Goal: Task Accomplishment & Management: Complete application form

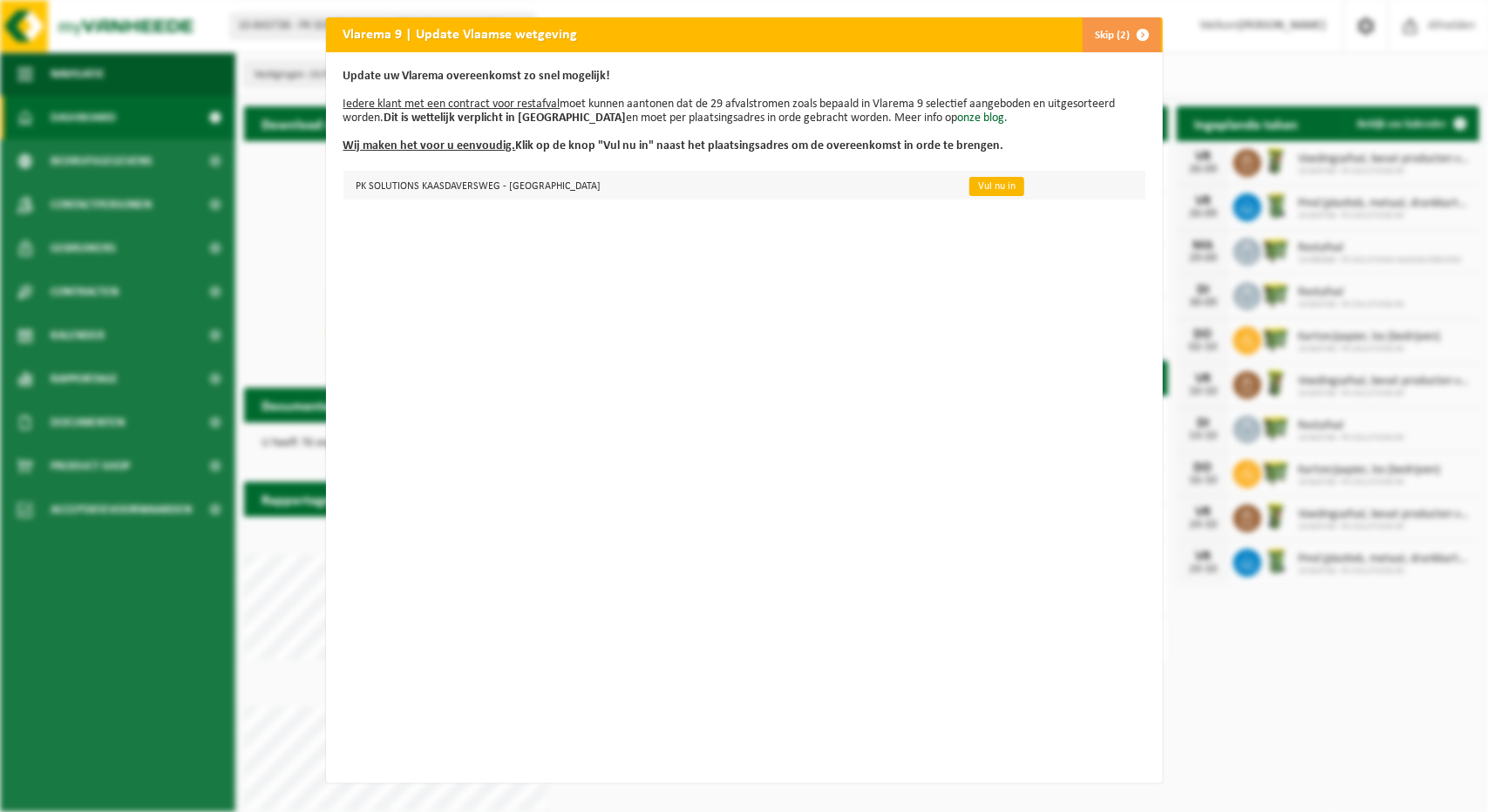
click at [970, 185] on link "Vul nu in" at bounding box center [997, 186] width 55 height 19
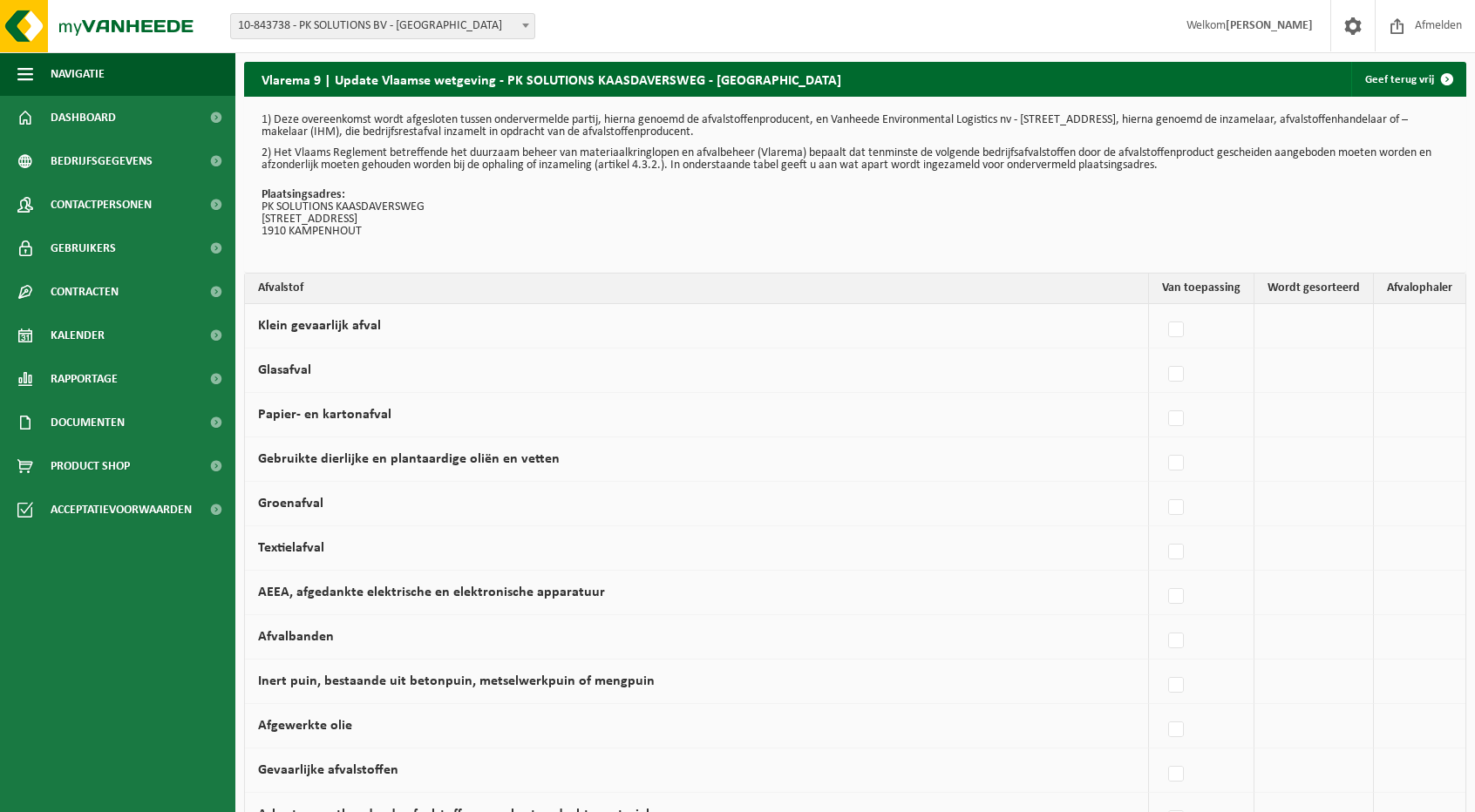
click at [1307, 319] on td at bounding box center [1314, 326] width 120 height 44
click at [1179, 328] on label at bounding box center [1176, 330] width 24 height 26
click at [1162, 309] on input "Klein gevaarlijk afval" at bounding box center [1161, 308] width 1 height 1
checkbox input "true"
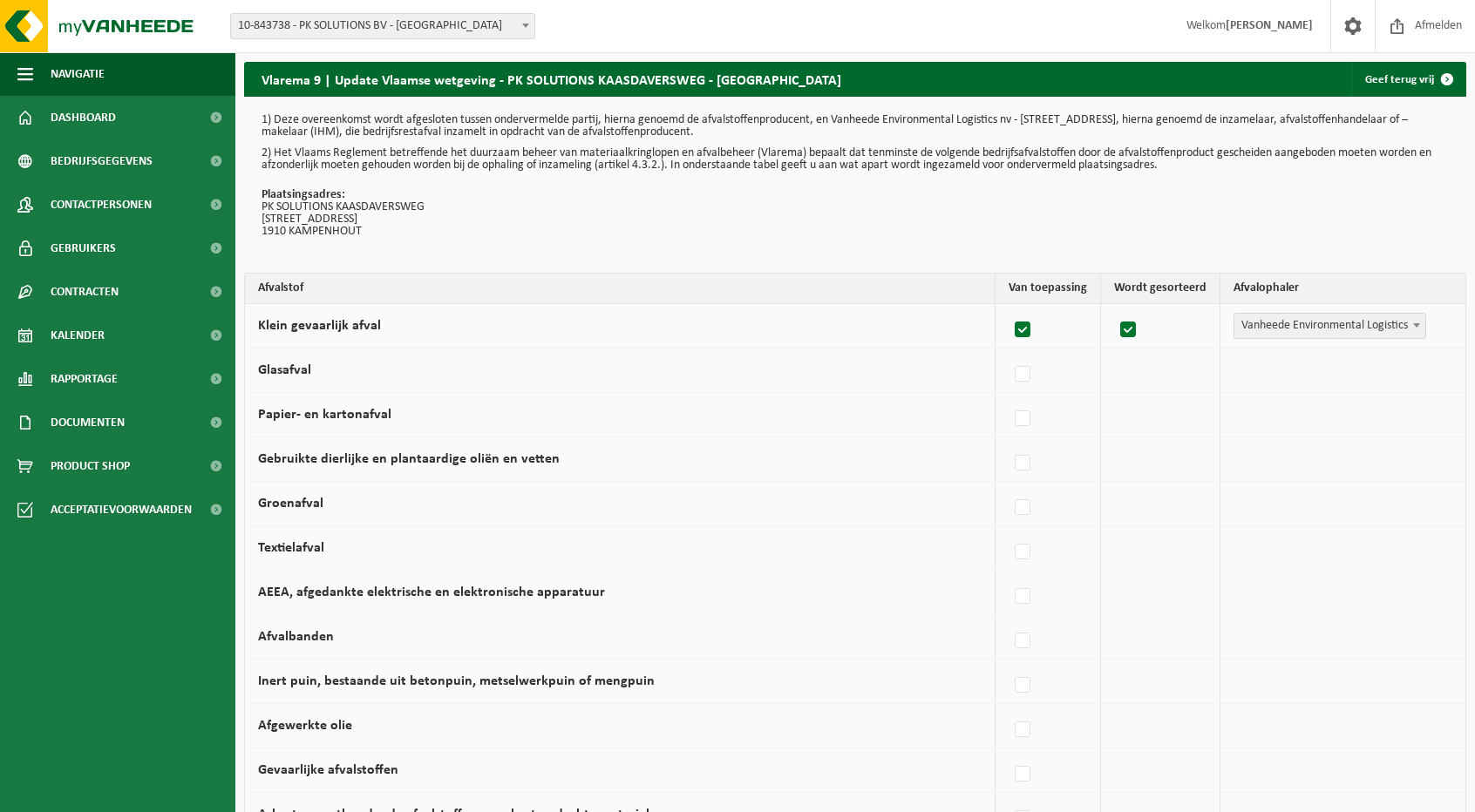
click at [1266, 326] on span "Vanheede Environmental Logistics" at bounding box center [1329, 326] width 191 height 24
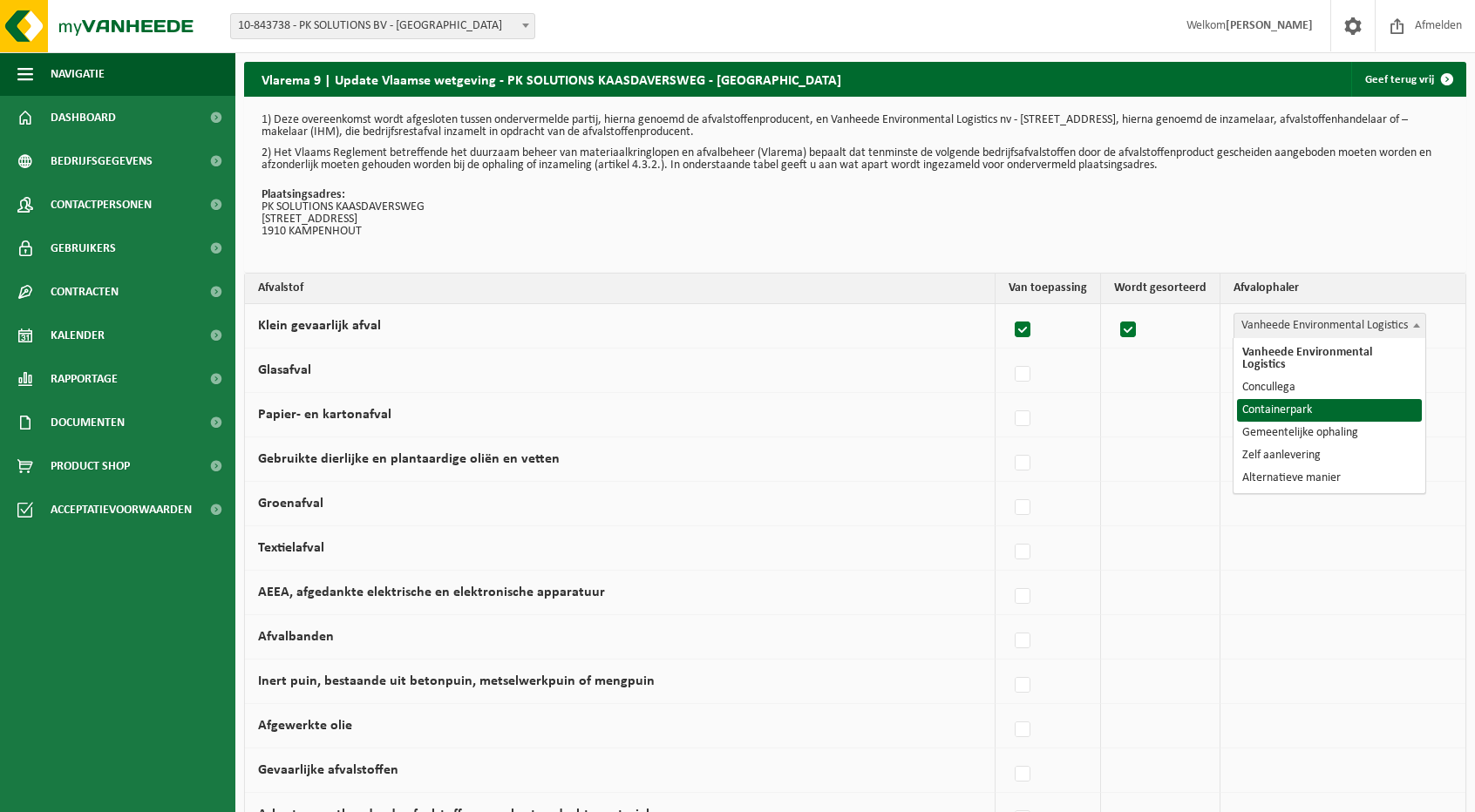
select select "Containerpark"
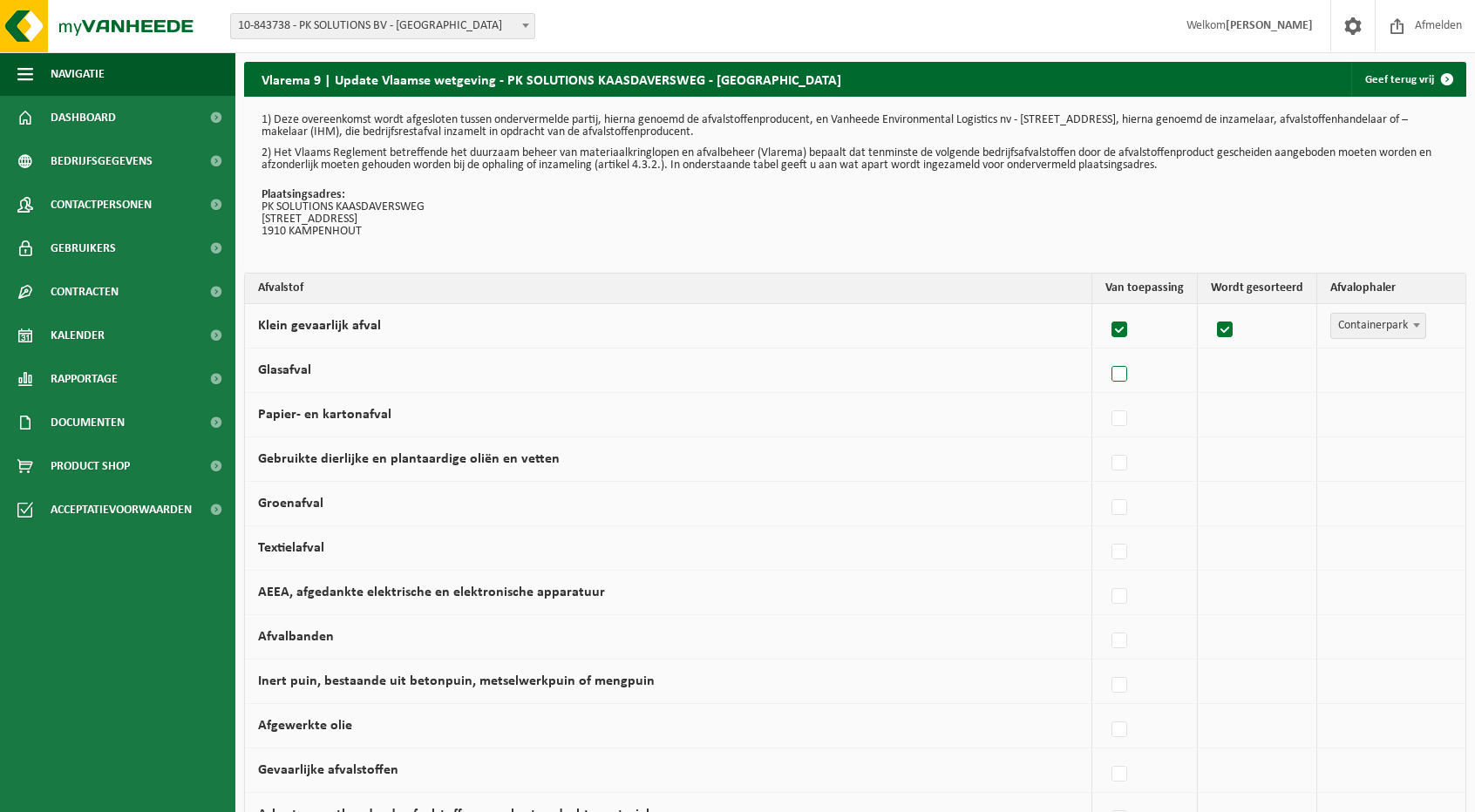
click at [1123, 372] on label at bounding box center [1120, 375] width 24 height 26
click at [1106, 353] on input "Glasafval" at bounding box center [1105, 352] width 1 height 1
checkbox input "true"
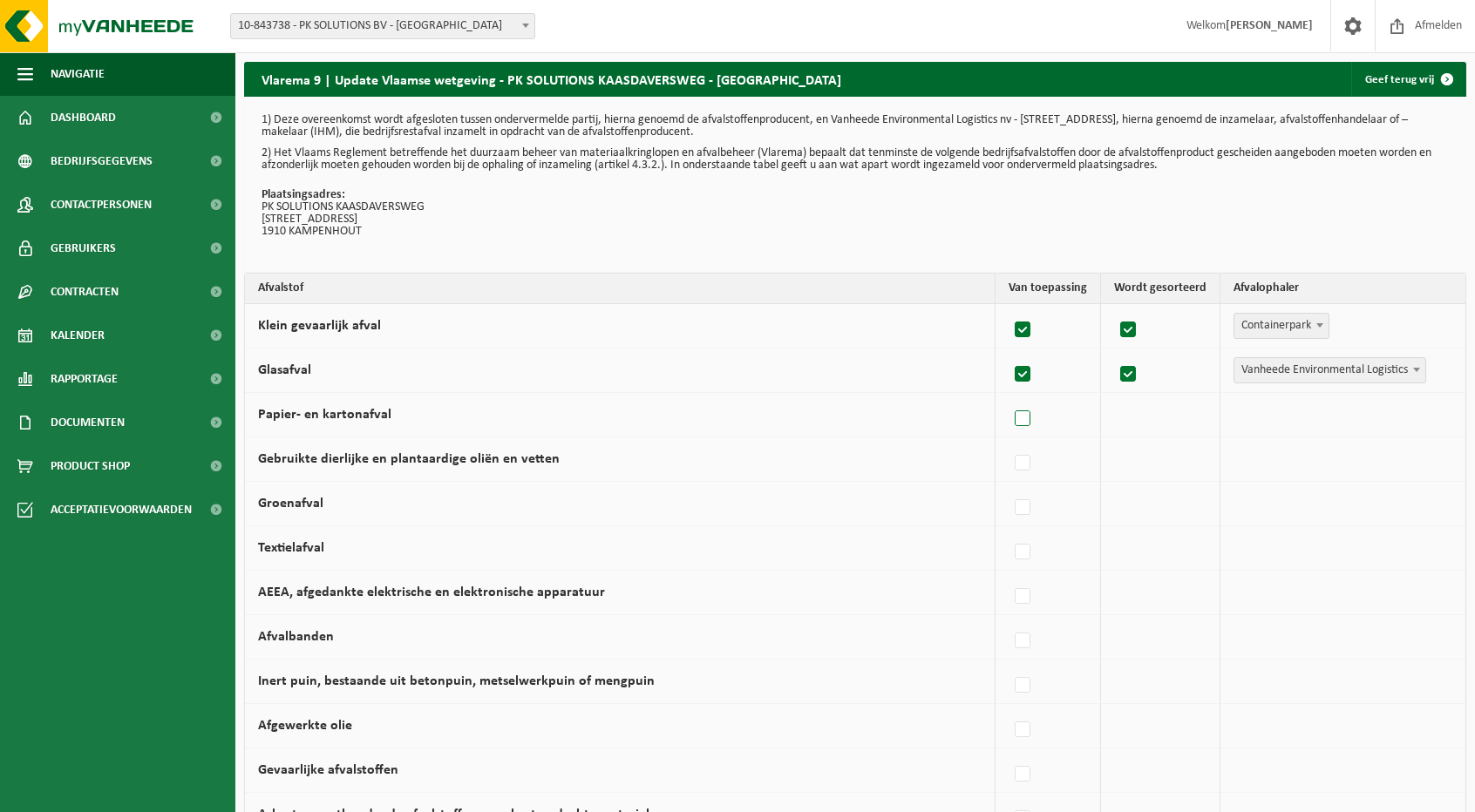
click at [1023, 417] on label at bounding box center [1023, 419] width 24 height 26
click at [1009, 397] on input "Papier- en kartonafval" at bounding box center [1008, 396] width 1 height 1
checkbox input "true"
drag, startPoint x: 1029, startPoint y: 456, endPoint x: 1029, endPoint y: 470, distance: 14.0
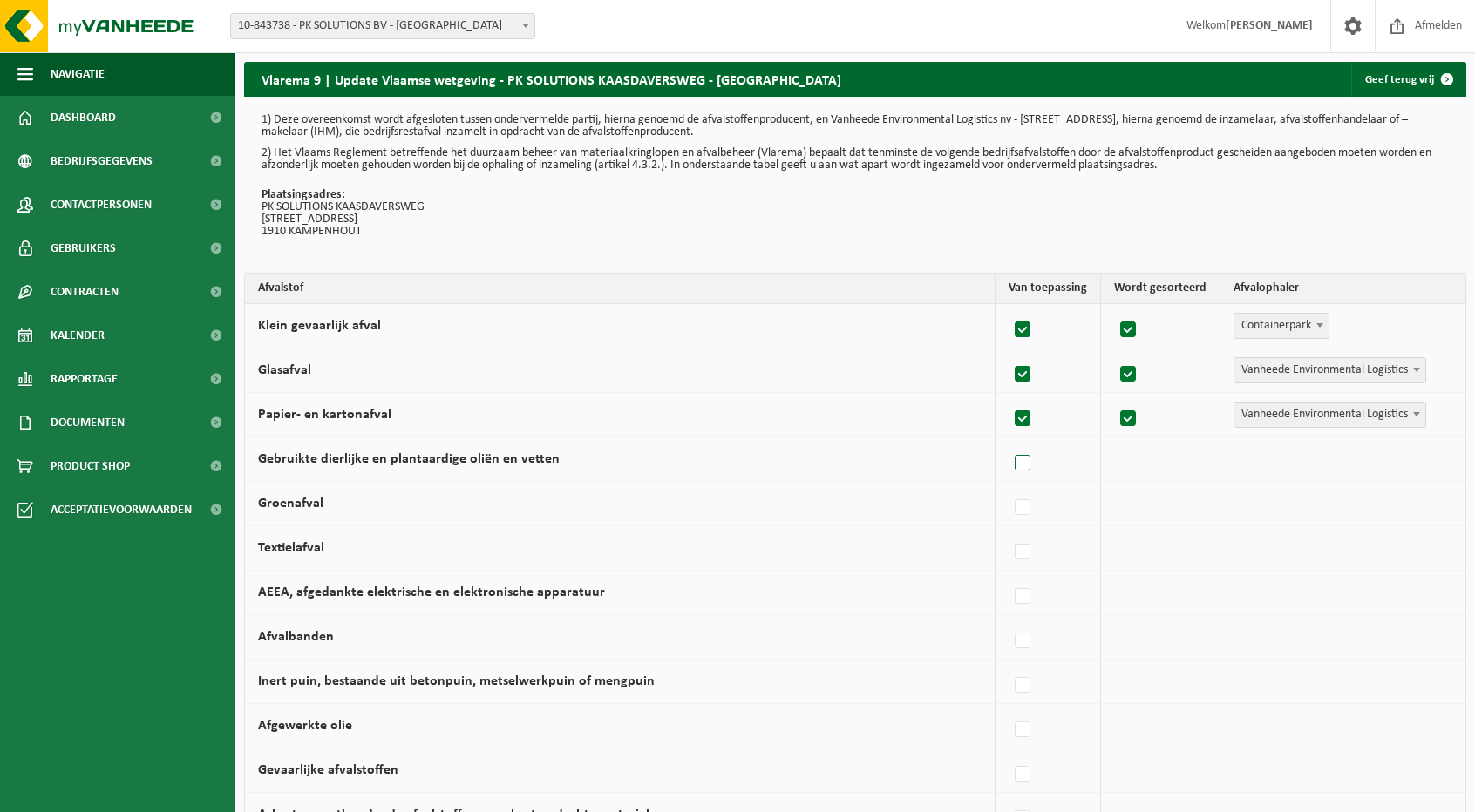
click at [1028, 456] on label at bounding box center [1023, 463] width 24 height 26
click at [1009, 442] on input "Gebruikte dierlijke en plantaardige oliën en vetten" at bounding box center [1008, 441] width 1 height 1
checkbox input "true"
click at [1029, 506] on label at bounding box center [1023, 508] width 24 height 26
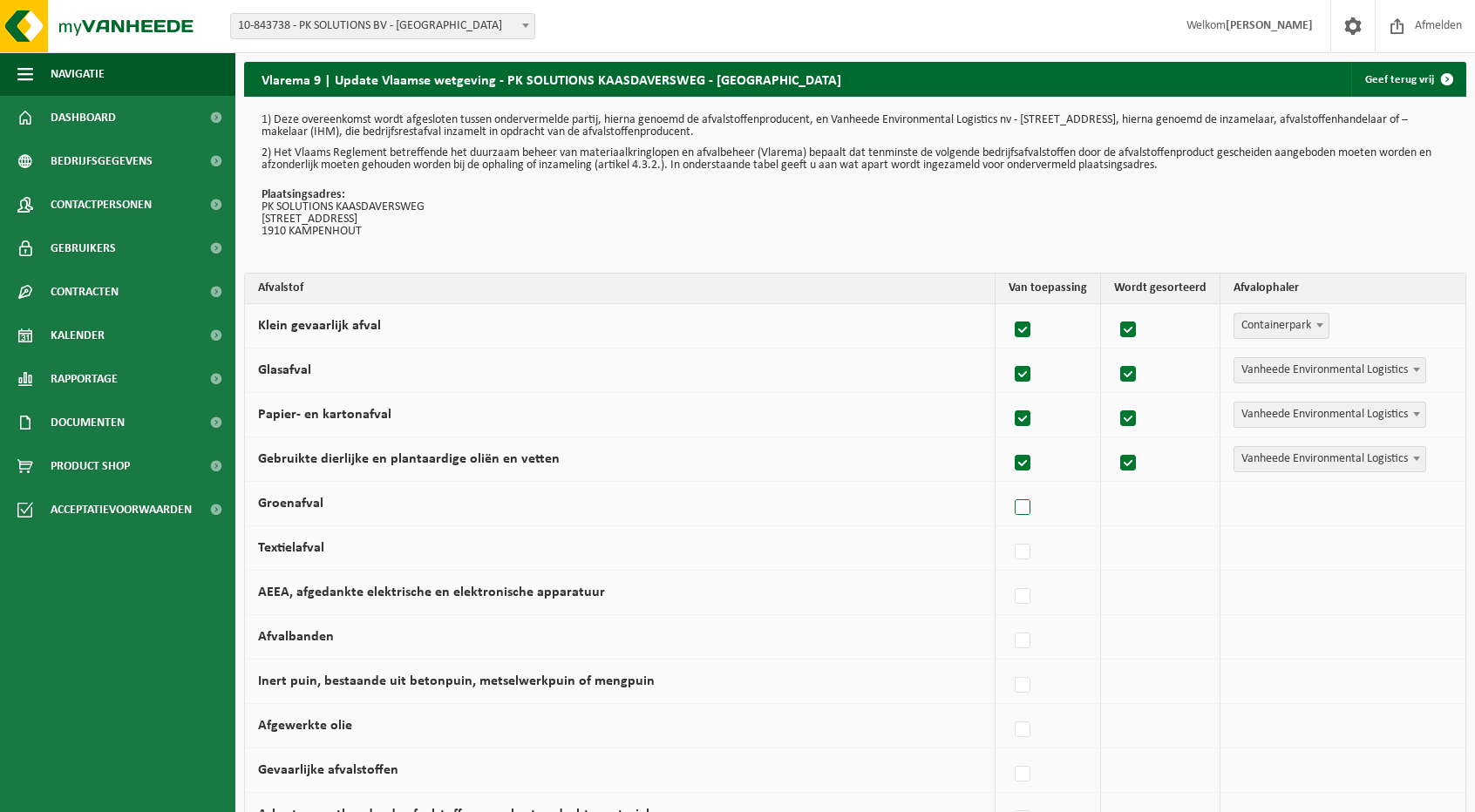
click at [1009, 486] on input "Groenafval" at bounding box center [1008, 485] width 1 height 1
checkbox input "true"
drag, startPoint x: 1022, startPoint y: 549, endPoint x: 1029, endPoint y: 564, distance: 16.6
click at [1023, 549] on label at bounding box center [1023, 552] width 24 height 26
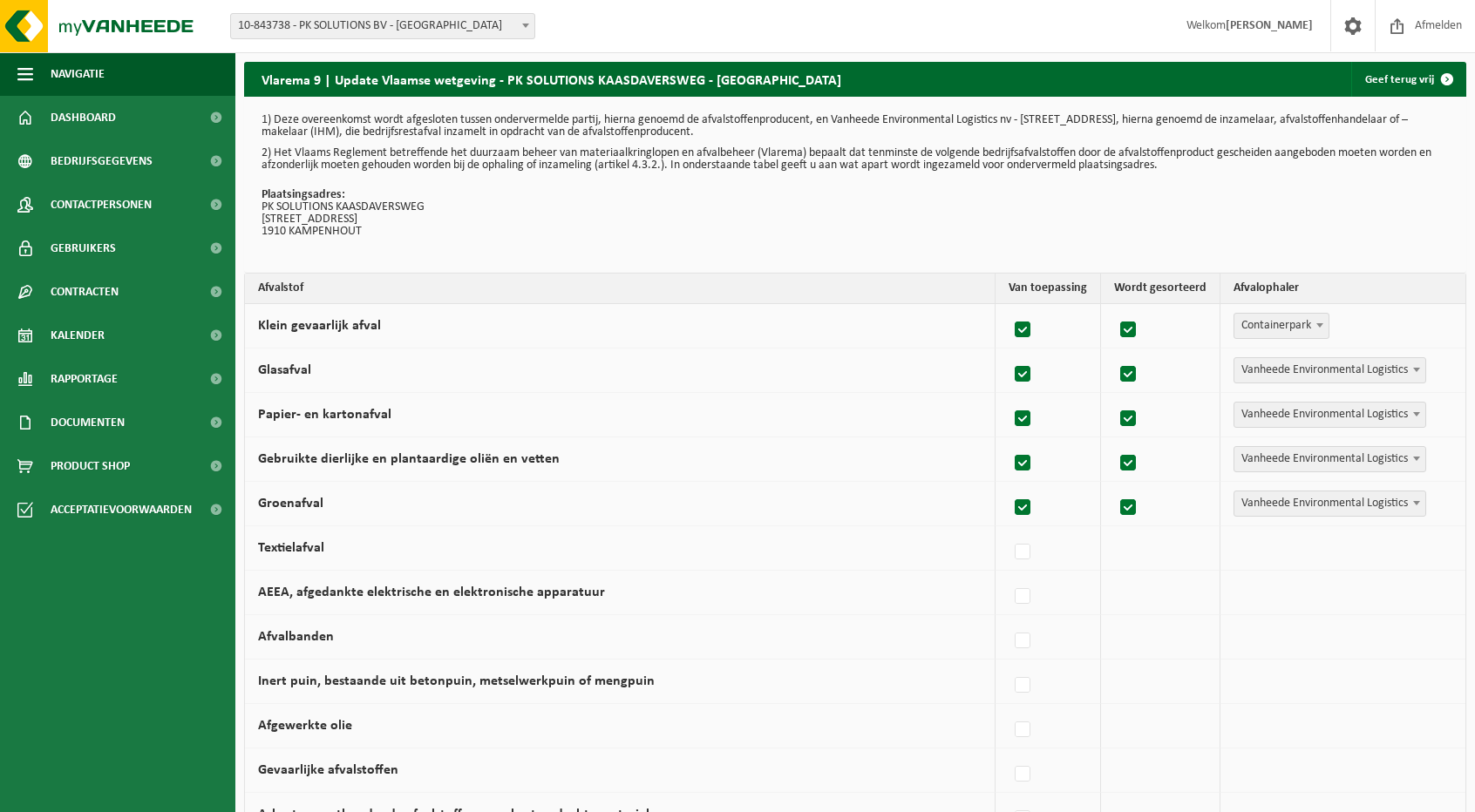
click at [1009, 530] on input "Textielafval" at bounding box center [1008, 530] width 1 height 1
checkbox input "true"
click at [1025, 589] on label at bounding box center [1023, 597] width 24 height 26
click at [1009, 575] on input "AEEA, afgedankte elektrische en elektronische apparatuur" at bounding box center [1008, 574] width 1 height 1
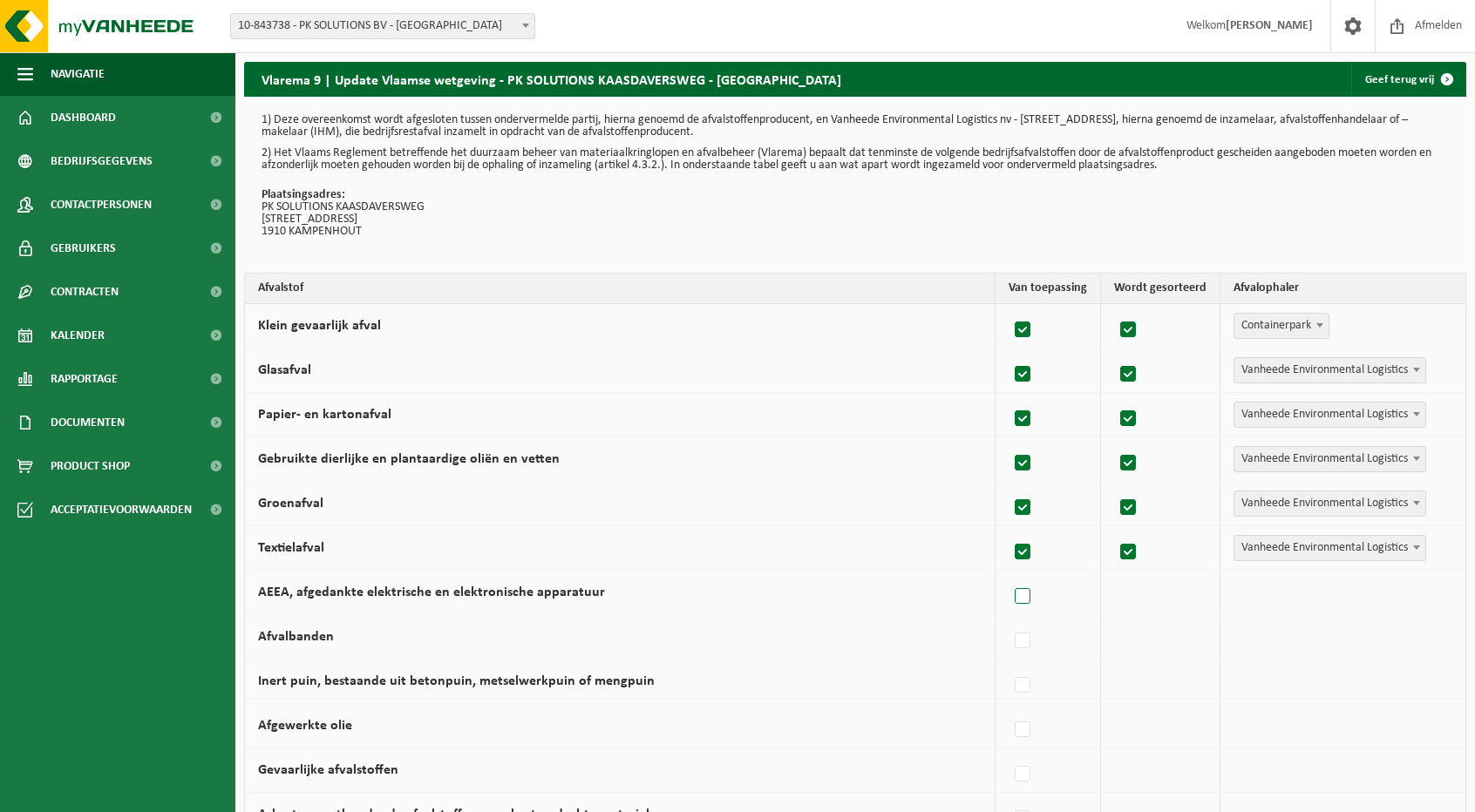
checkbox input "true"
click at [1028, 641] on label at bounding box center [1023, 641] width 24 height 26
click at [1009, 620] on input "Afvalbanden" at bounding box center [1008, 619] width 1 height 1
checkbox input "true"
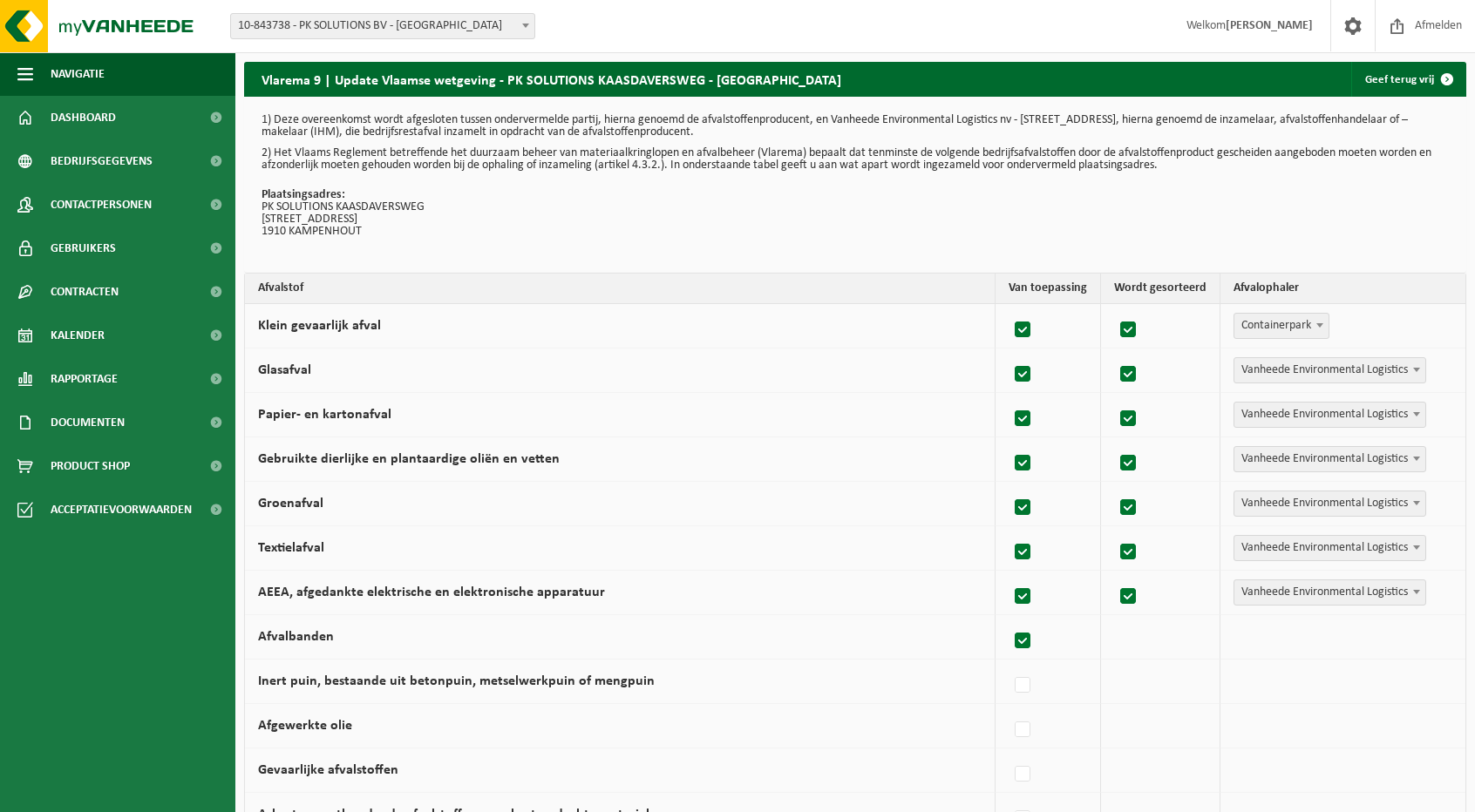
checkbox input "true"
click at [1030, 676] on label at bounding box center [1023, 685] width 24 height 26
click at [1009, 664] on input "Inert puin, bestaande uit betonpuin, metselwerkpuin of mengpuin" at bounding box center [1008, 664] width 1 height 1
checkbox input "true"
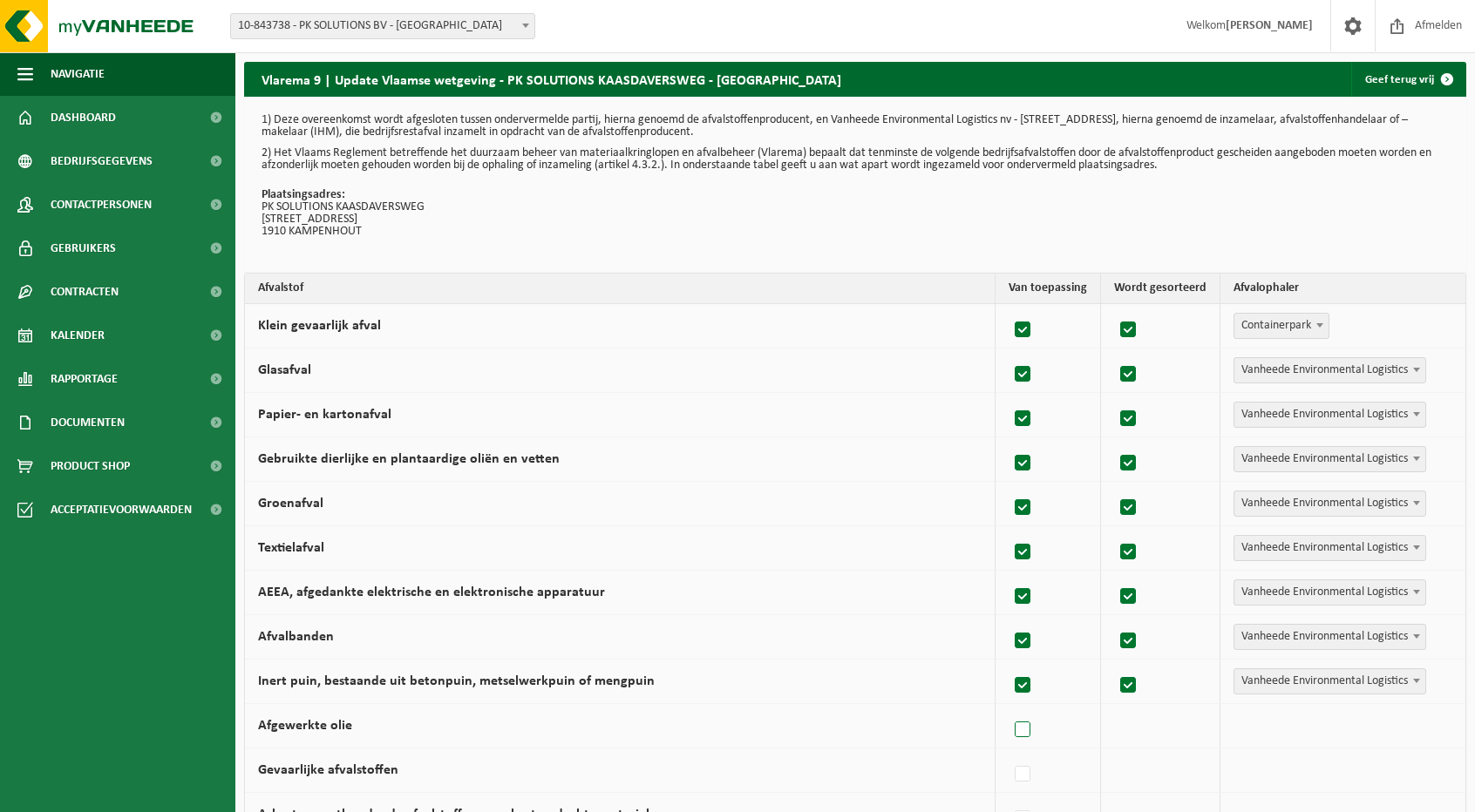
click at [1030, 723] on label at bounding box center [1023, 730] width 24 height 26
click at [1009, 709] on input "Afgewerkte olie" at bounding box center [1008, 708] width 1 height 1
checkbox input "true"
click at [1027, 770] on label at bounding box center [1023, 774] width 24 height 26
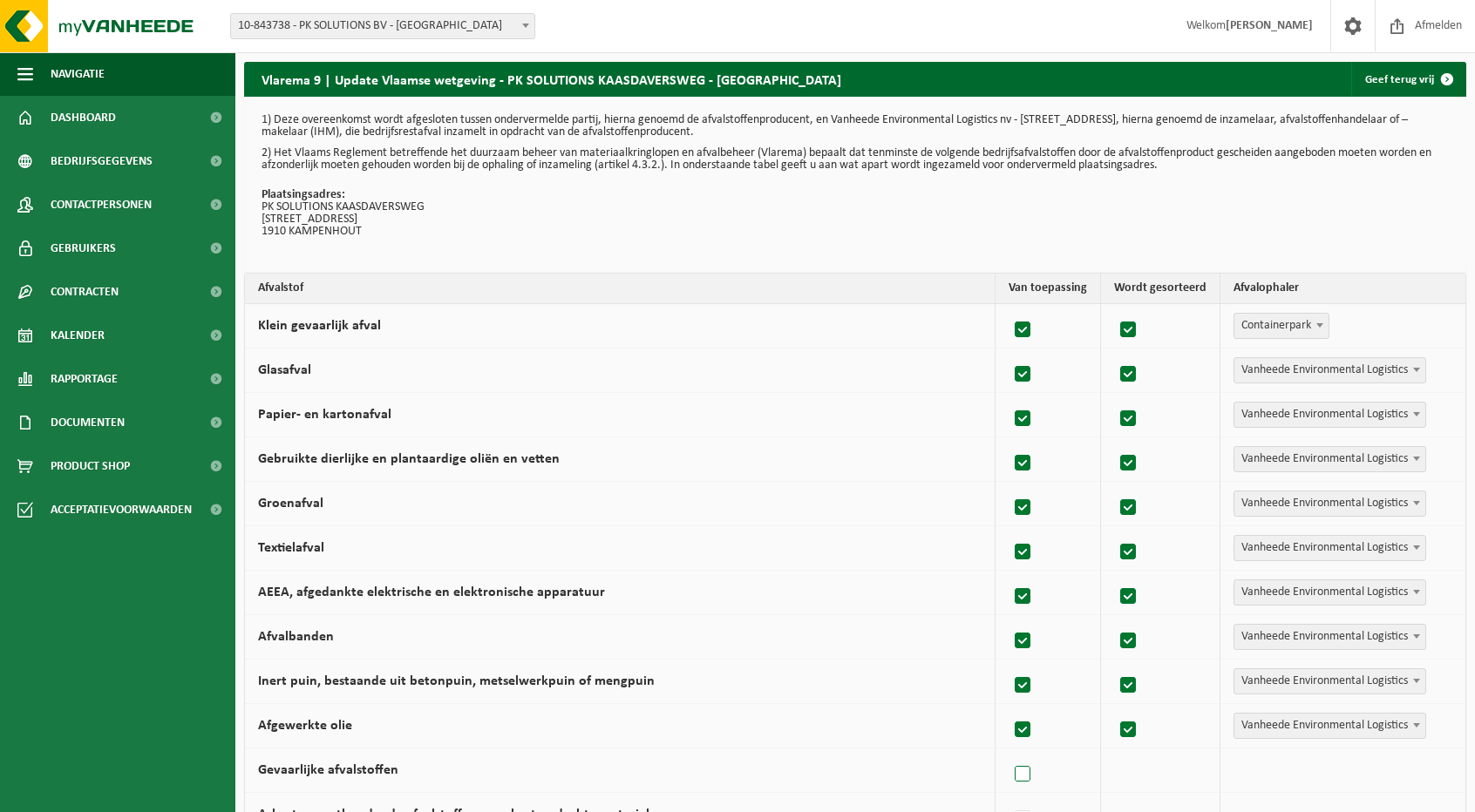
click at [1009, 753] on input "Gevaarlijke afvalstoffen" at bounding box center [1008, 752] width 1 height 1
checkbox input "true"
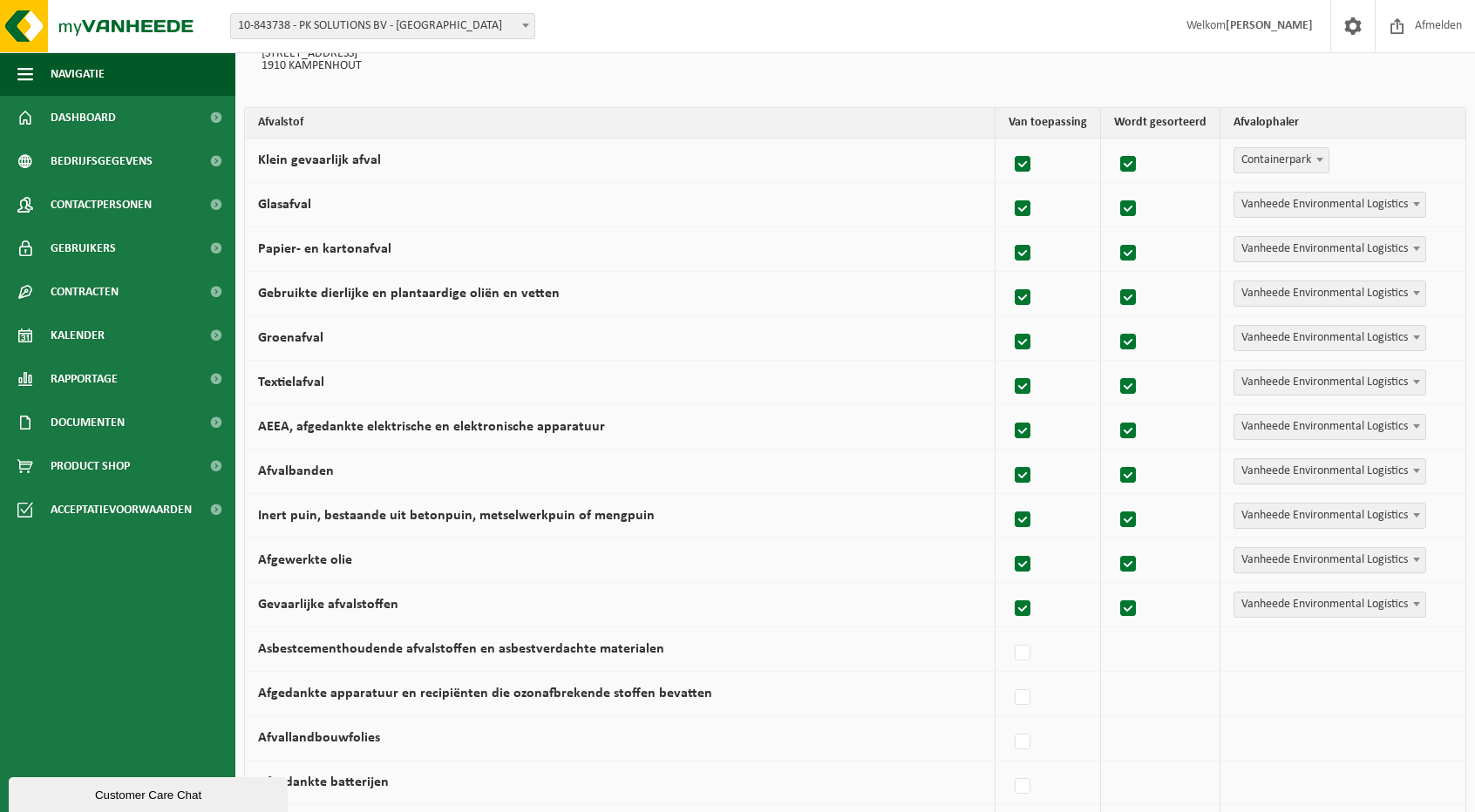
scroll to position [164, 0]
click at [1284, 202] on span "Vanheede Environmental Logistics" at bounding box center [1329, 206] width 191 height 24
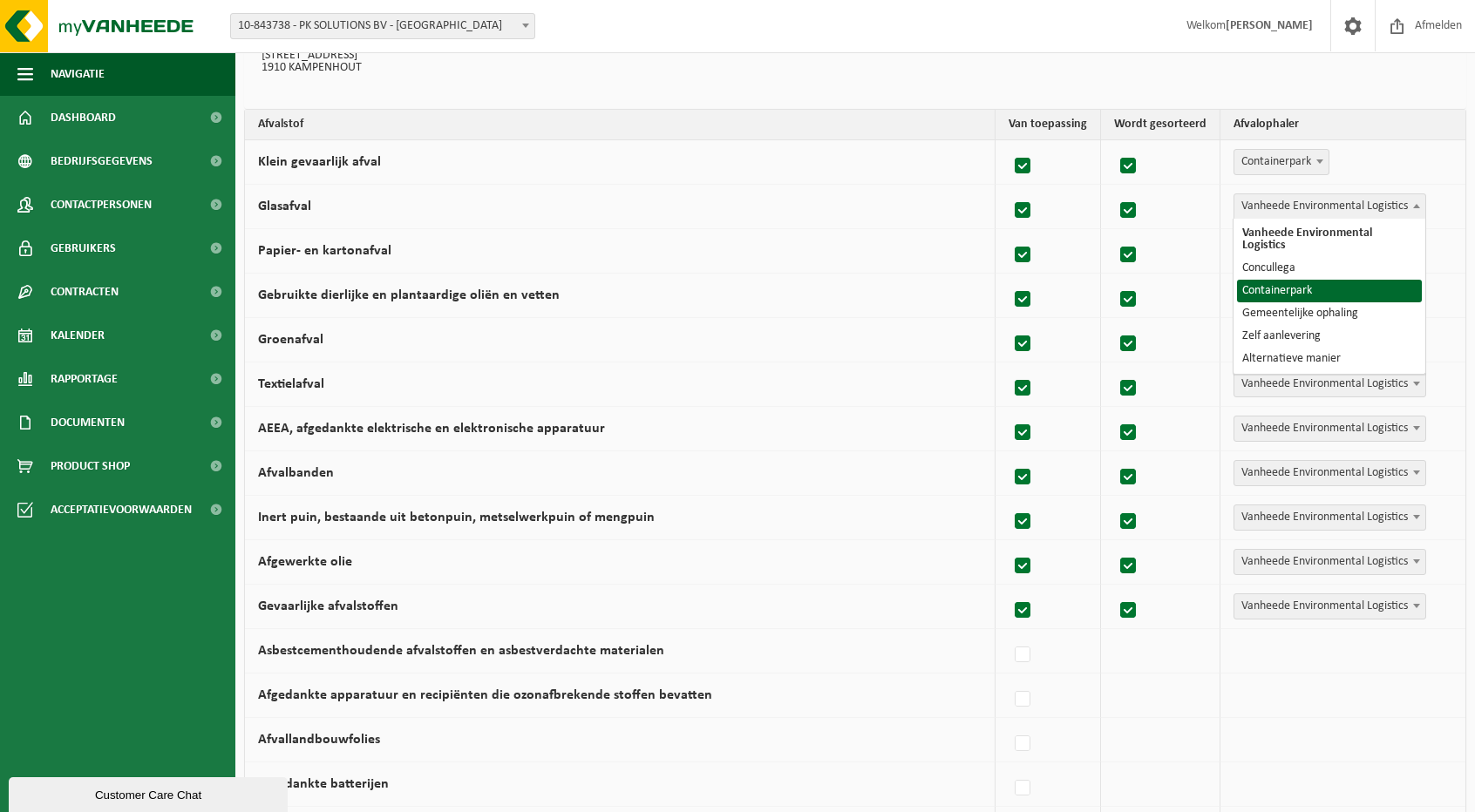
select select "Containerpark"
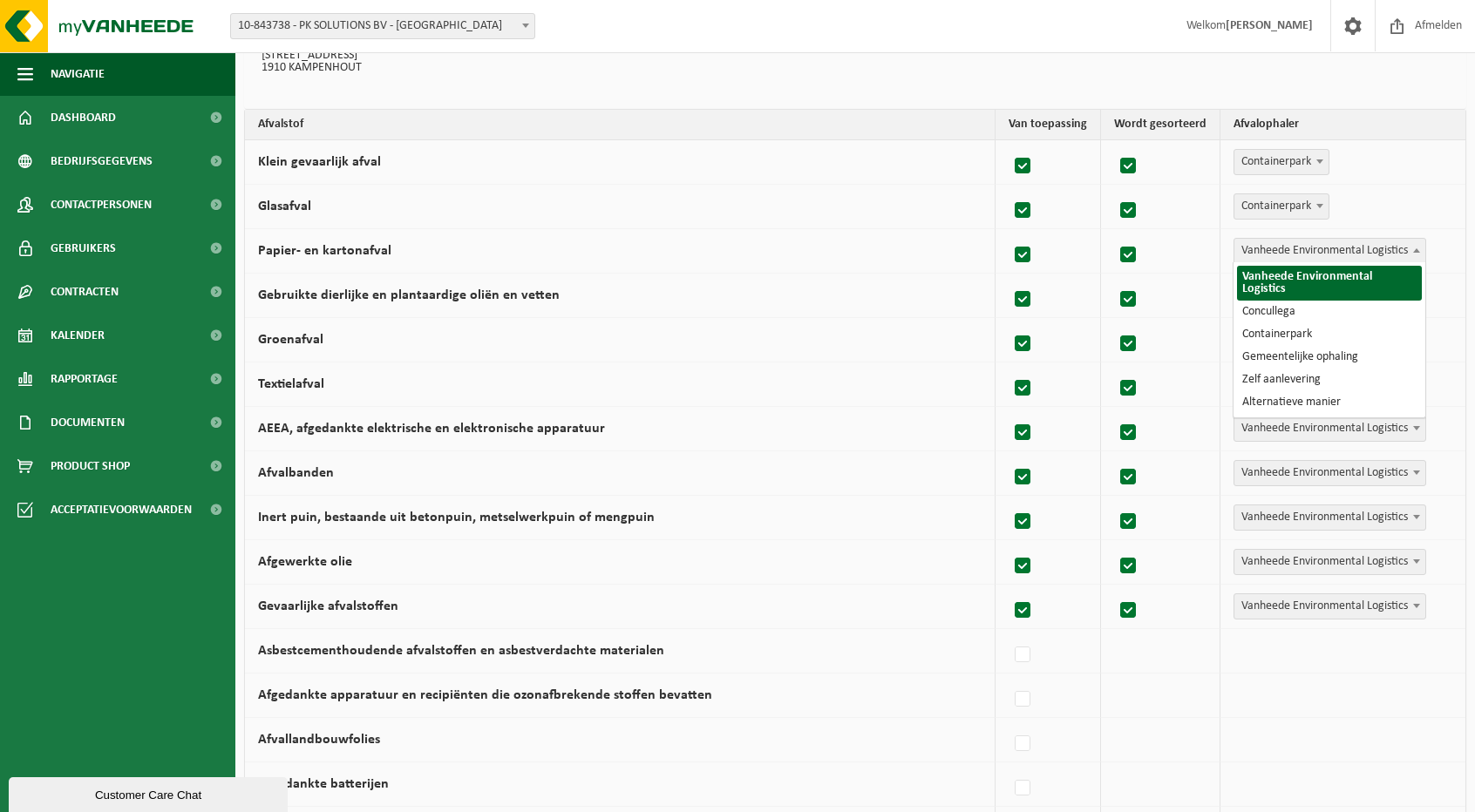
click at [1259, 248] on span "Vanheede Environmental Logistics" at bounding box center [1329, 251] width 191 height 24
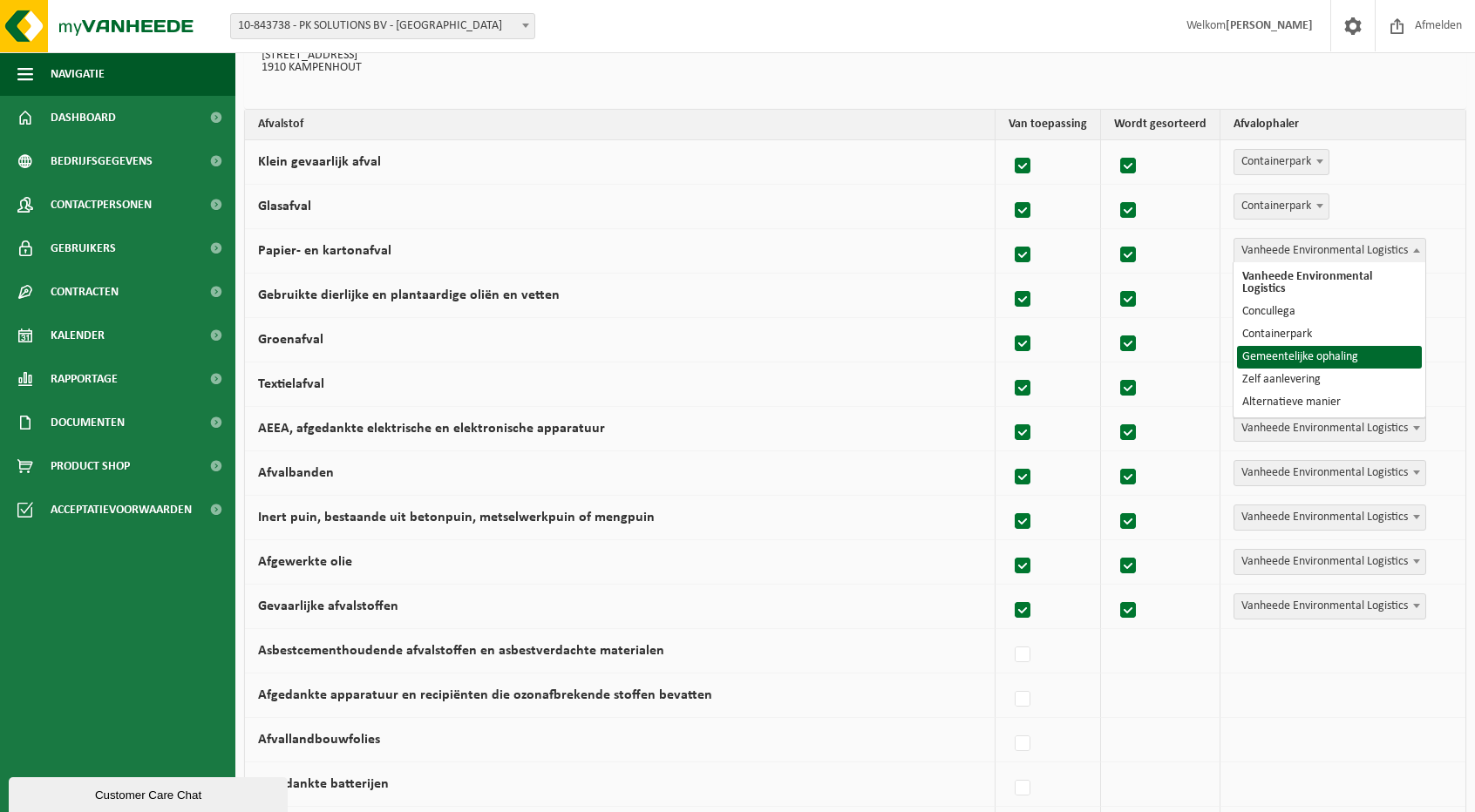
select select "Gemeentelijke ophaling"
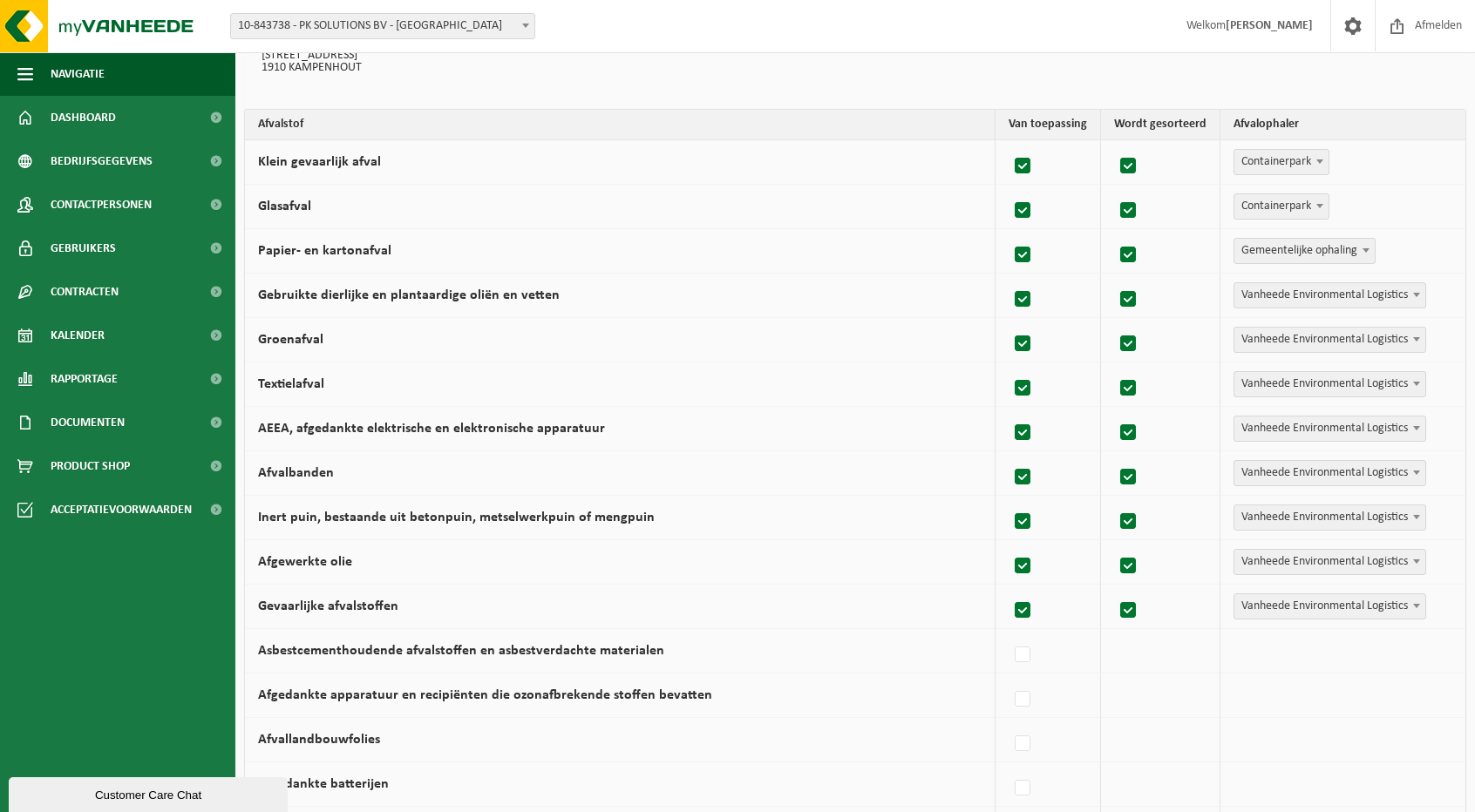
click at [1263, 292] on span "Vanheede Environmental Logistics" at bounding box center [1329, 295] width 191 height 24
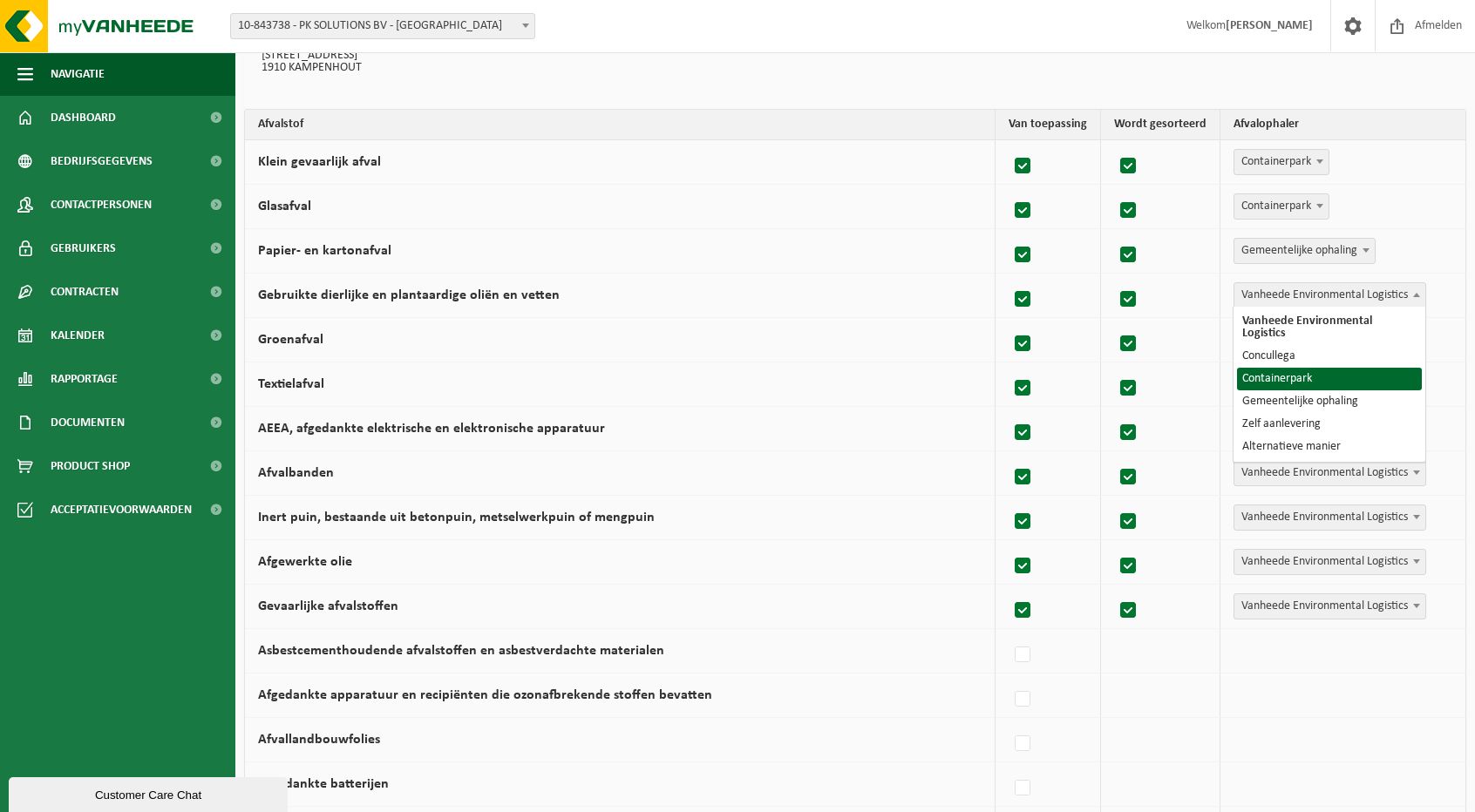
select select "Containerpark"
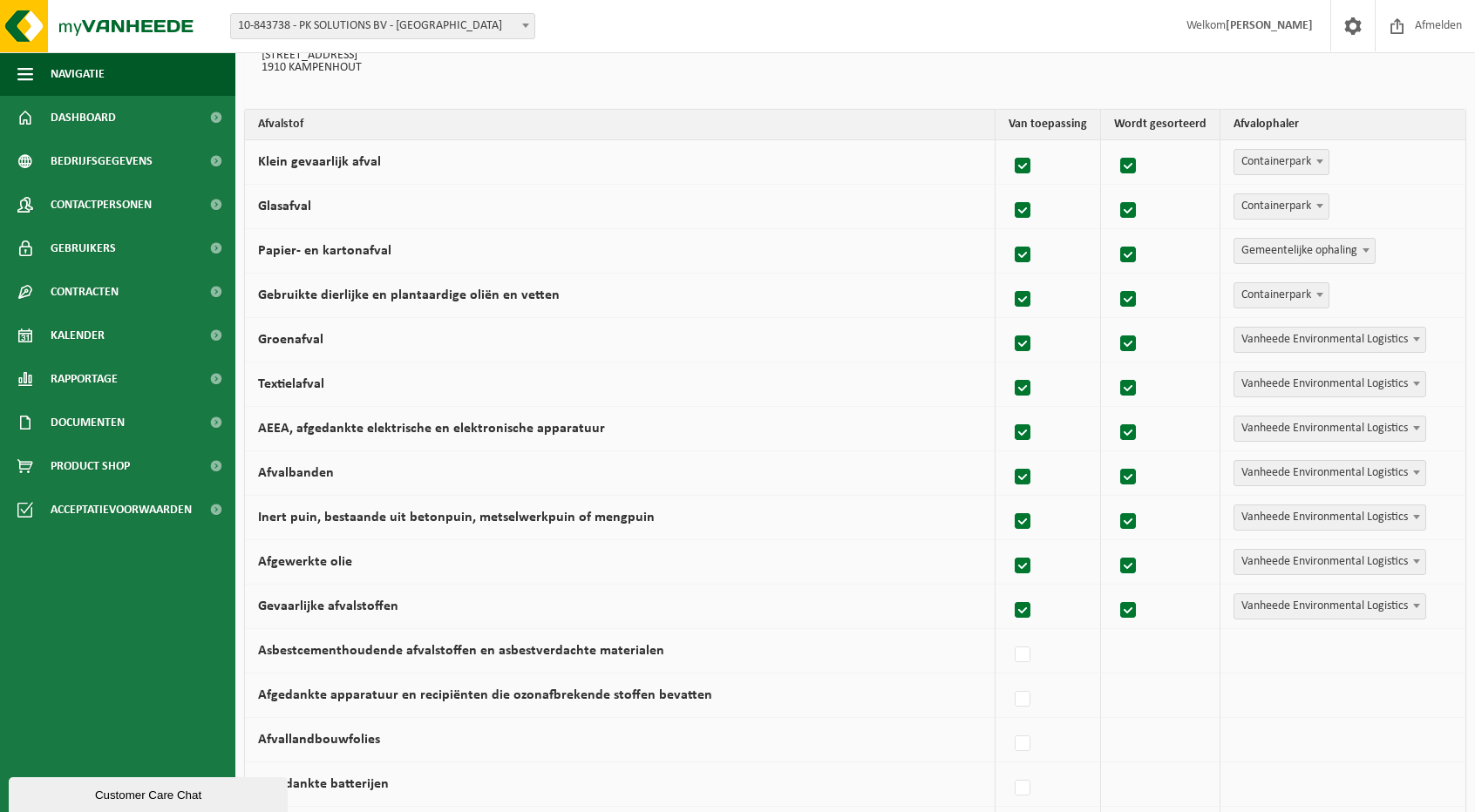
click at [1268, 338] on span "Vanheede Environmental Logistics" at bounding box center [1329, 339] width 191 height 24
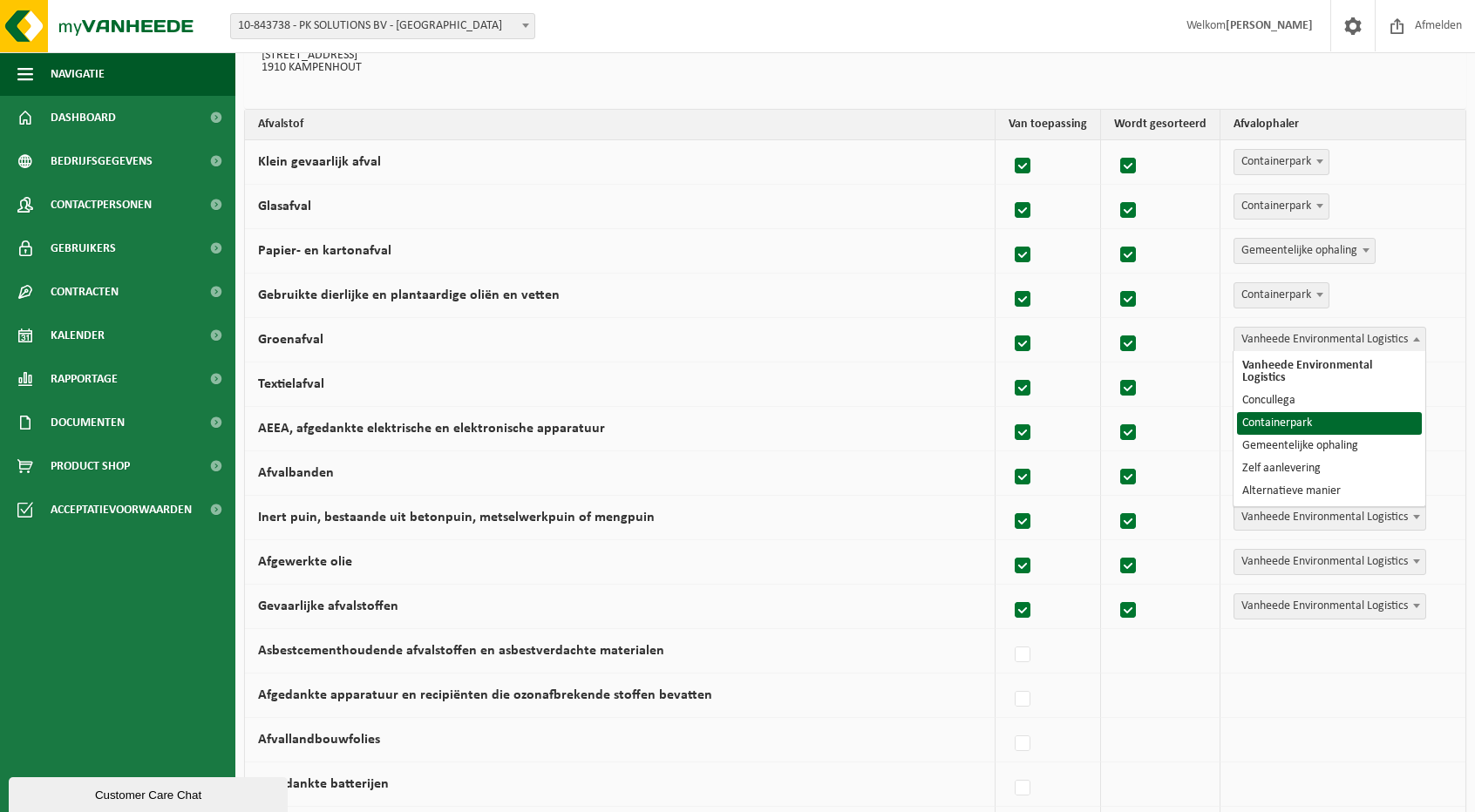
select select "Containerpark"
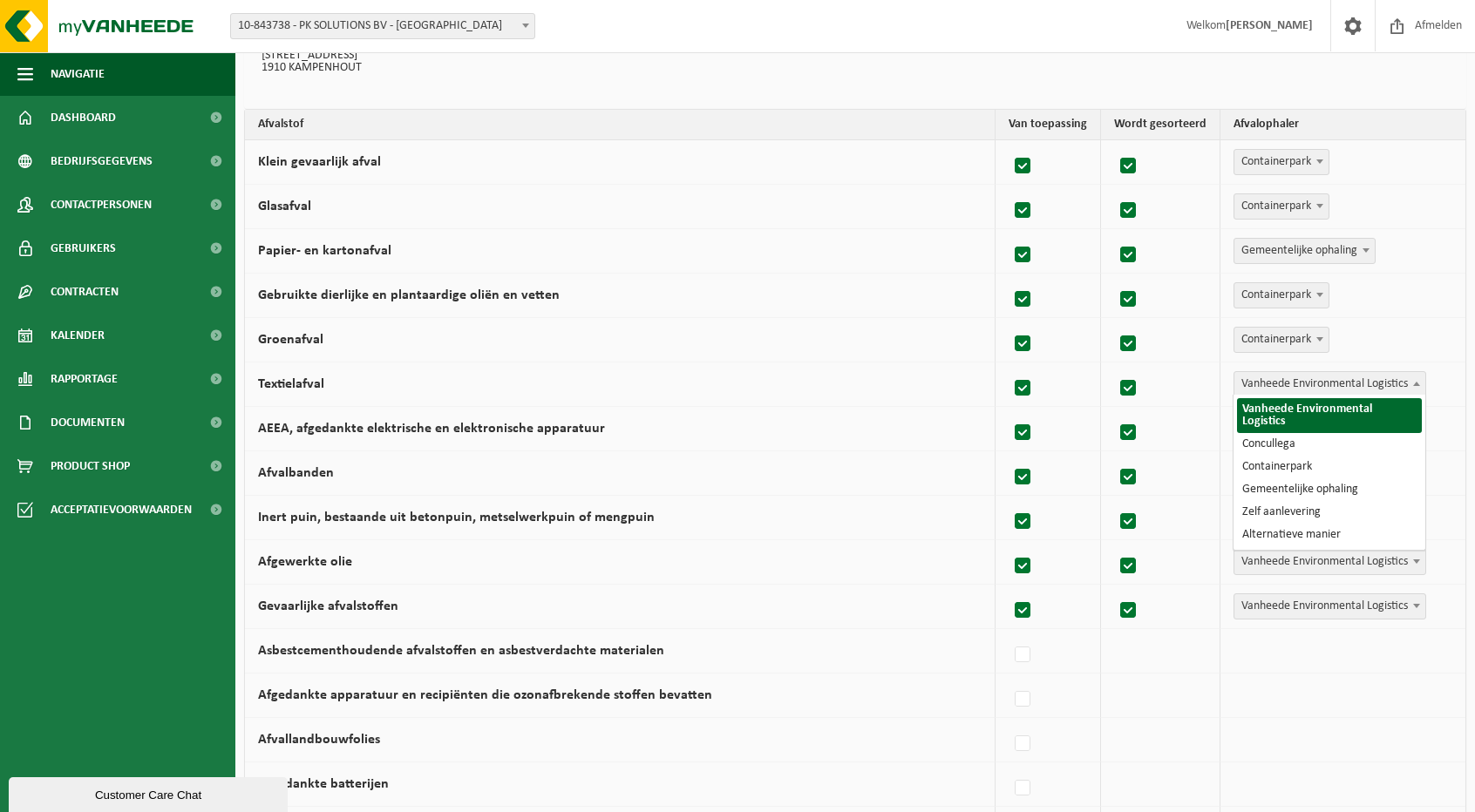
click at [1266, 385] on span "Vanheede Environmental Logistics" at bounding box center [1329, 384] width 191 height 24
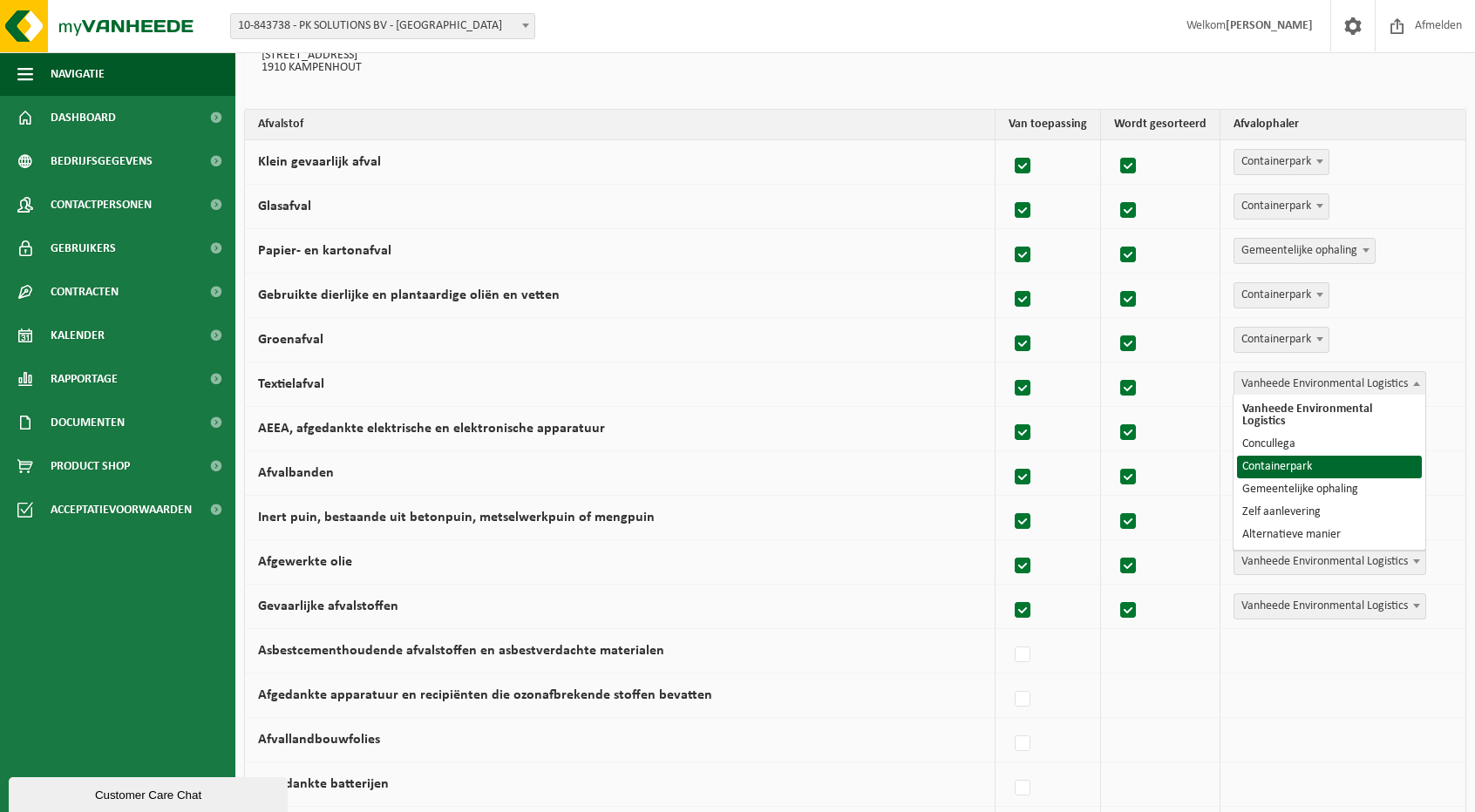
select select "Containerpark"
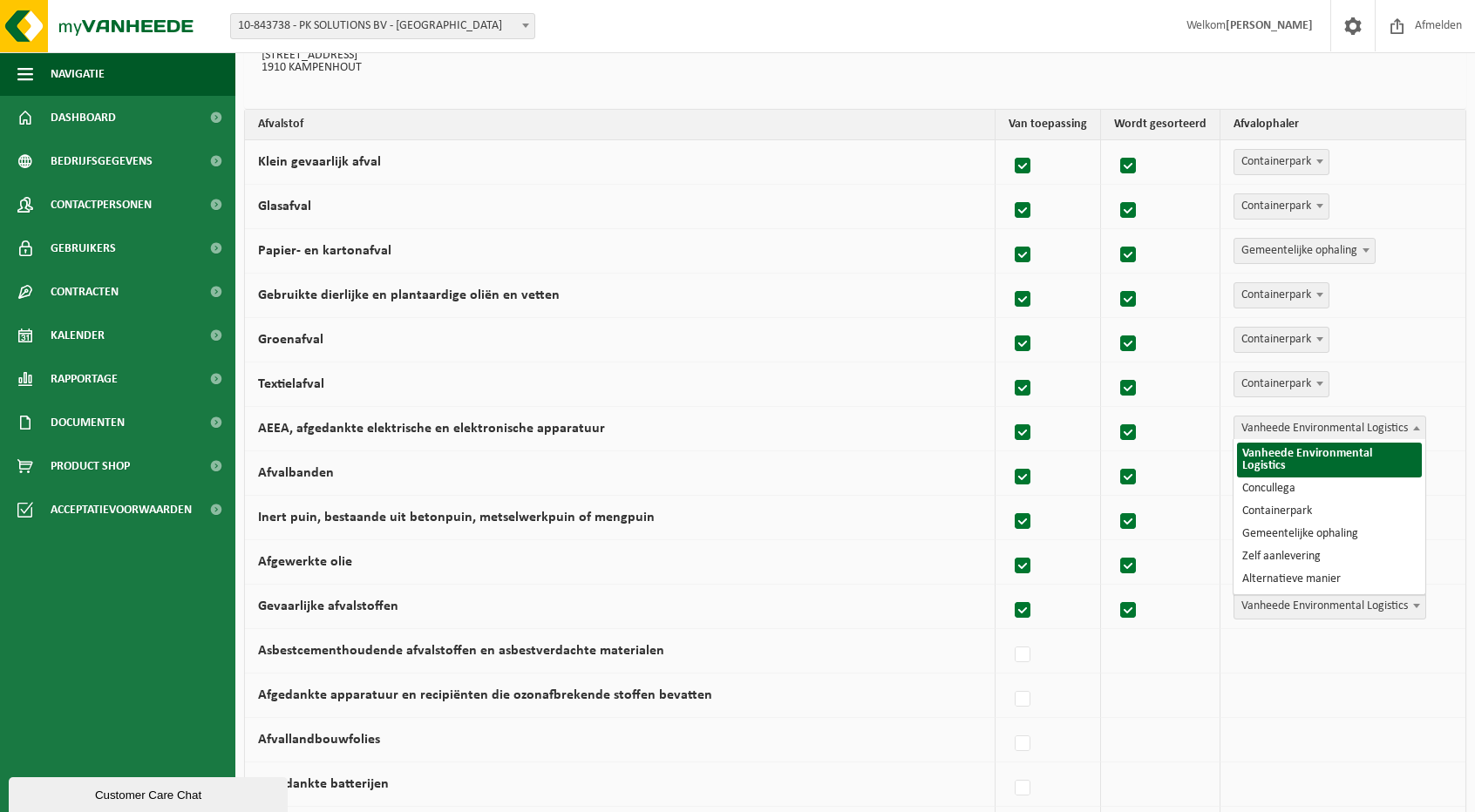
click at [1264, 426] on span "Vanheede Environmental Logistics" at bounding box center [1329, 428] width 191 height 24
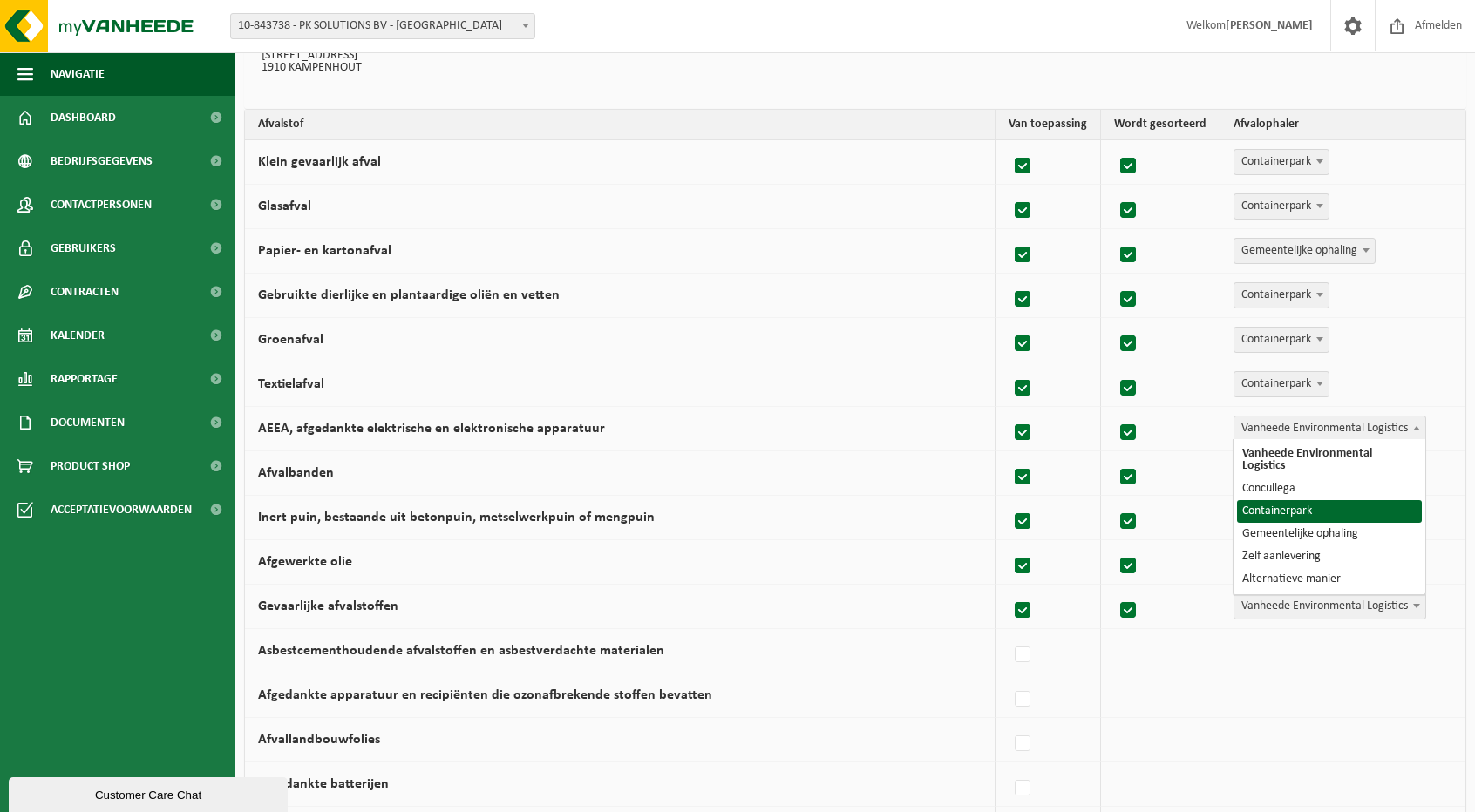
select select "Containerpark"
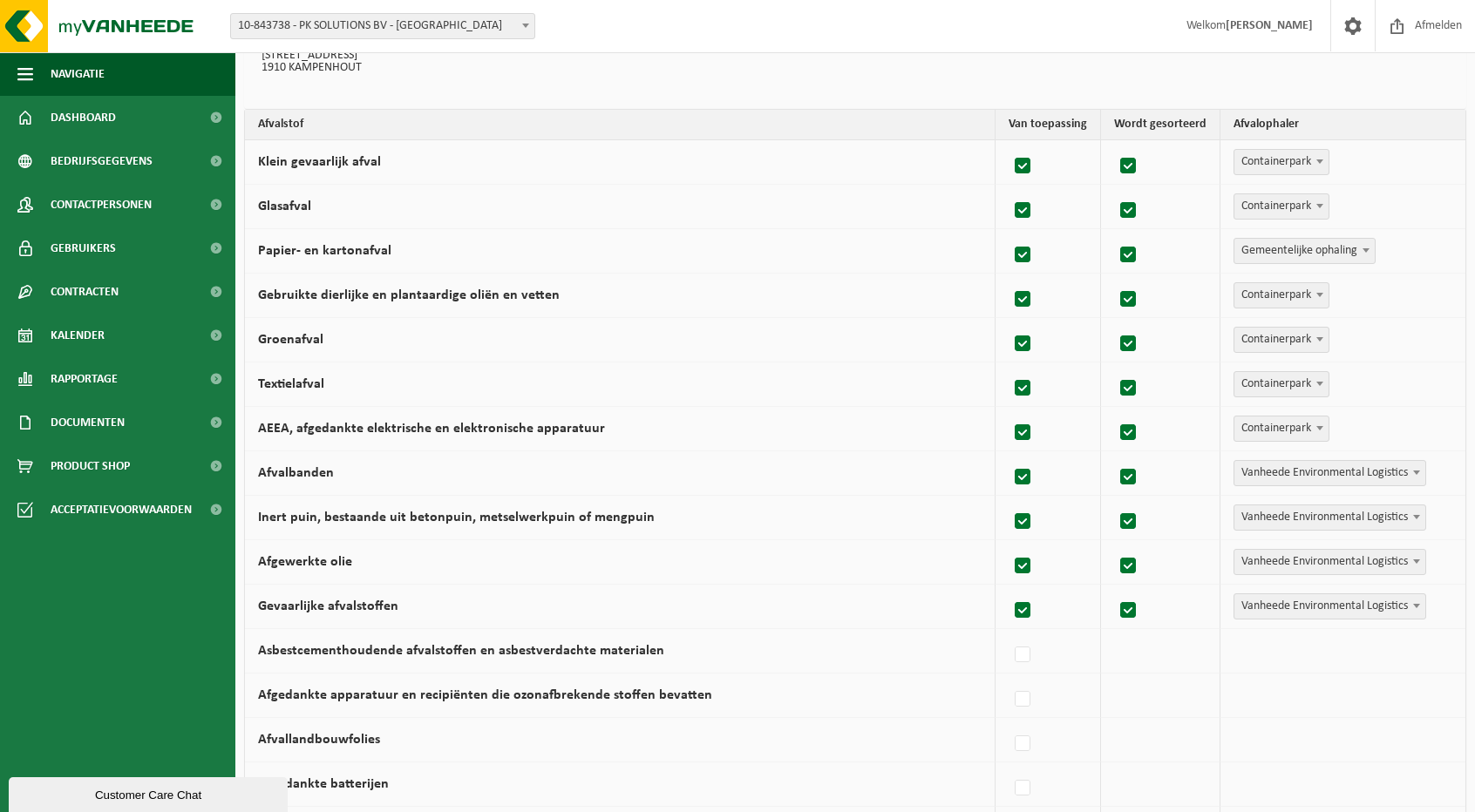
click at [1262, 473] on span "Vanheede Environmental Logistics" at bounding box center [1329, 473] width 191 height 24
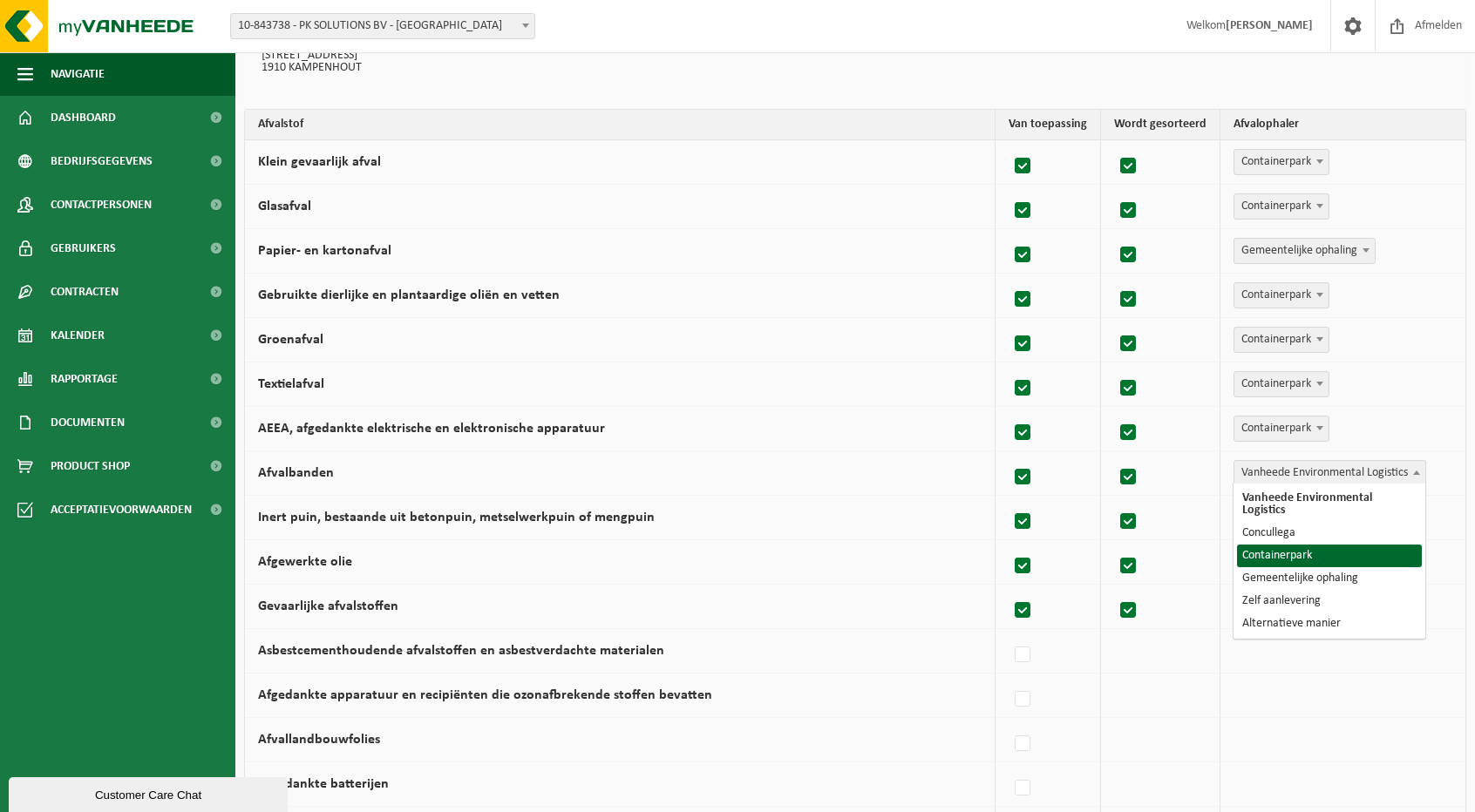
select select "Containerpark"
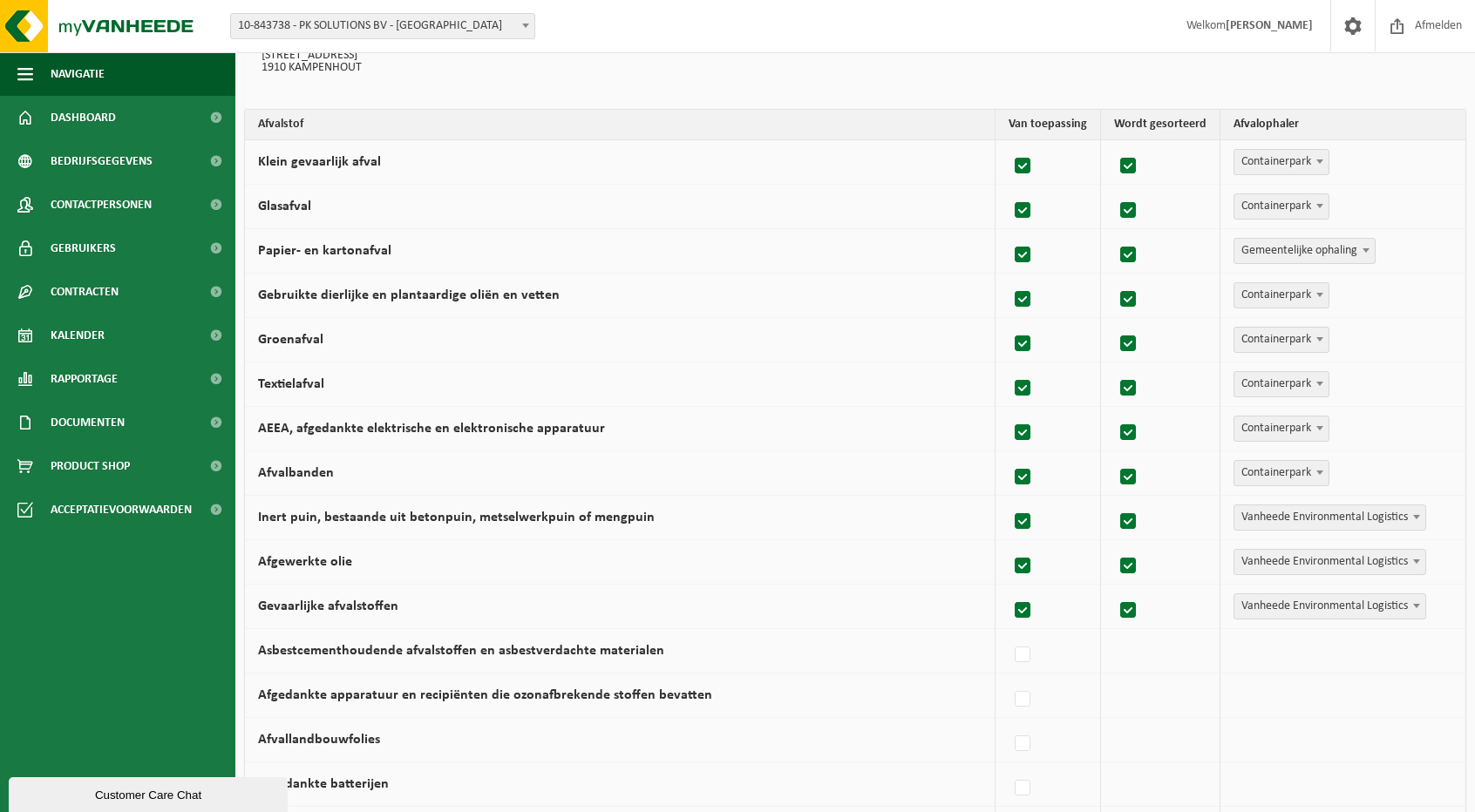
click at [1257, 517] on span "Vanheede Environmental Logistics" at bounding box center [1329, 517] width 191 height 24
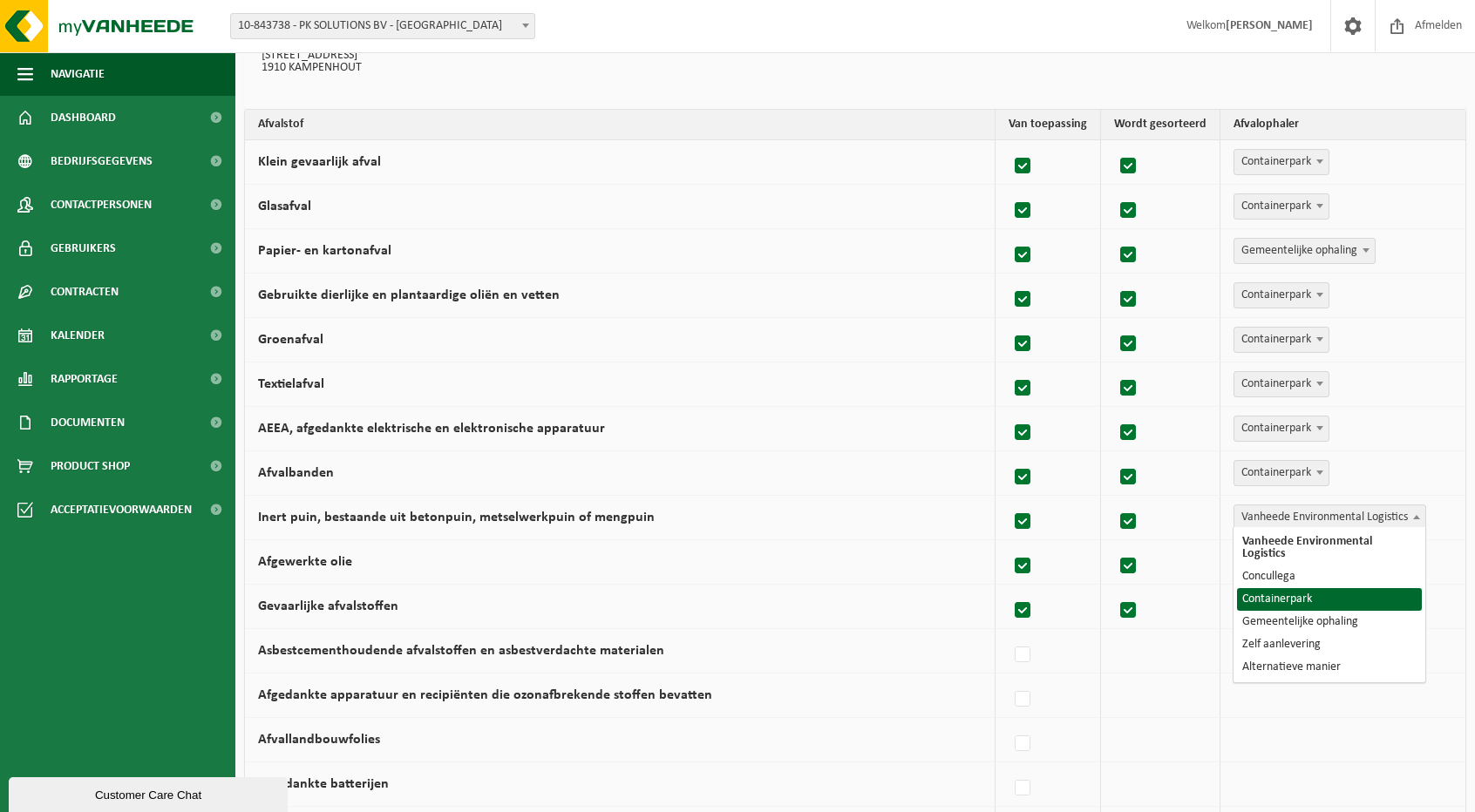
select select "Containerpark"
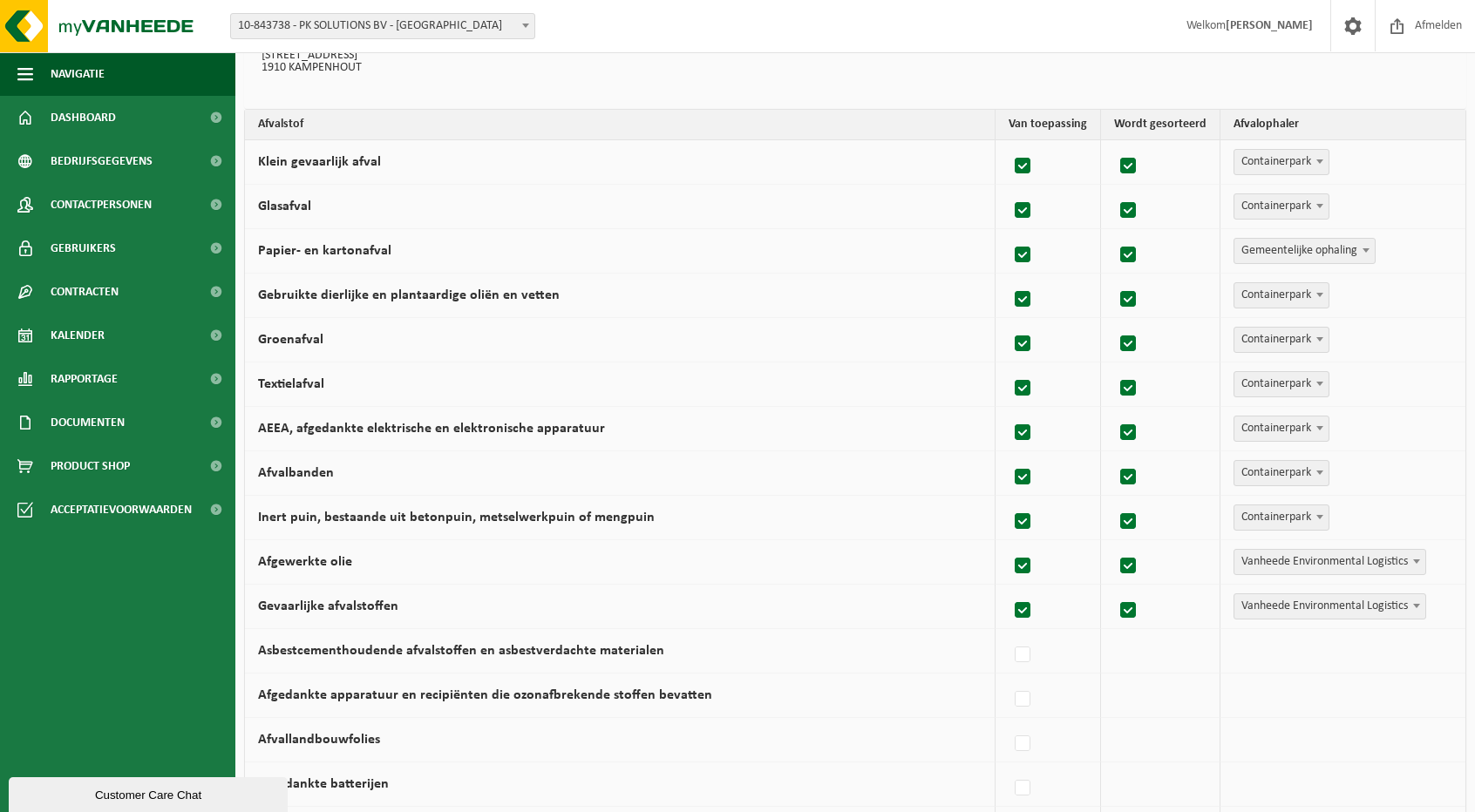
click at [1263, 556] on span "Vanheede Environmental Logistics" at bounding box center [1329, 561] width 191 height 24
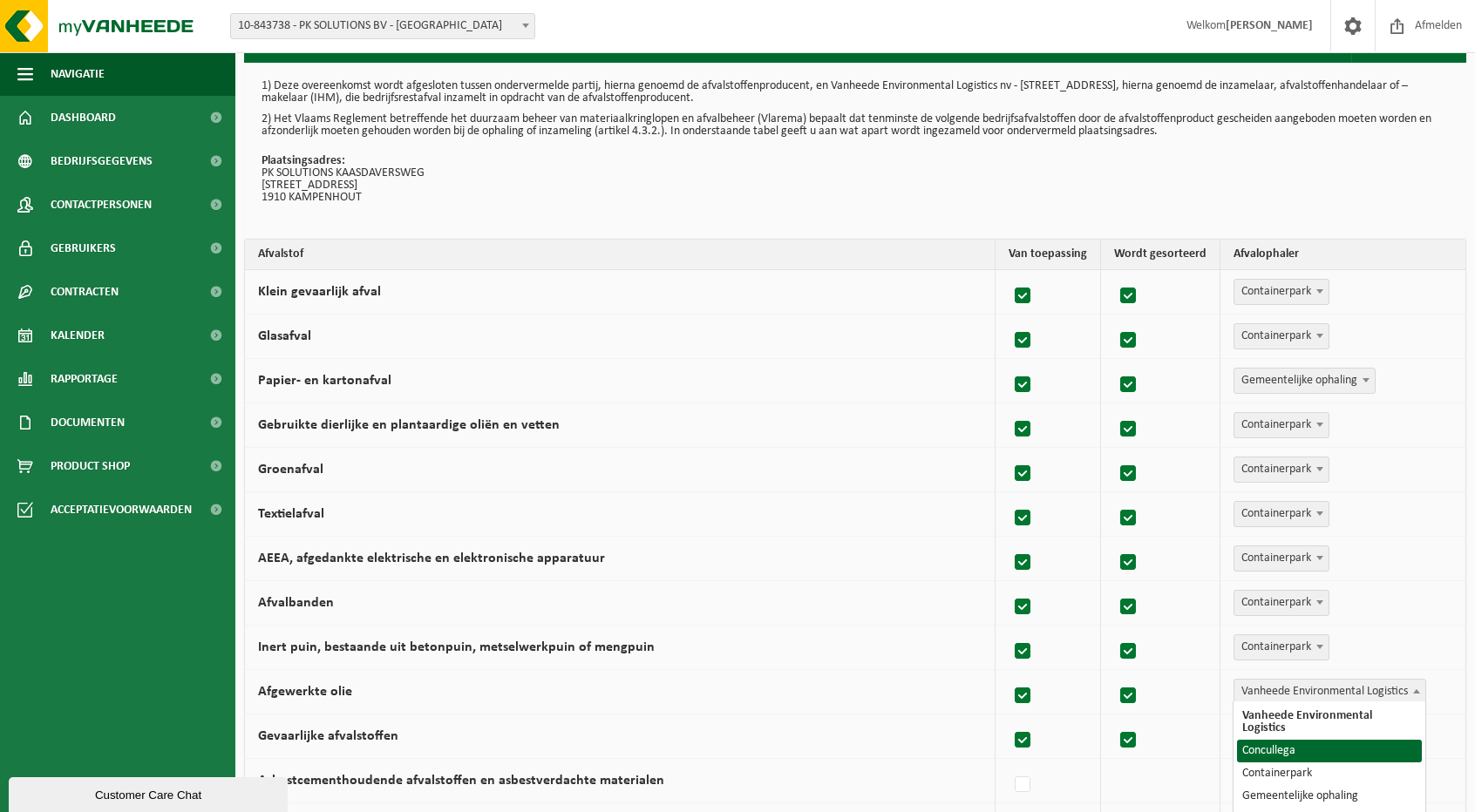
scroll to position [0, 0]
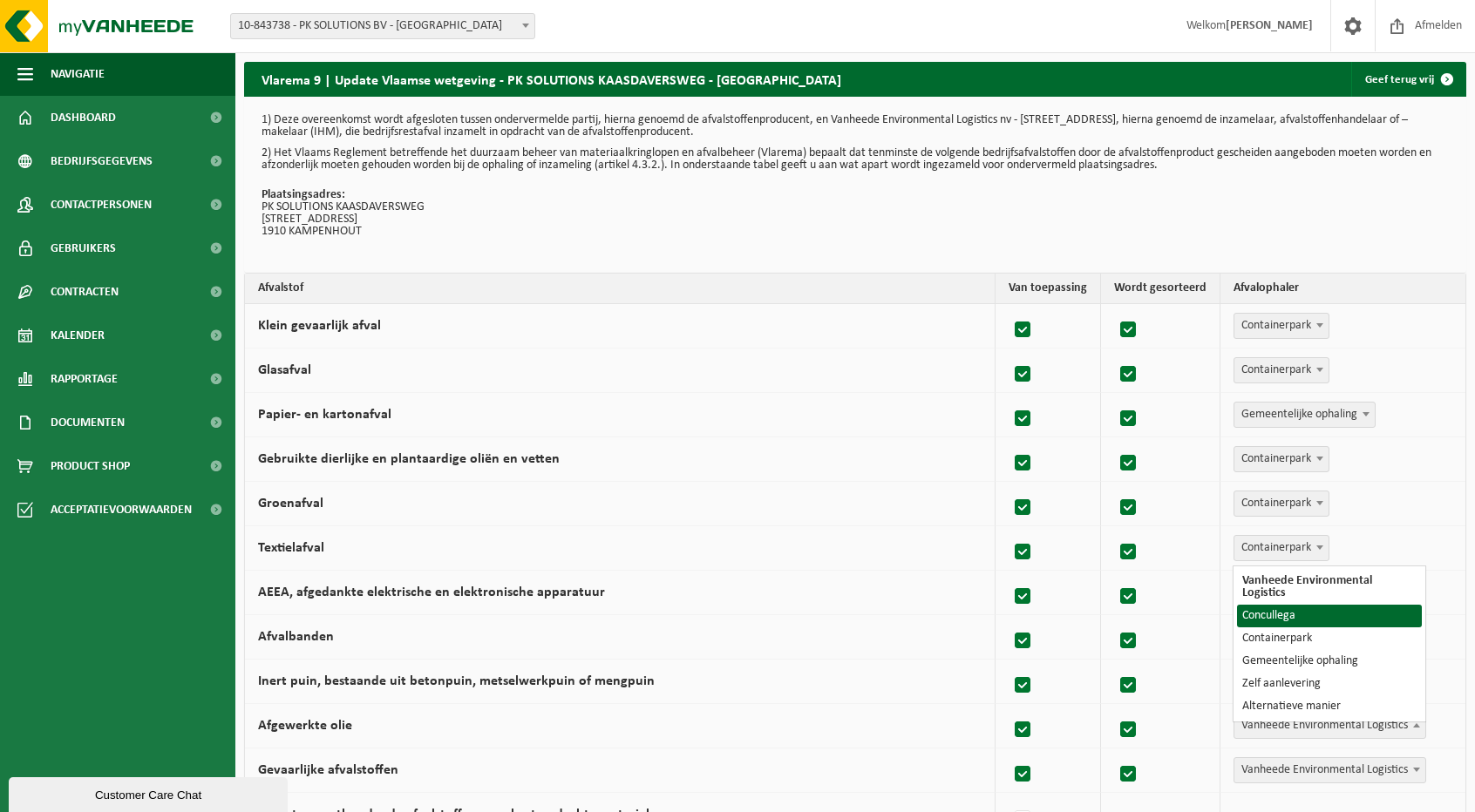
click at [1024, 329] on label at bounding box center [1023, 330] width 24 height 26
click at [1009, 309] on input "Klein gevaarlijk afval" at bounding box center [1008, 308] width 1 height 1
checkbox input "false"
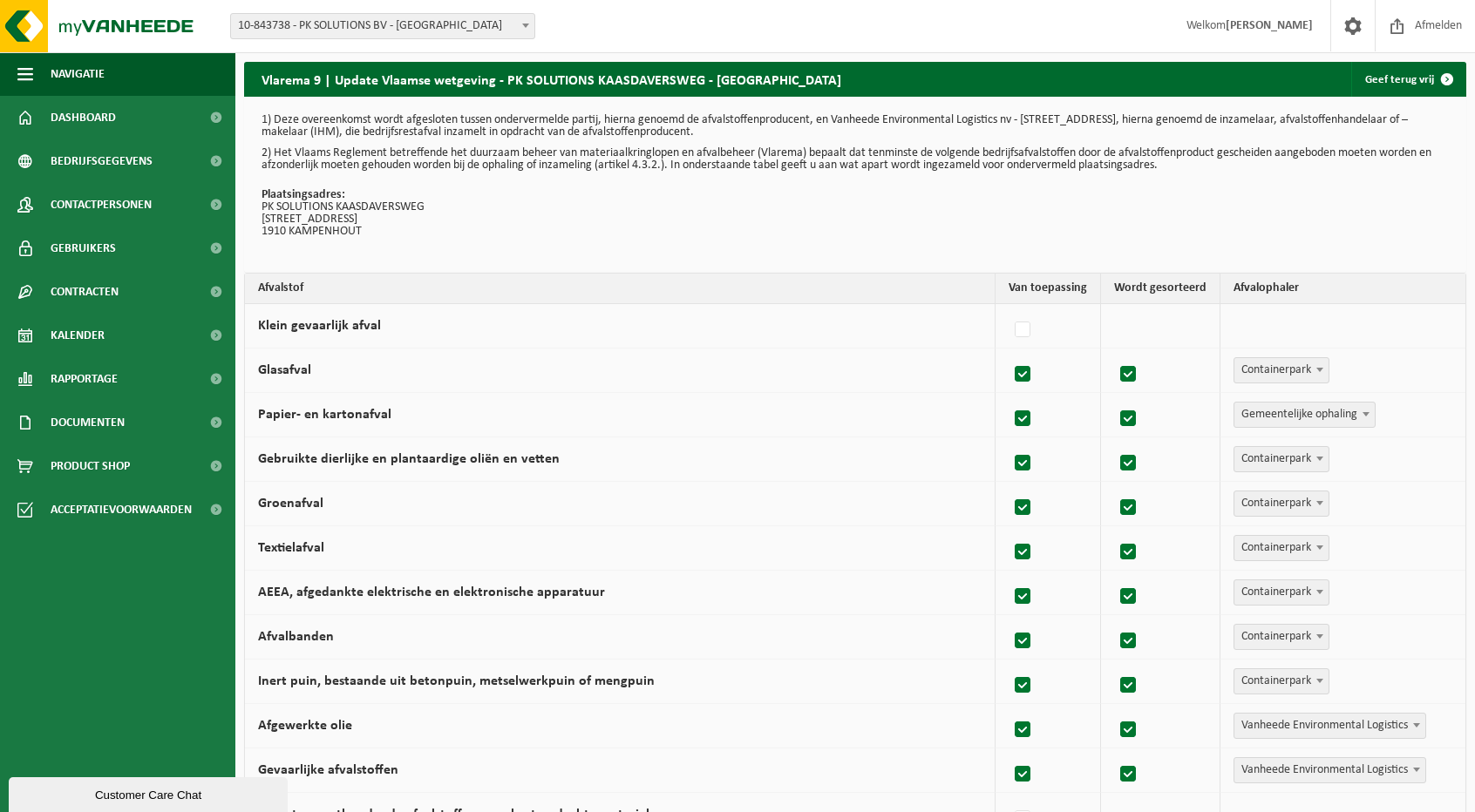
click at [1026, 370] on label at bounding box center [1023, 375] width 24 height 26
click at [1009, 353] on input "Glasafval" at bounding box center [1008, 352] width 1 height 1
checkbox input "false"
click at [1030, 410] on label at bounding box center [1023, 419] width 24 height 26
click at [1009, 397] on input "Papier- en kartonafval" at bounding box center [1008, 396] width 1 height 1
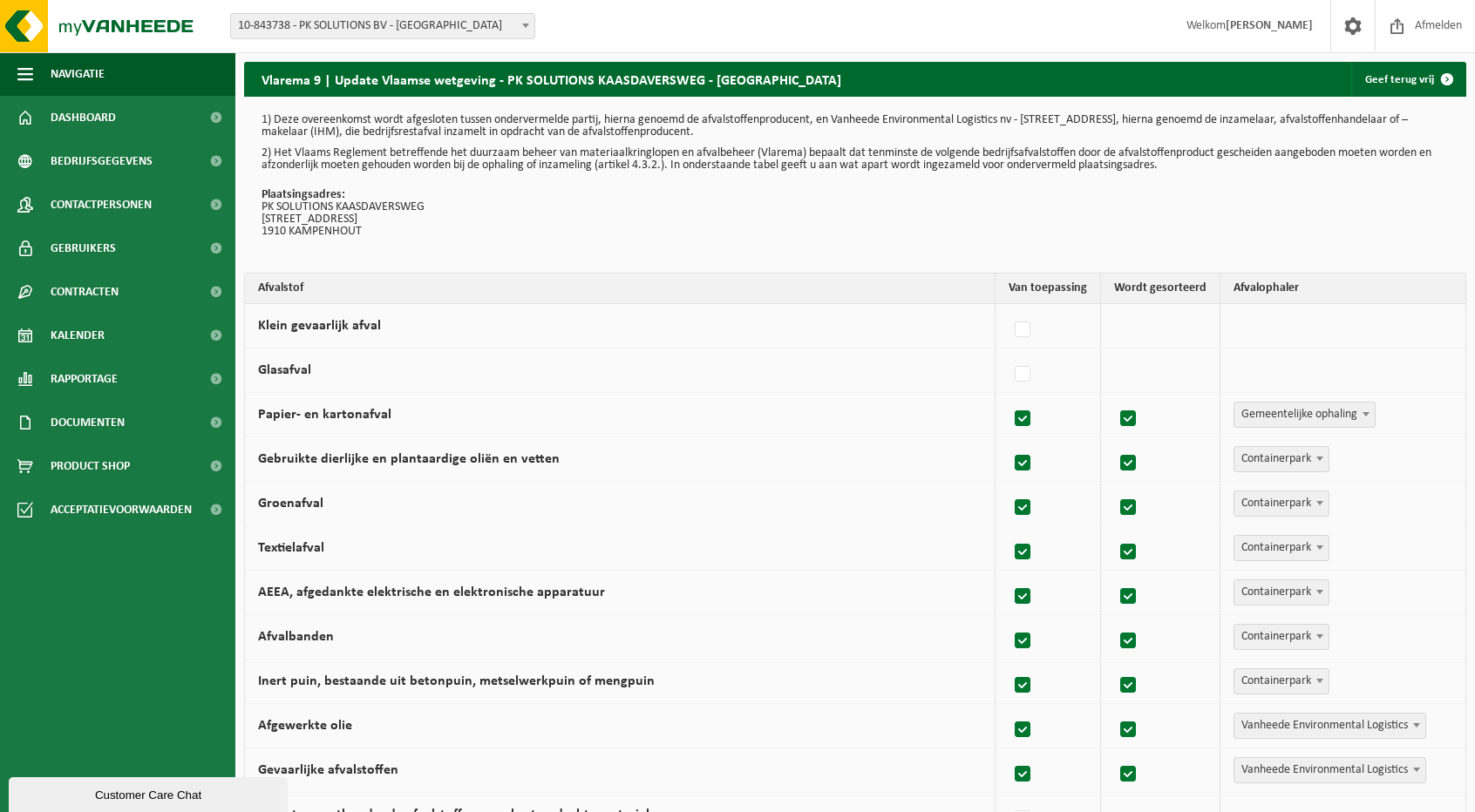
checkbox input "false"
click at [1024, 453] on label at bounding box center [1023, 463] width 24 height 26
click at [1009, 442] on input "Gebruikte dierlijke en plantaardige oliën en vetten" at bounding box center [1008, 441] width 1 height 1
checkbox input "false"
click at [1023, 508] on label at bounding box center [1023, 508] width 24 height 26
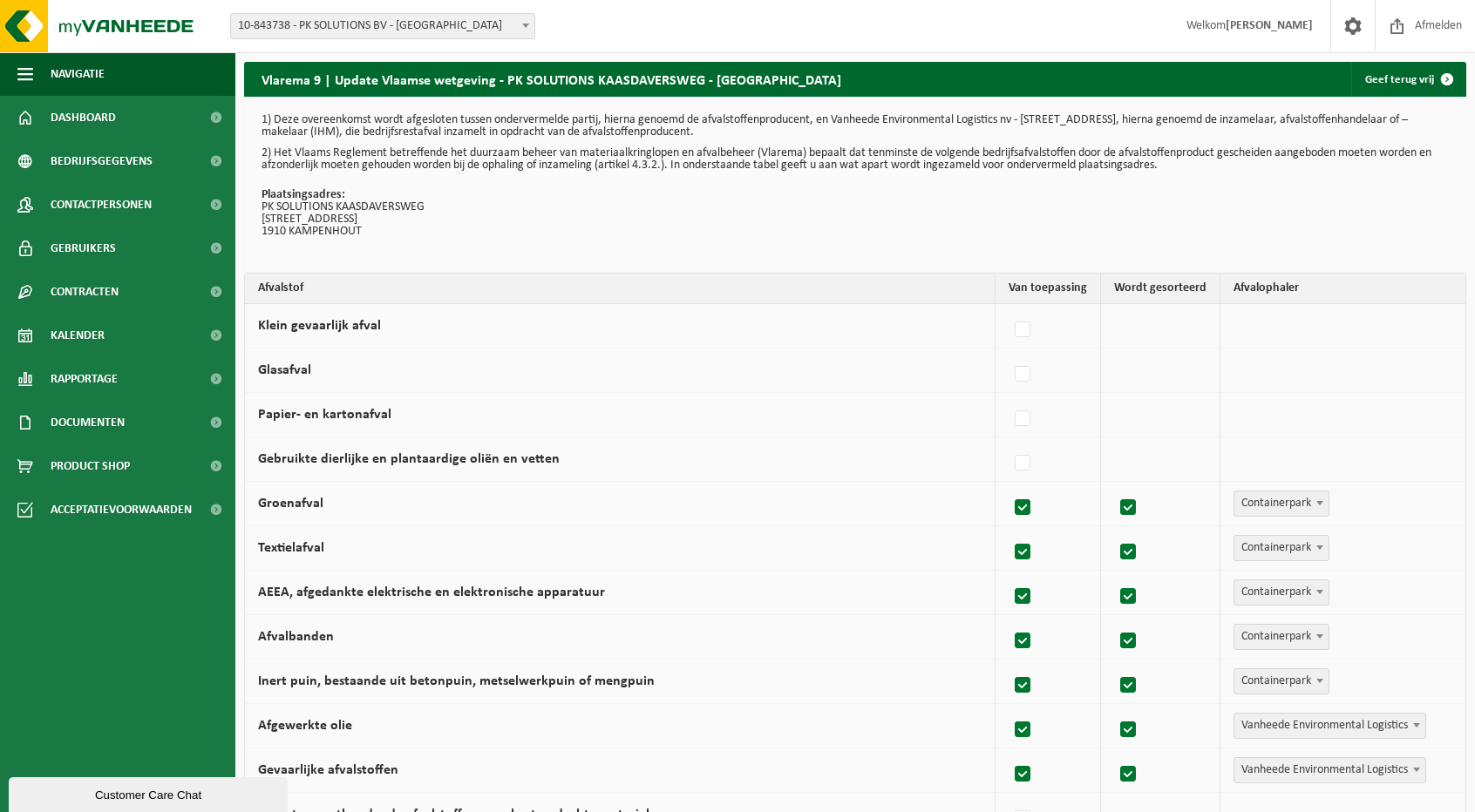
click at [1009, 486] on input "Groenafval" at bounding box center [1008, 485] width 1 height 1
checkbox input "false"
click at [1025, 548] on label at bounding box center [1023, 552] width 24 height 26
click at [1009, 530] on input "Textielafval" at bounding box center [1008, 530] width 1 height 1
checkbox input "false"
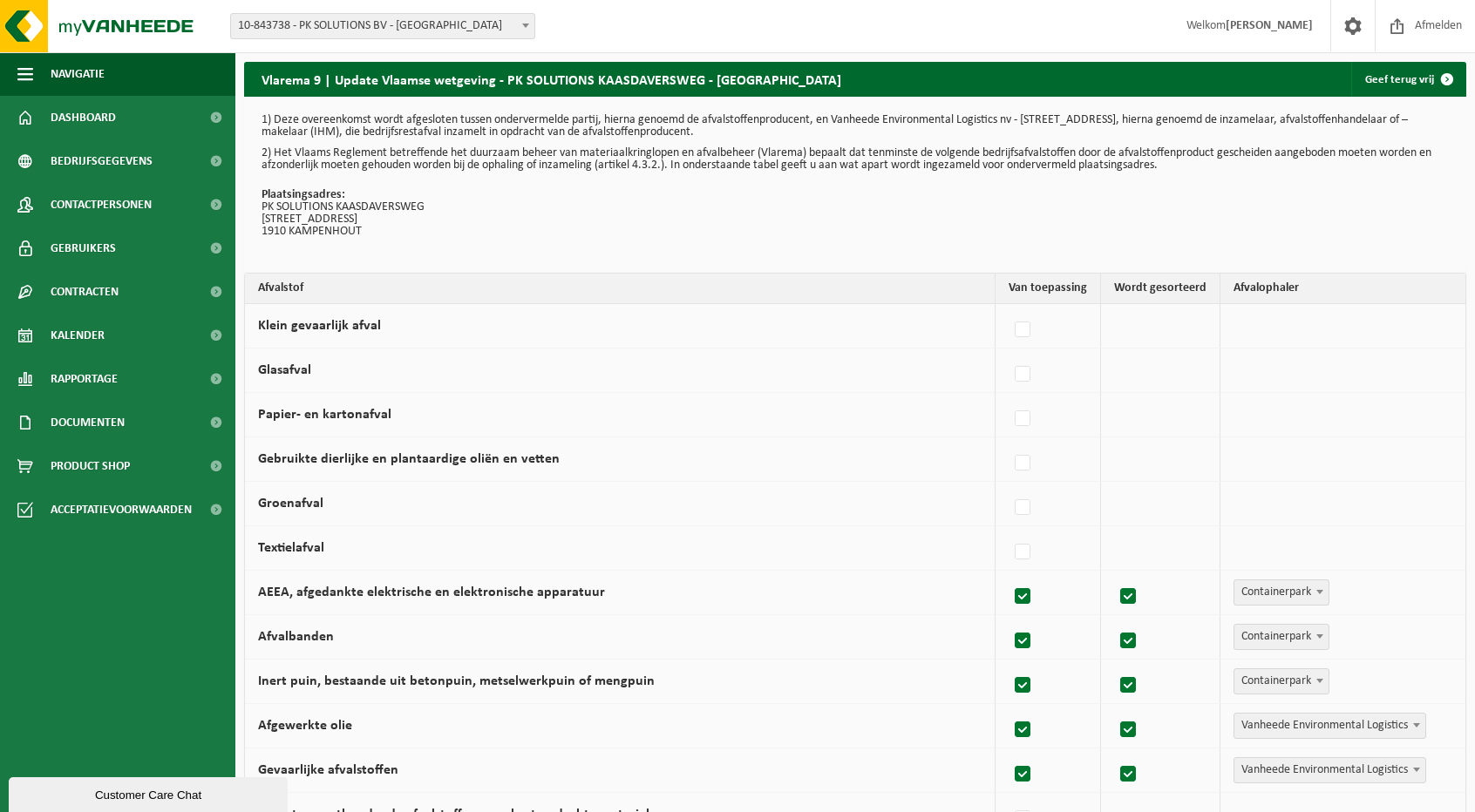
click at [1027, 585] on label at bounding box center [1023, 597] width 24 height 26
click at [1009, 575] on input "AEEA, afgedankte elektrische en elektronische apparatuur" at bounding box center [1008, 574] width 1 height 1
checkbox input "false"
click at [1029, 631] on label at bounding box center [1023, 641] width 24 height 26
click at [1009, 620] on input "Afvalbanden" at bounding box center [1008, 619] width 1 height 1
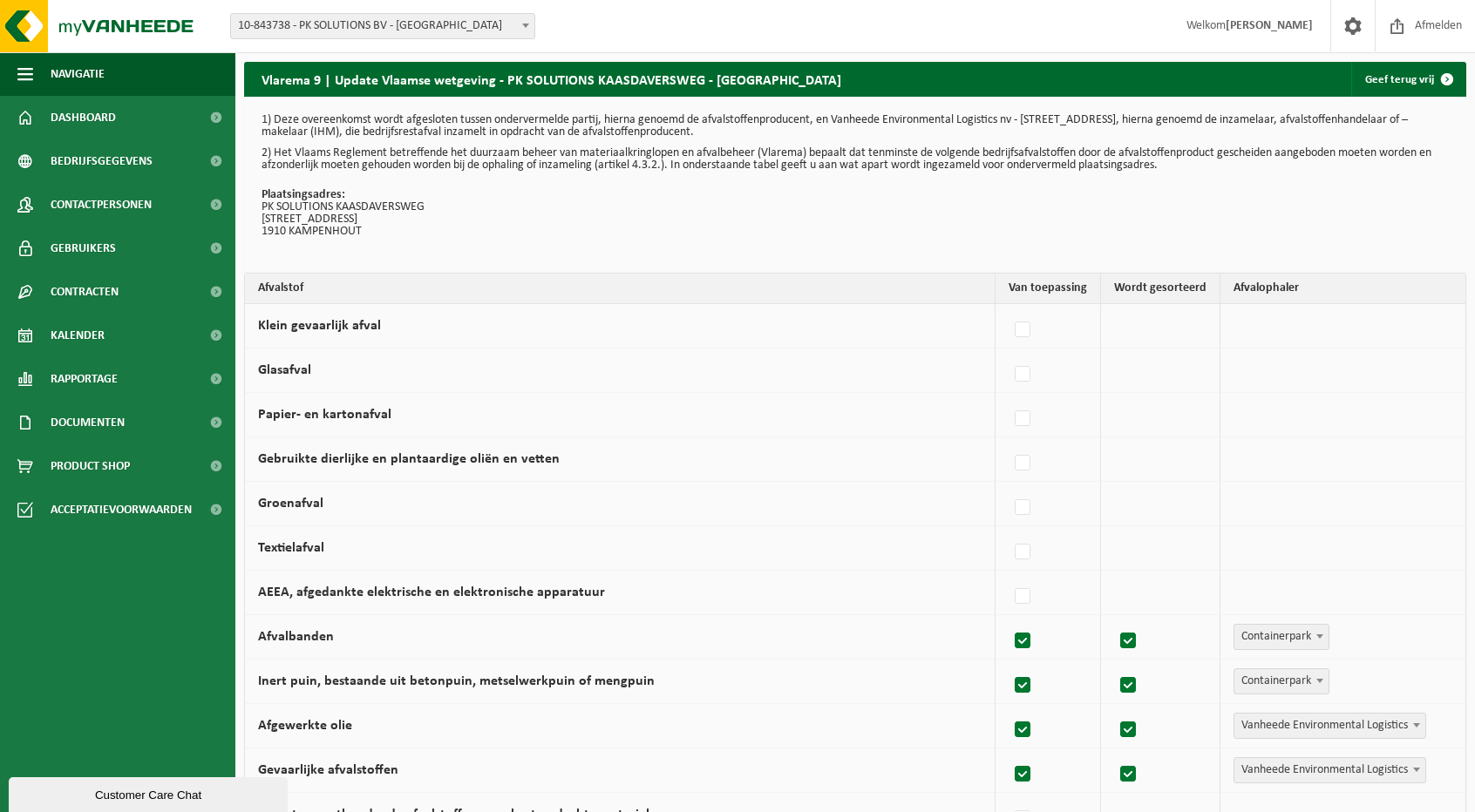
checkbox input "false"
drag, startPoint x: 1023, startPoint y: 681, endPoint x: 1027, endPoint y: 691, distance: 10.8
click at [1023, 681] on label at bounding box center [1023, 685] width 24 height 26
click at [1009, 664] on input "Inert puin, bestaande uit betonpuin, metselwerkpuin of mengpuin" at bounding box center [1008, 664] width 1 height 1
checkbox input "false"
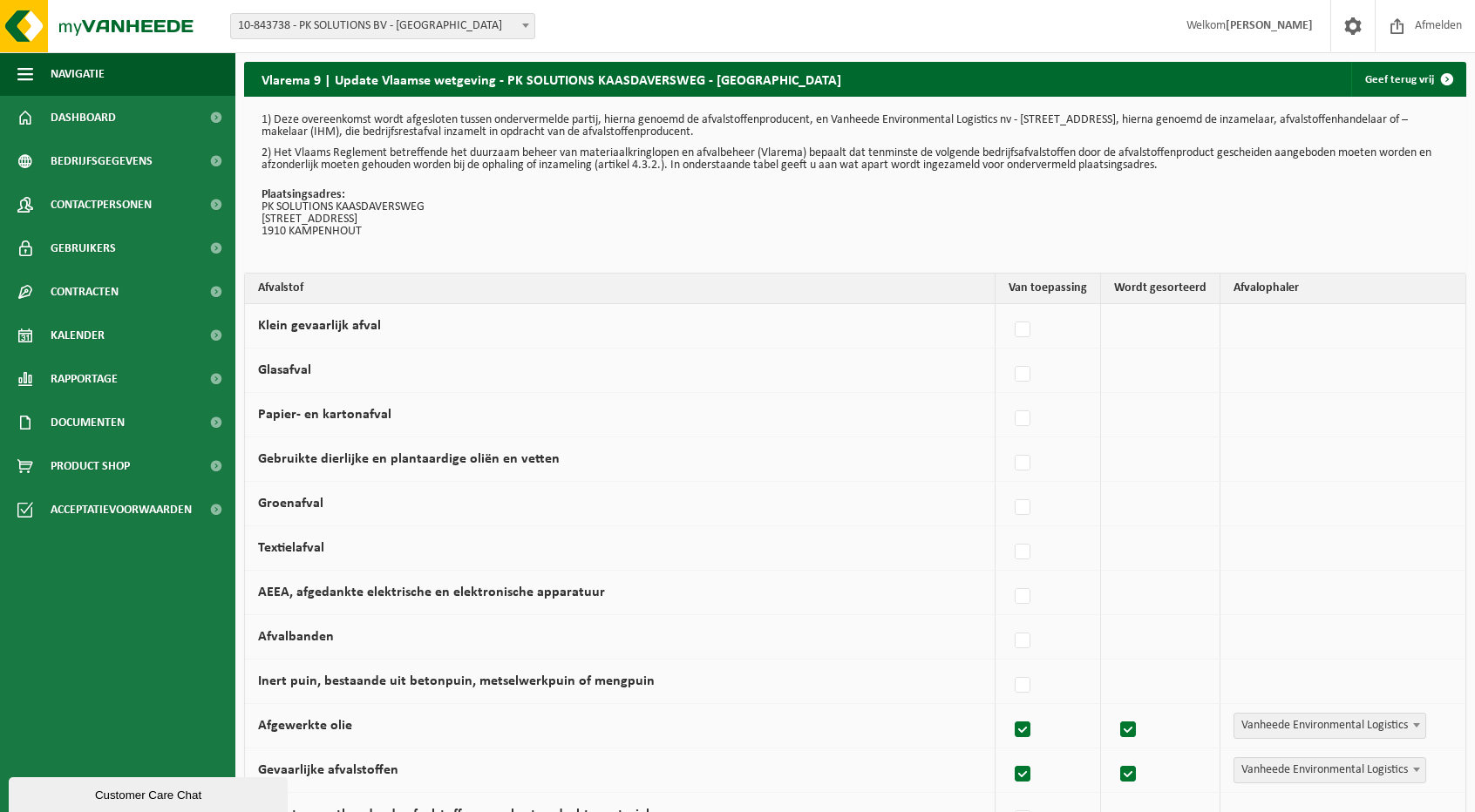
click at [1027, 726] on label at bounding box center [1023, 730] width 24 height 26
click at [1009, 709] on input "Afgewerkte olie" at bounding box center [1008, 708] width 1 height 1
checkbox input "false"
click at [1029, 768] on label at bounding box center [1023, 774] width 24 height 26
click at [1009, 753] on input "Gevaarlijke afvalstoffen" at bounding box center [1008, 752] width 1 height 1
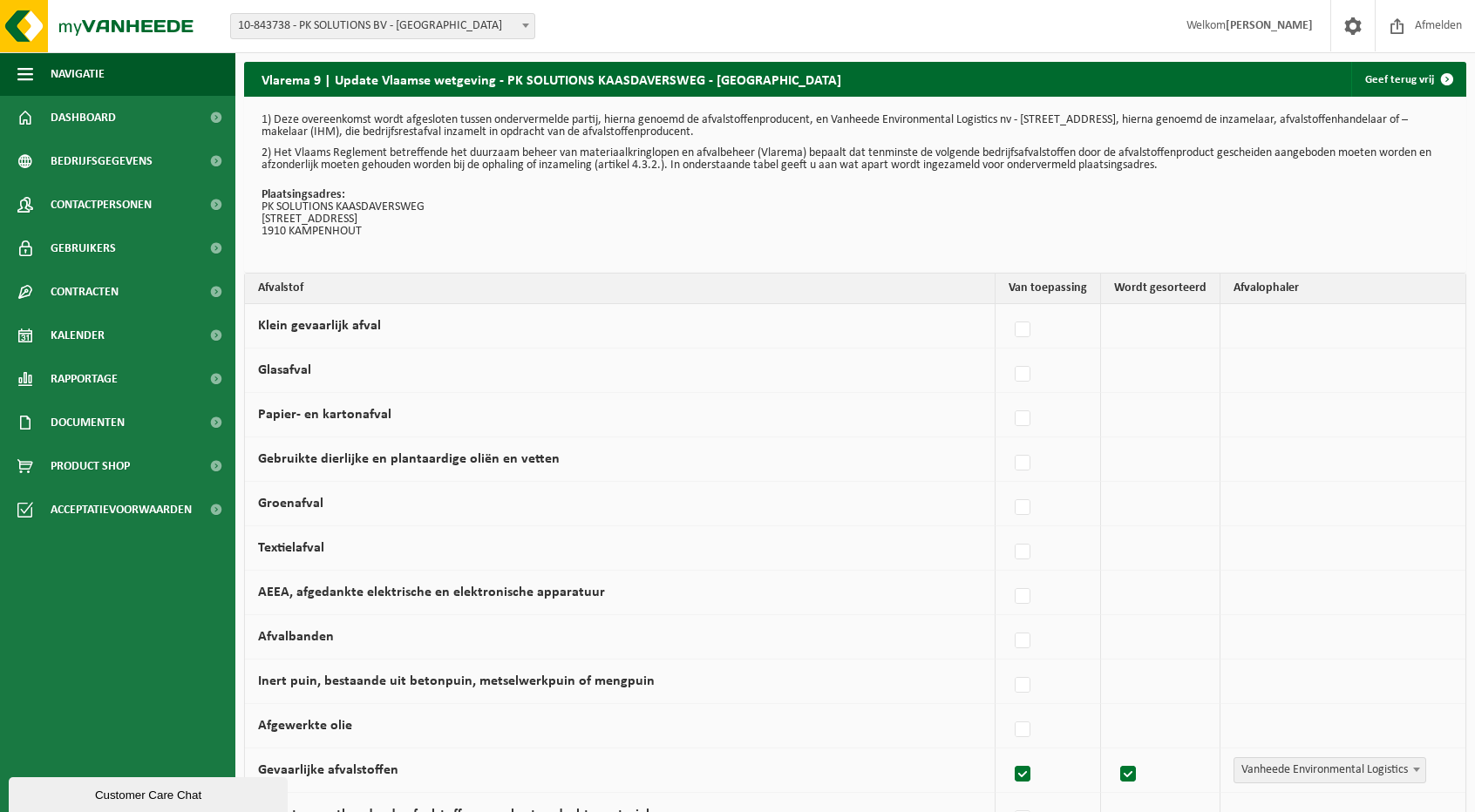
checkbox input "false"
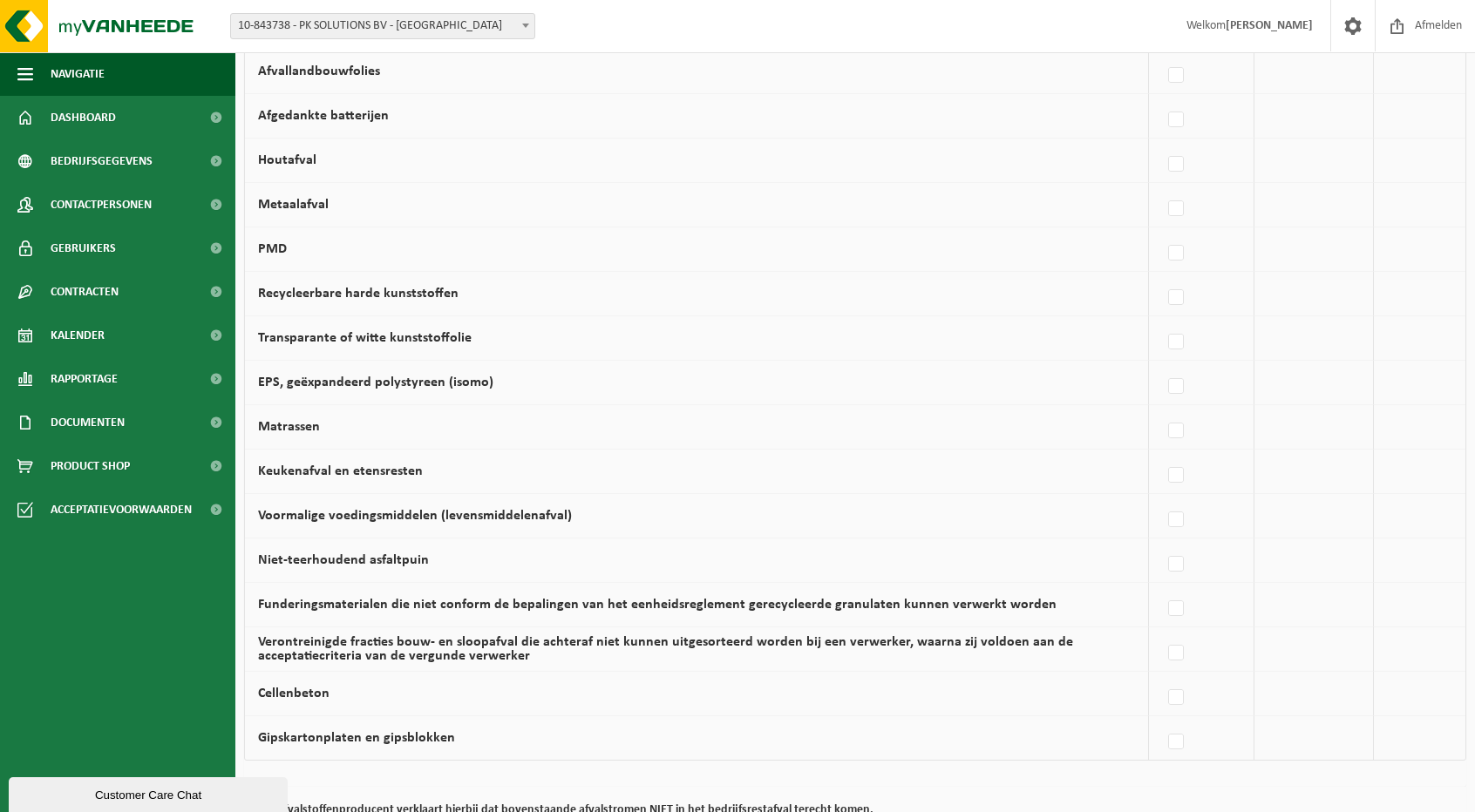
scroll to position [825, 0]
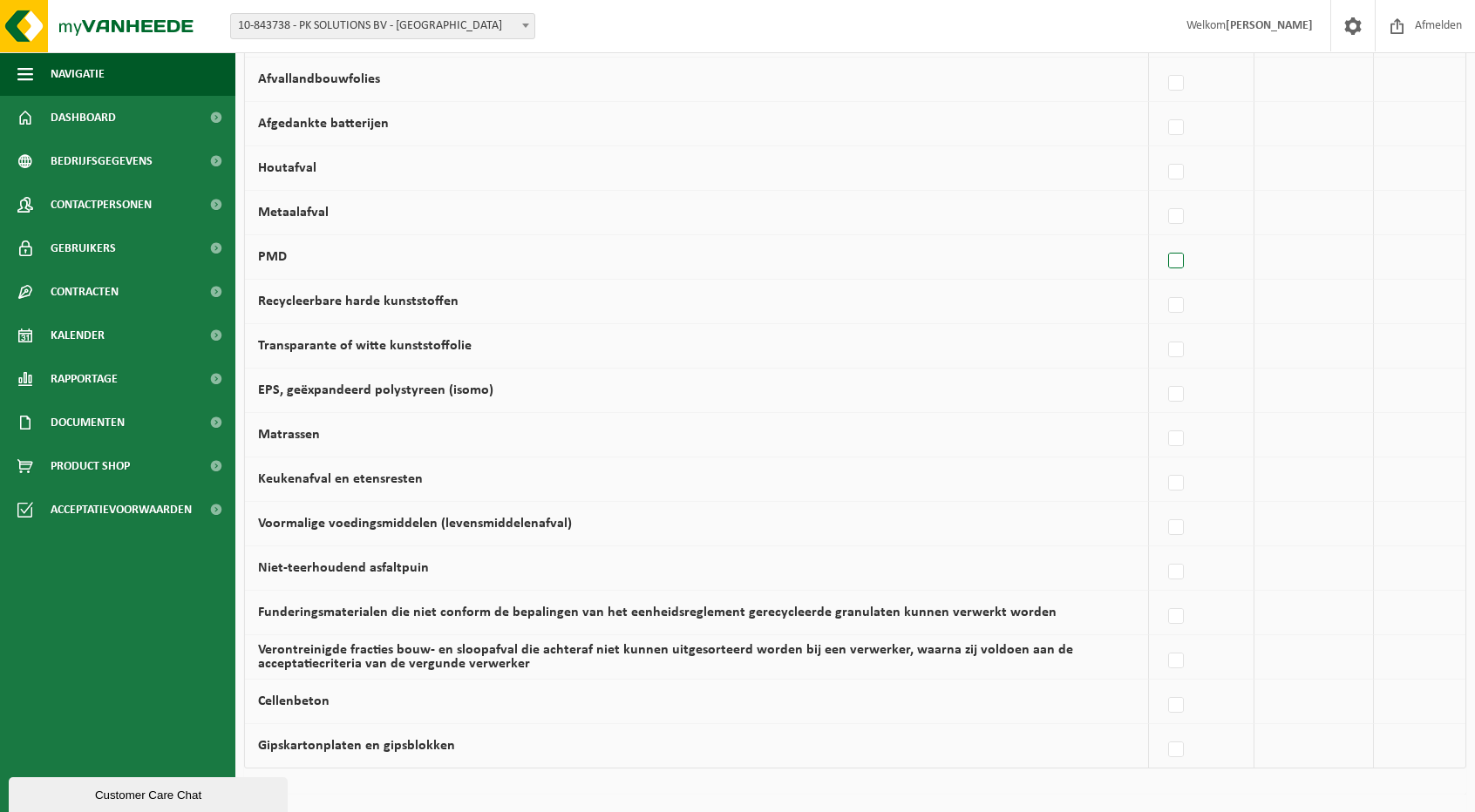
click at [1183, 253] on label at bounding box center [1176, 261] width 24 height 26
click at [1162, 240] on input "PMD" at bounding box center [1161, 239] width 1 height 1
checkbox input "true"
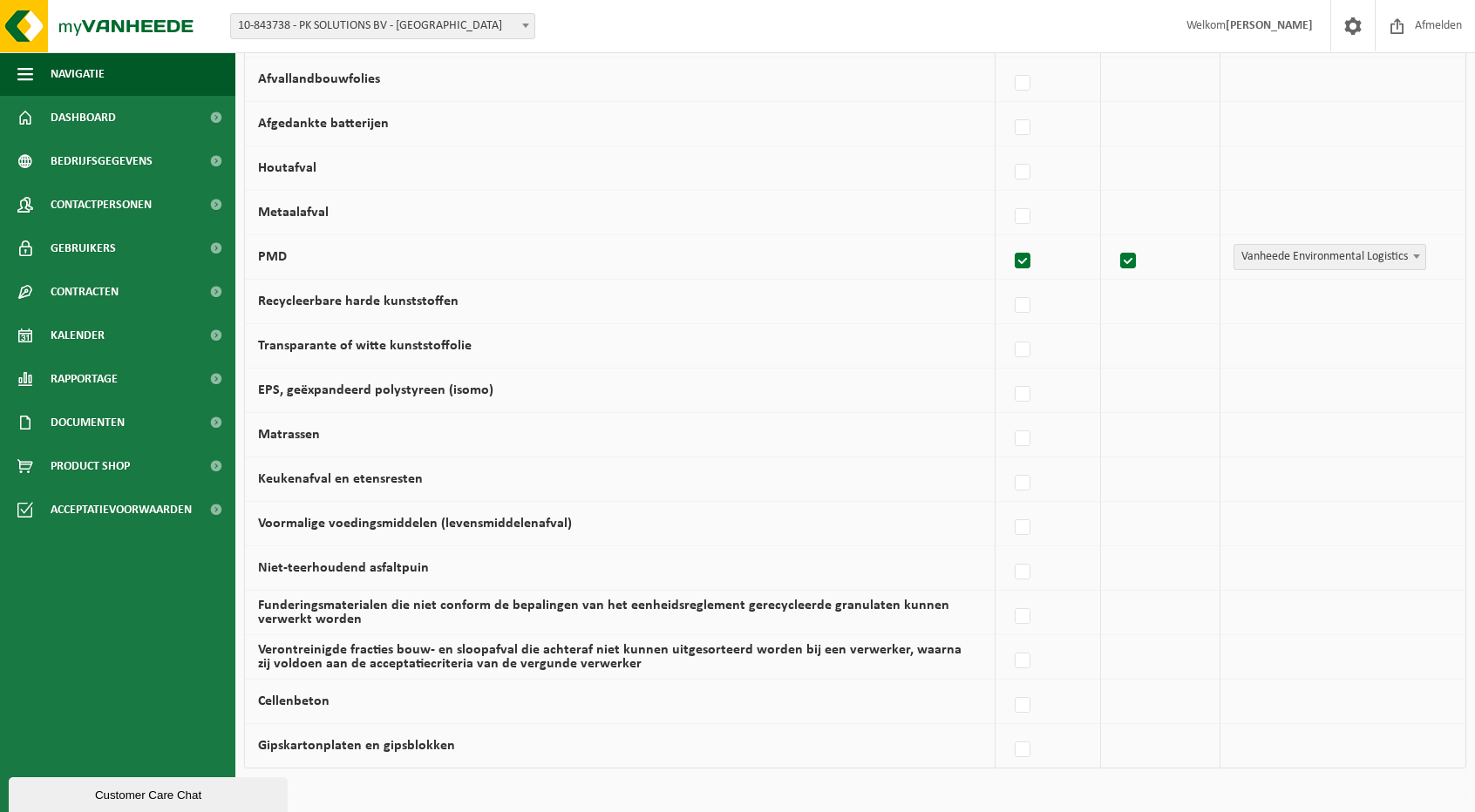
click at [1317, 249] on span "Vanheede Environmental Logistics" at bounding box center [1329, 257] width 191 height 24
select select "Gemeentelijke ophaling"
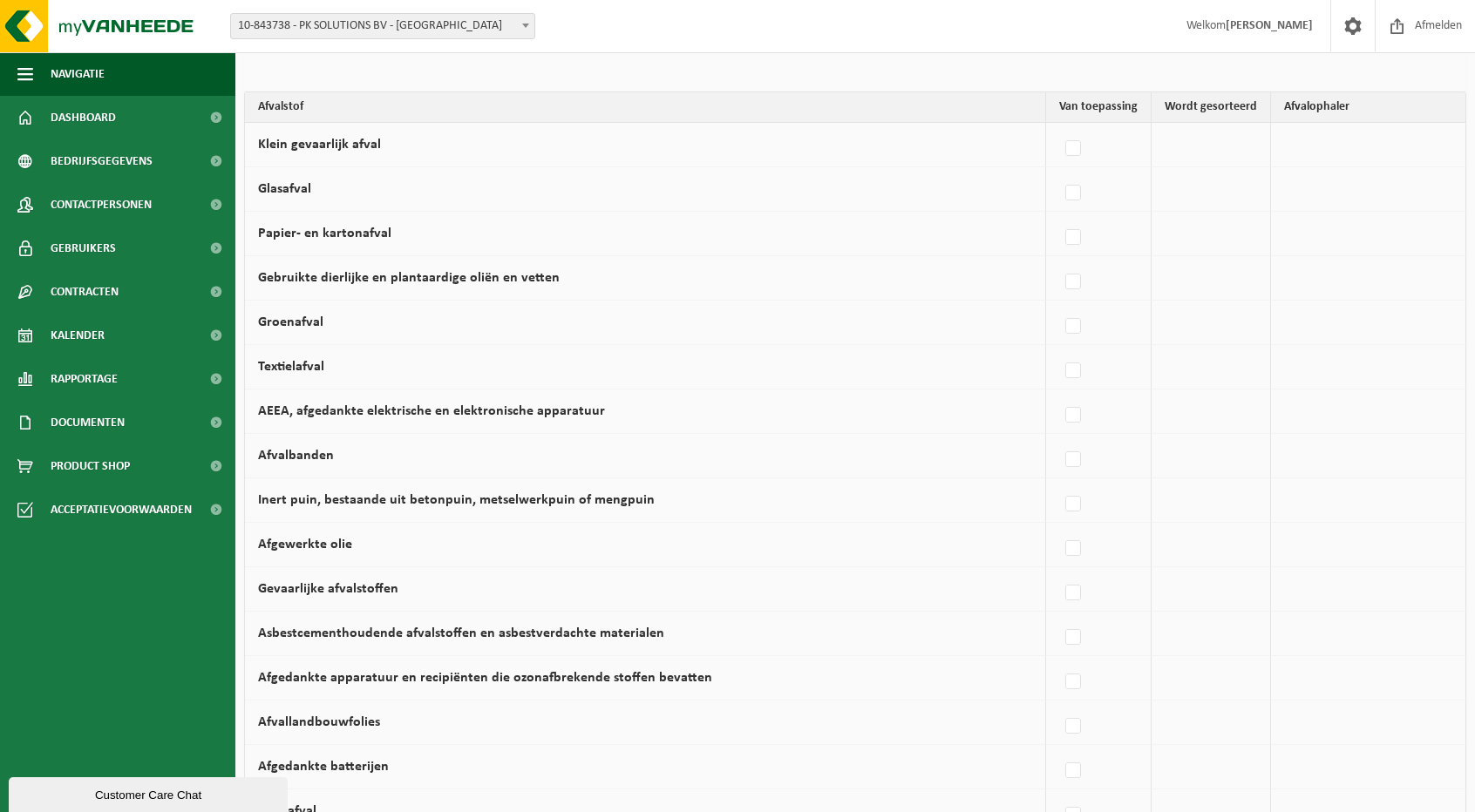
scroll to position [155, 0]
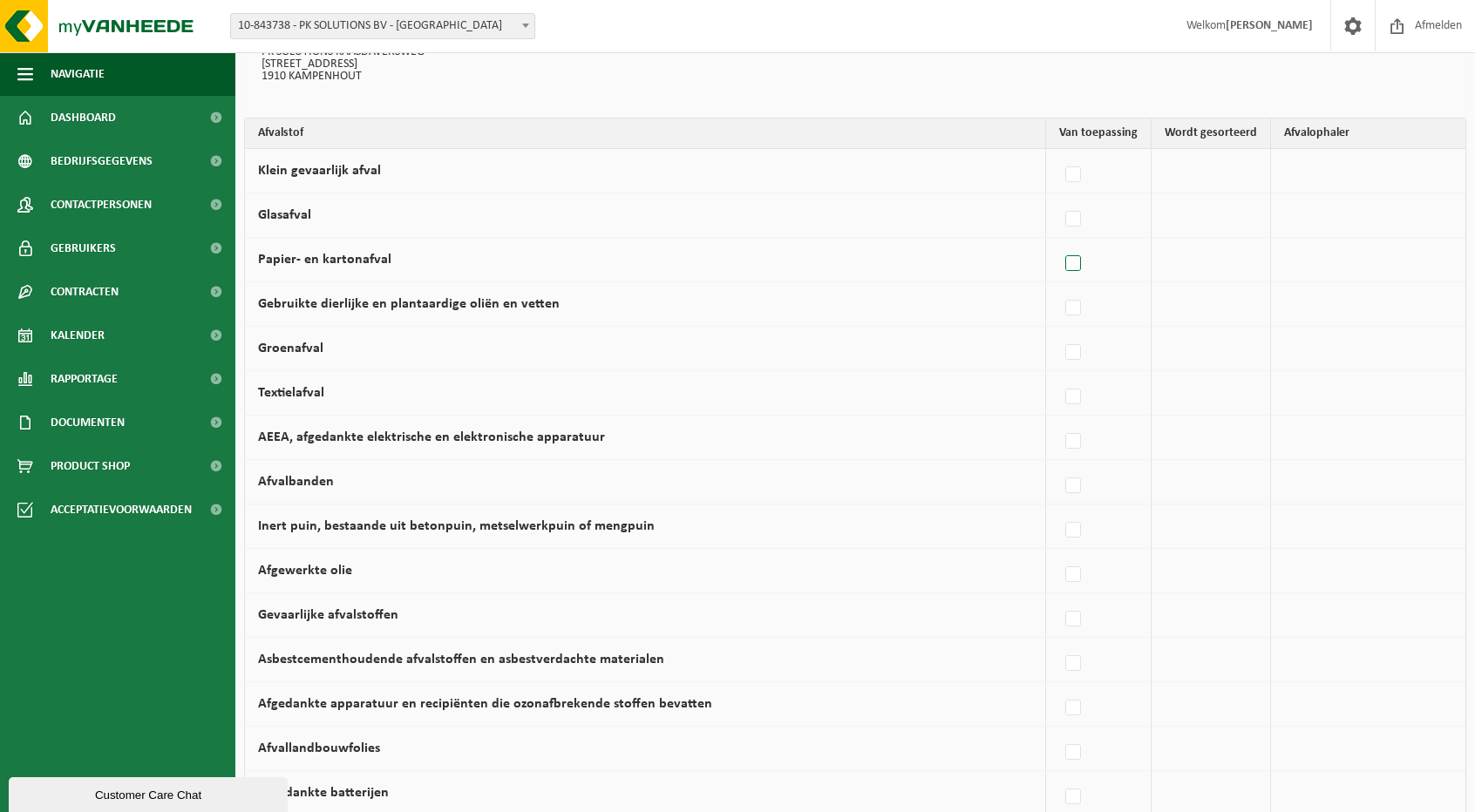
click at [1075, 261] on label at bounding box center [1074, 263] width 24 height 26
click at [1059, 243] on input "Papier- en kartonafval" at bounding box center [1058, 242] width 1 height 1
checkbox input "true"
click at [1324, 256] on span "Gemeentelijke ophaling" at bounding box center [1355, 259] width 140 height 24
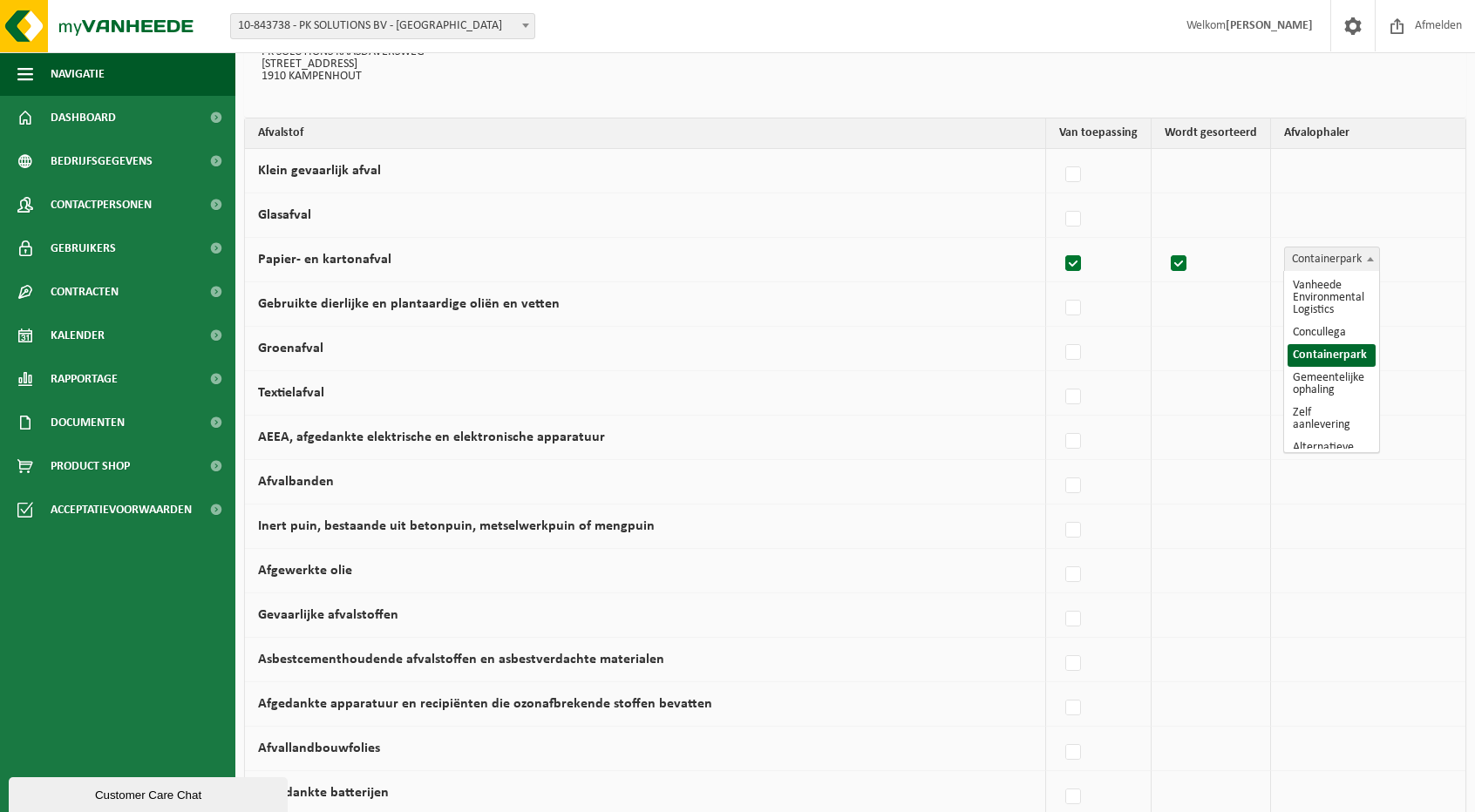
click at [1302, 251] on span "Containerpark" at bounding box center [1332, 259] width 94 height 24
select select "Gemeentelijke ophaling"
click at [1079, 216] on label at bounding box center [1074, 219] width 24 height 26
click at [1059, 198] on input "Glasafval" at bounding box center [1058, 197] width 1 height 1
checkbox input "true"
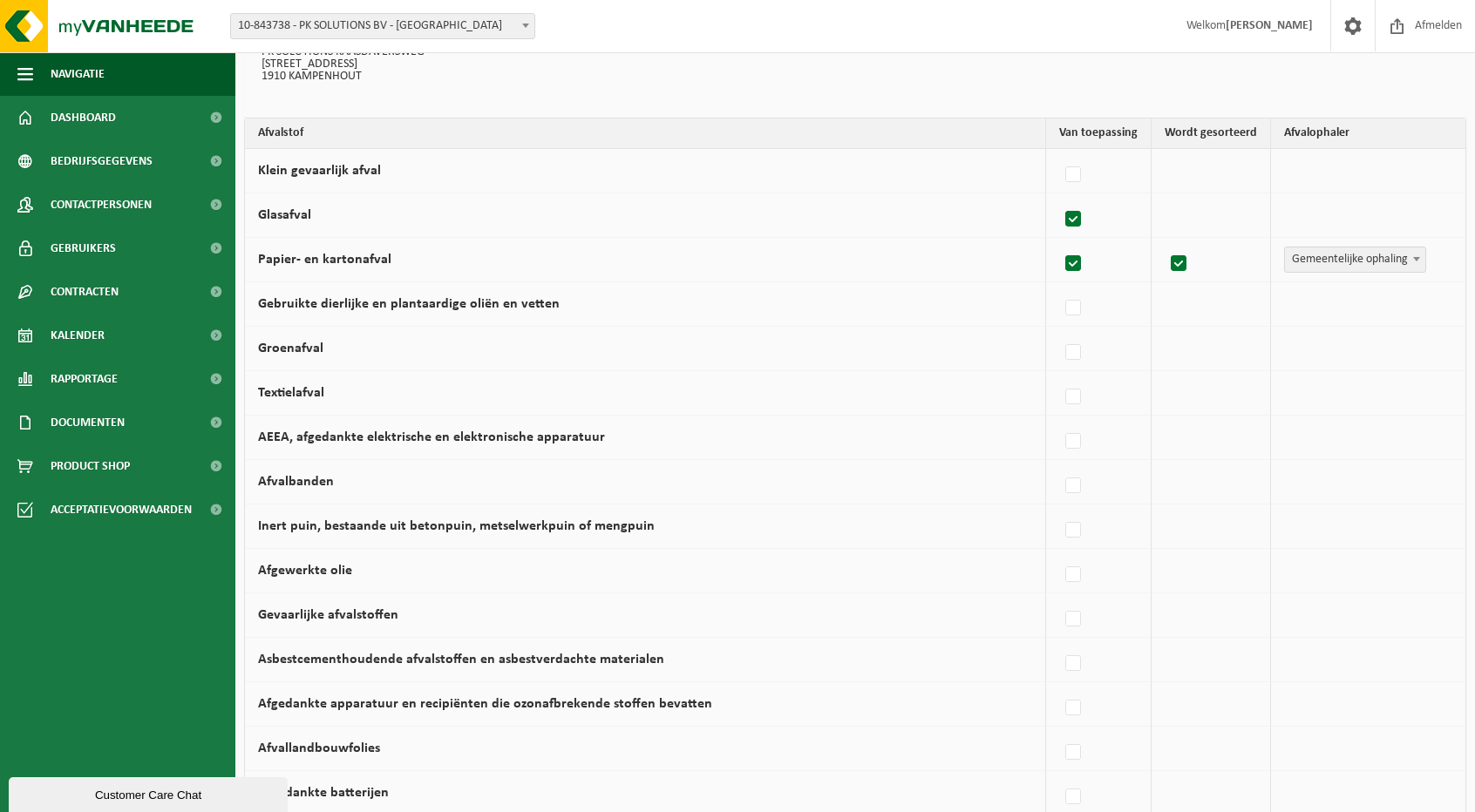
checkbox input "true"
click at [1313, 214] on span "Containerpark" at bounding box center [1332, 215] width 94 height 24
click at [1291, 212] on span "Containerpark" at bounding box center [1332, 215] width 94 height 24
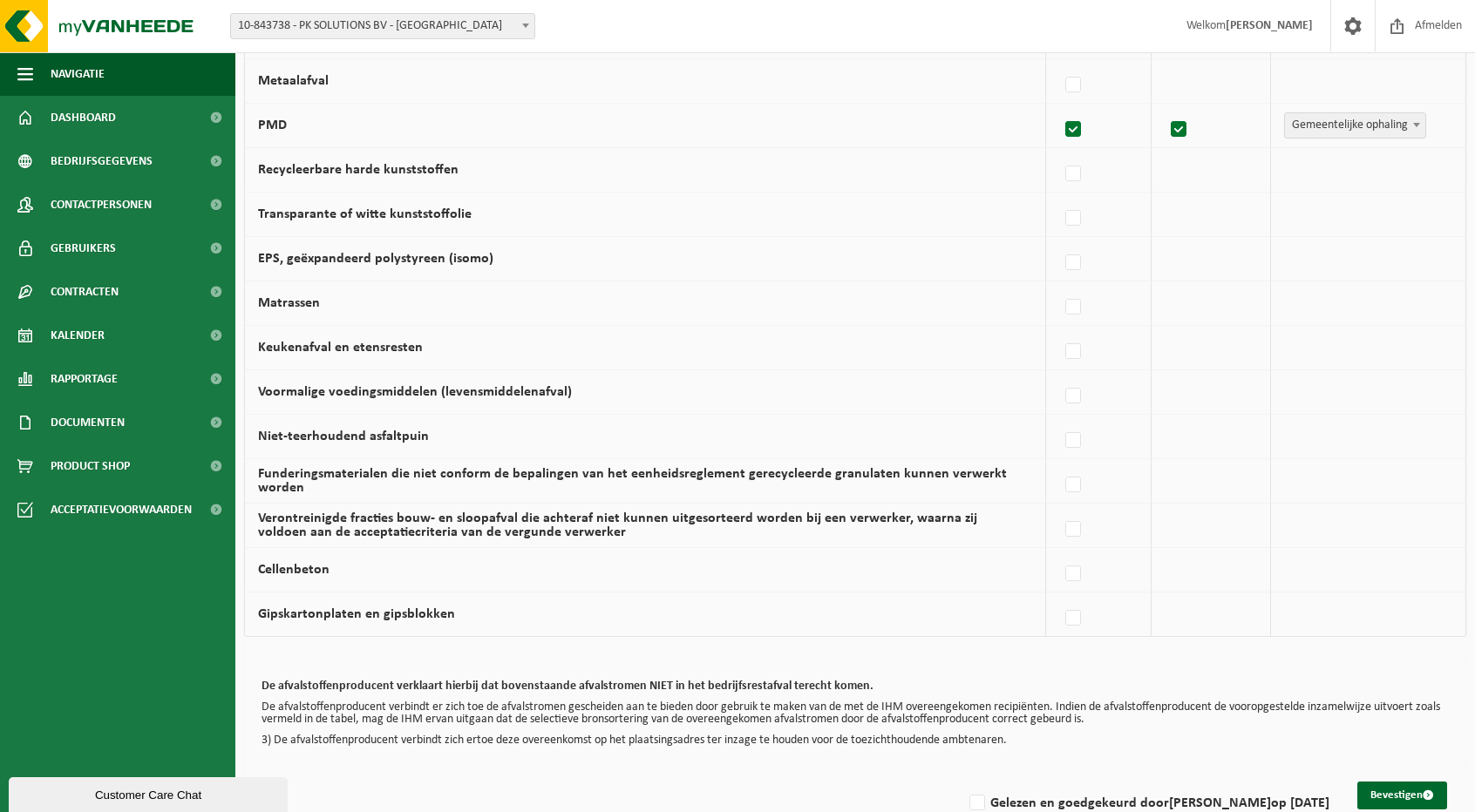
scroll to position [994, 0]
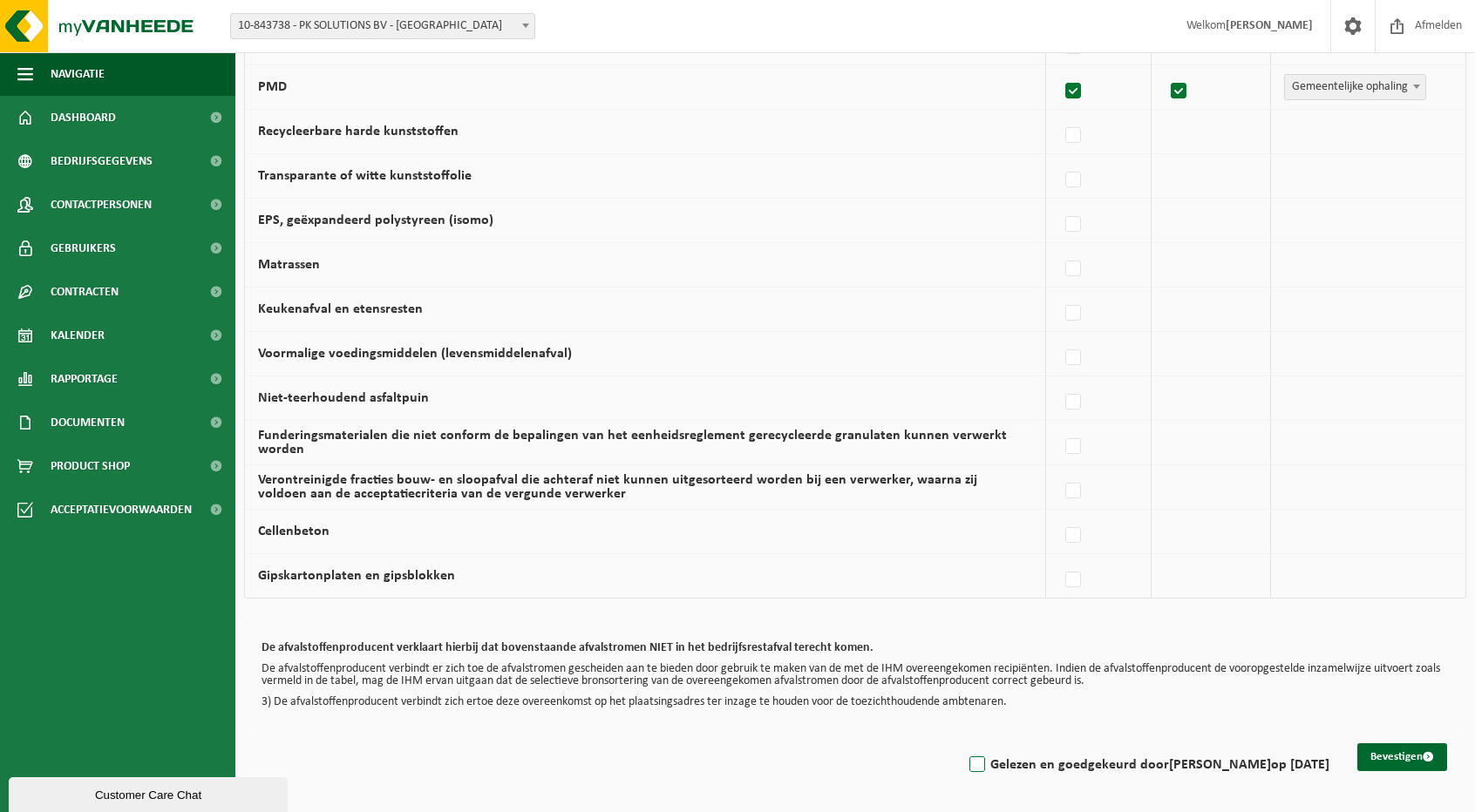
click at [1042, 755] on label "Gelezen en goedgekeurd door NATHALIE POTTERS op 24/09/25" at bounding box center [1147, 765] width 363 height 26
click at [963, 743] on input "Gelezen en goedgekeurd door NATHALIE POTTERS op 24/09/25" at bounding box center [963, 742] width 1 height 1
checkbox input "true"
click at [1379, 745] on button "Bevestigen" at bounding box center [1402, 757] width 90 height 28
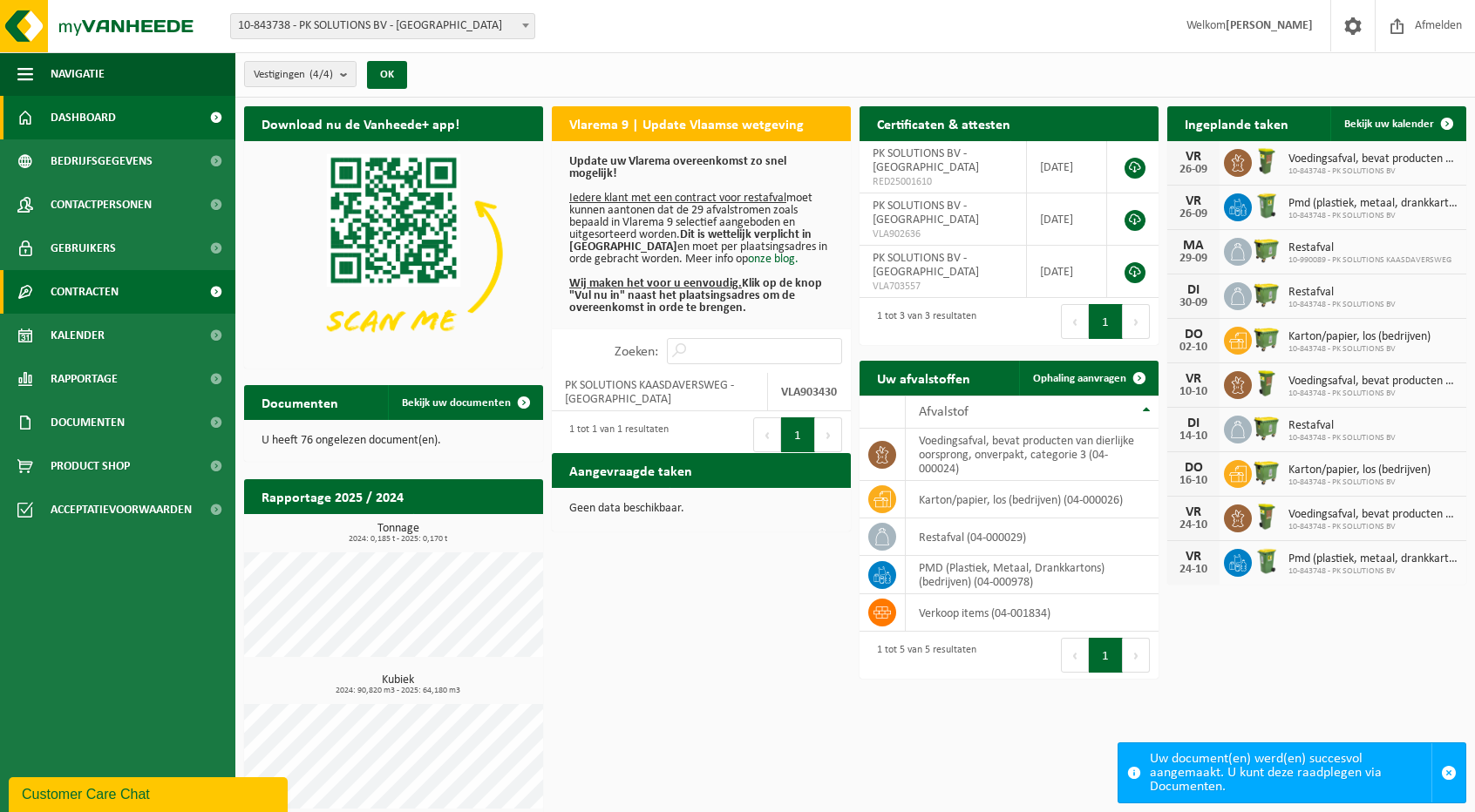
click at [98, 285] on span "Contracten" at bounding box center [84, 291] width 68 height 43
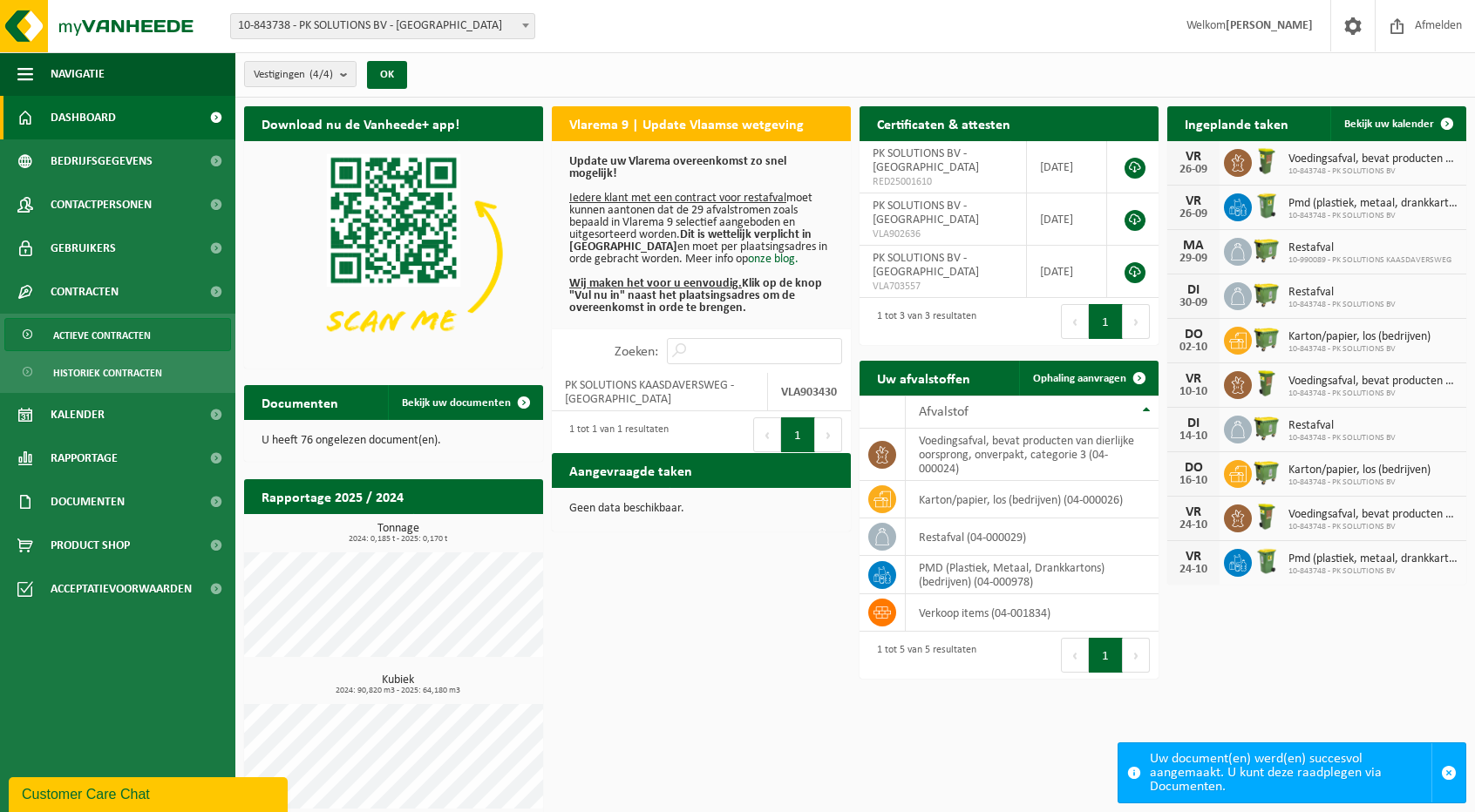
click at [115, 335] on span "Actieve contracten" at bounding box center [102, 335] width 98 height 33
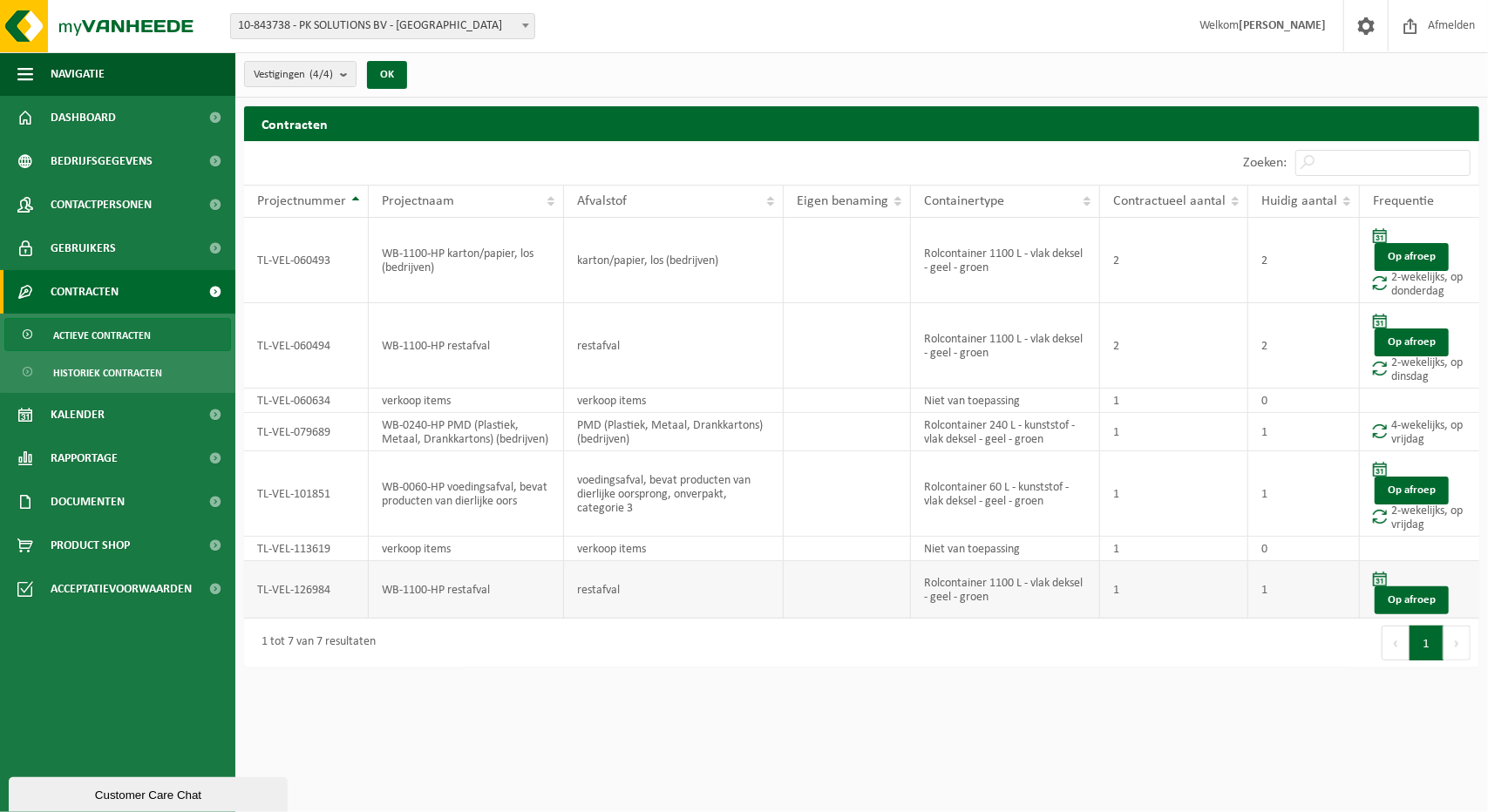
click at [640, 594] on td "restafval" at bounding box center [674, 590] width 220 height 58
click at [981, 585] on td "Rolcontainer 1100 L - vlak deksel - geel - groen" at bounding box center [1005, 590] width 189 height 58
click at [1378, 574] on span at bounding box center [1379, 579] width 14 height 14
click at [1130, 584] on td "1" at bounding box center [1175, 590] width 149 height 58
click at [443, 589] on td "WB-1100-HP restafval" at bounding box center [466, 590] width 196 height 58
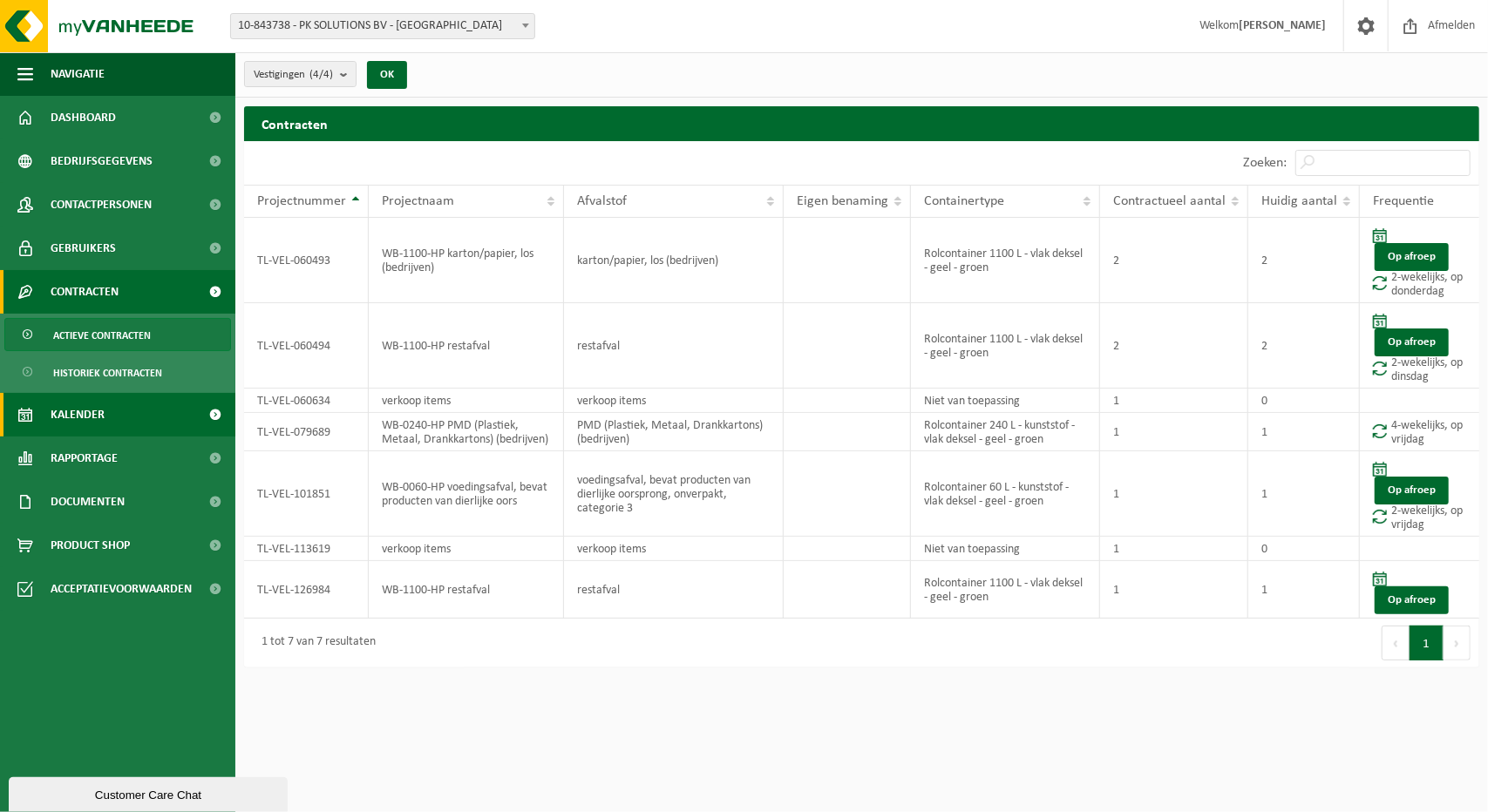
click at [108, 411] on link "Kalender" at bounding box center [118, 415] width 235 height 43
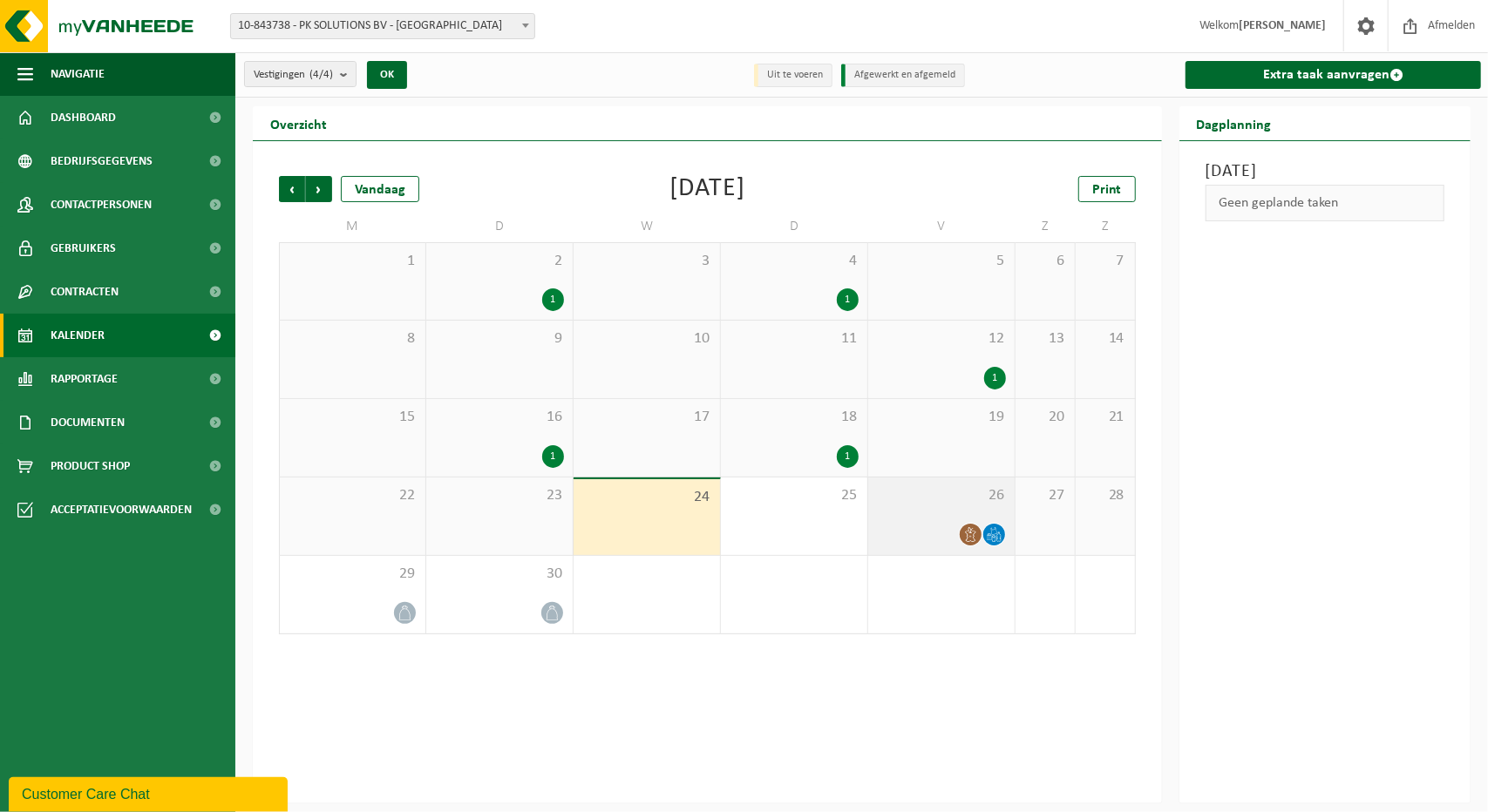
click at [894, 510] on div "26" at bounding box center [942, 517] width 147 height 78
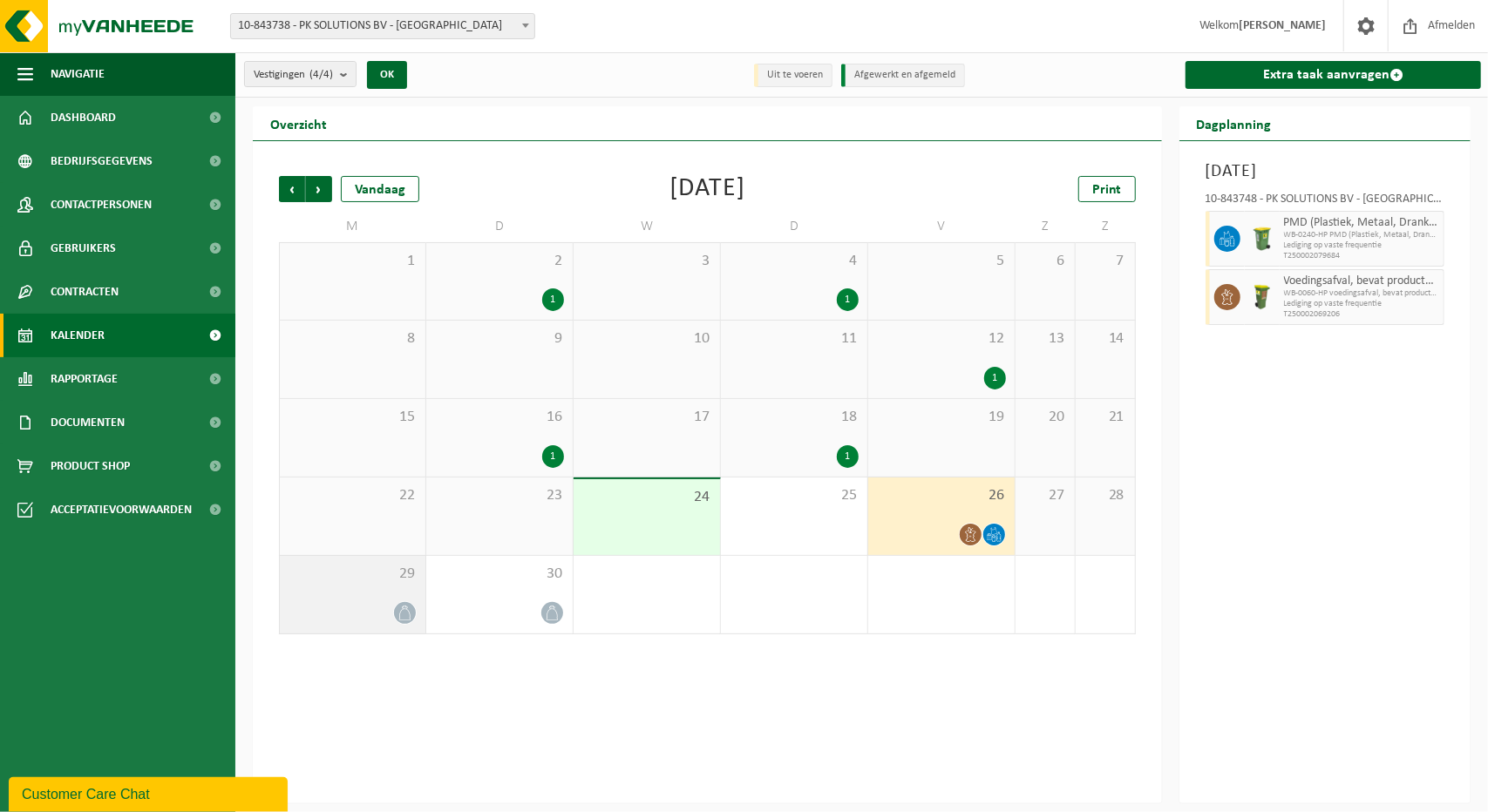
click at [364, 576] on span "29" at bounding box center [353, 574] width 129 height 19
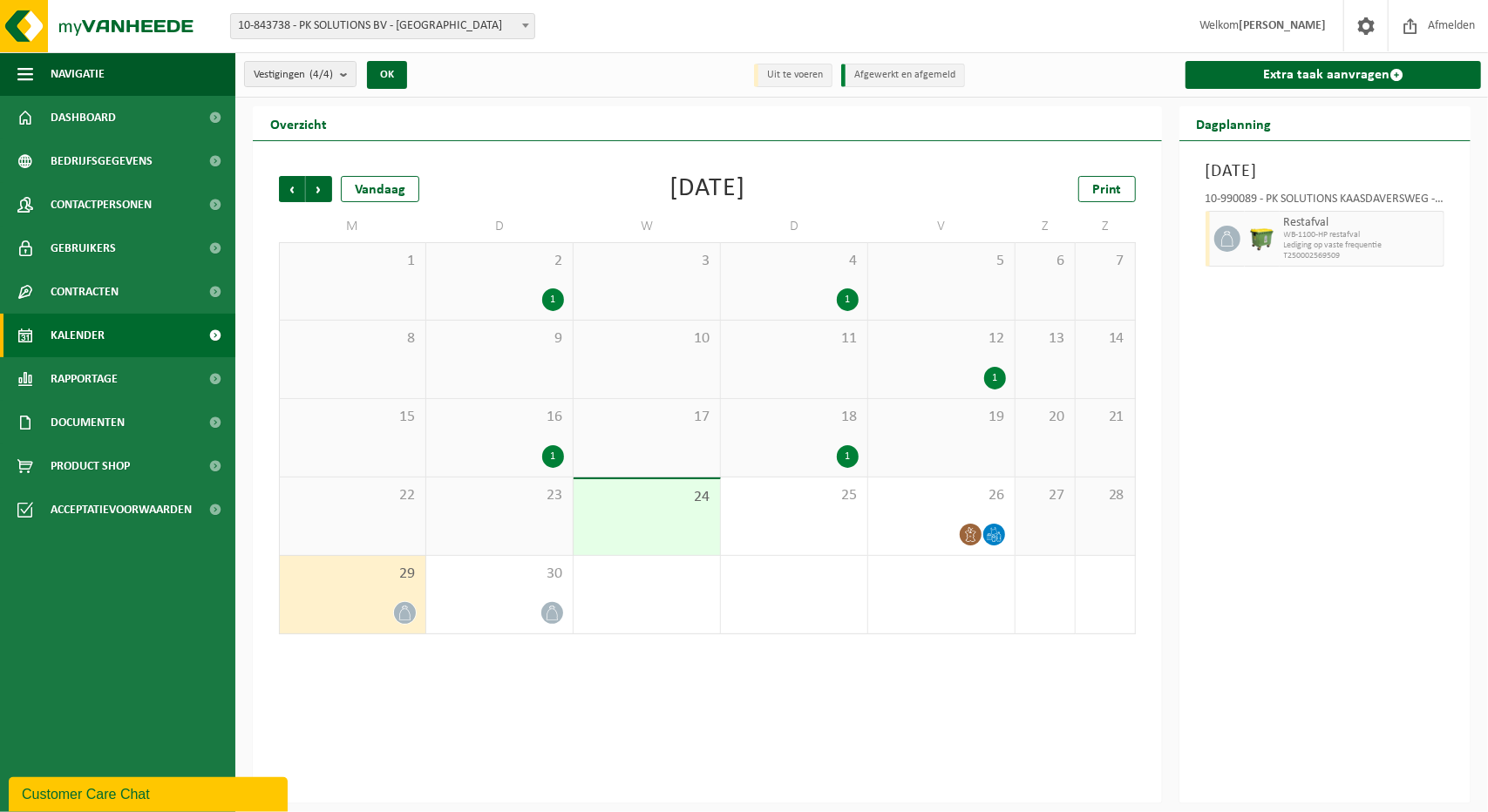
click at [479, 285] on div "2 1" at bounding box center [500, 282] width 147 height 77
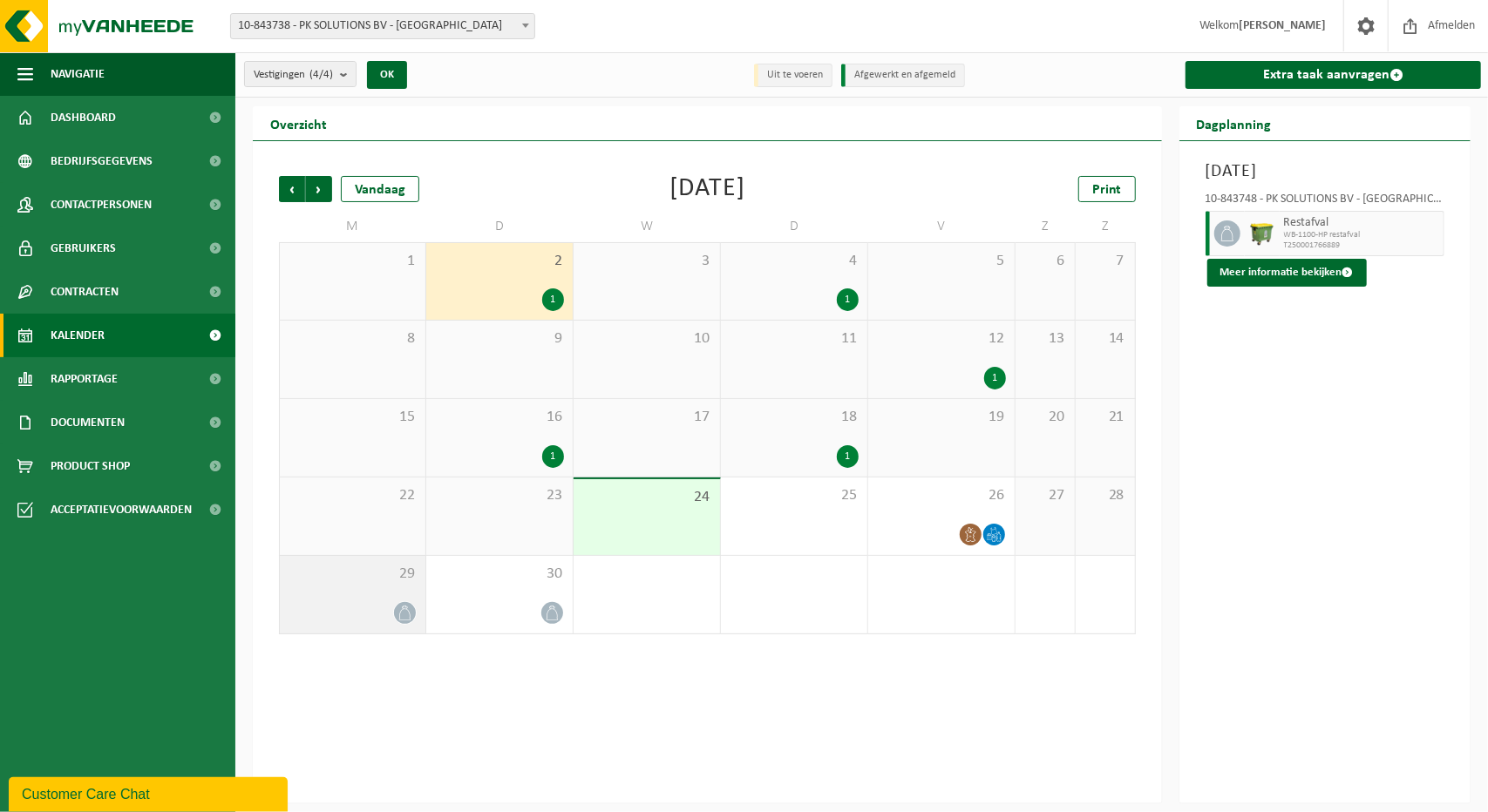
click at [361, 590] on div "29" at bounding box center [352, 595] width 146 height 78
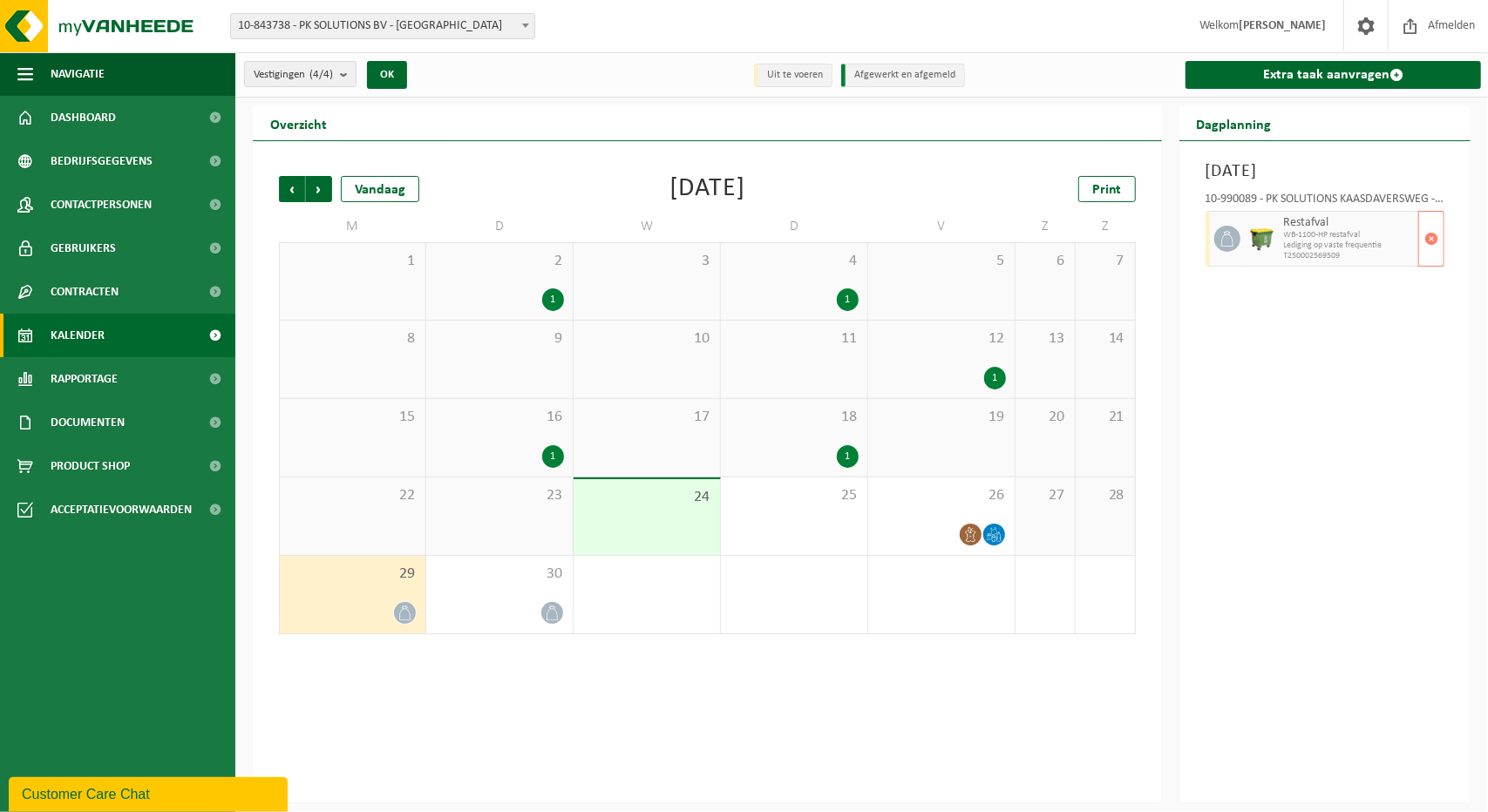
click at [1295, 224] on span "Restafval" at bounding box center [1349, 223] width 130 height 14
click at [518, 594] on div "30" at bounding box center [500, 595] width 147 height 78
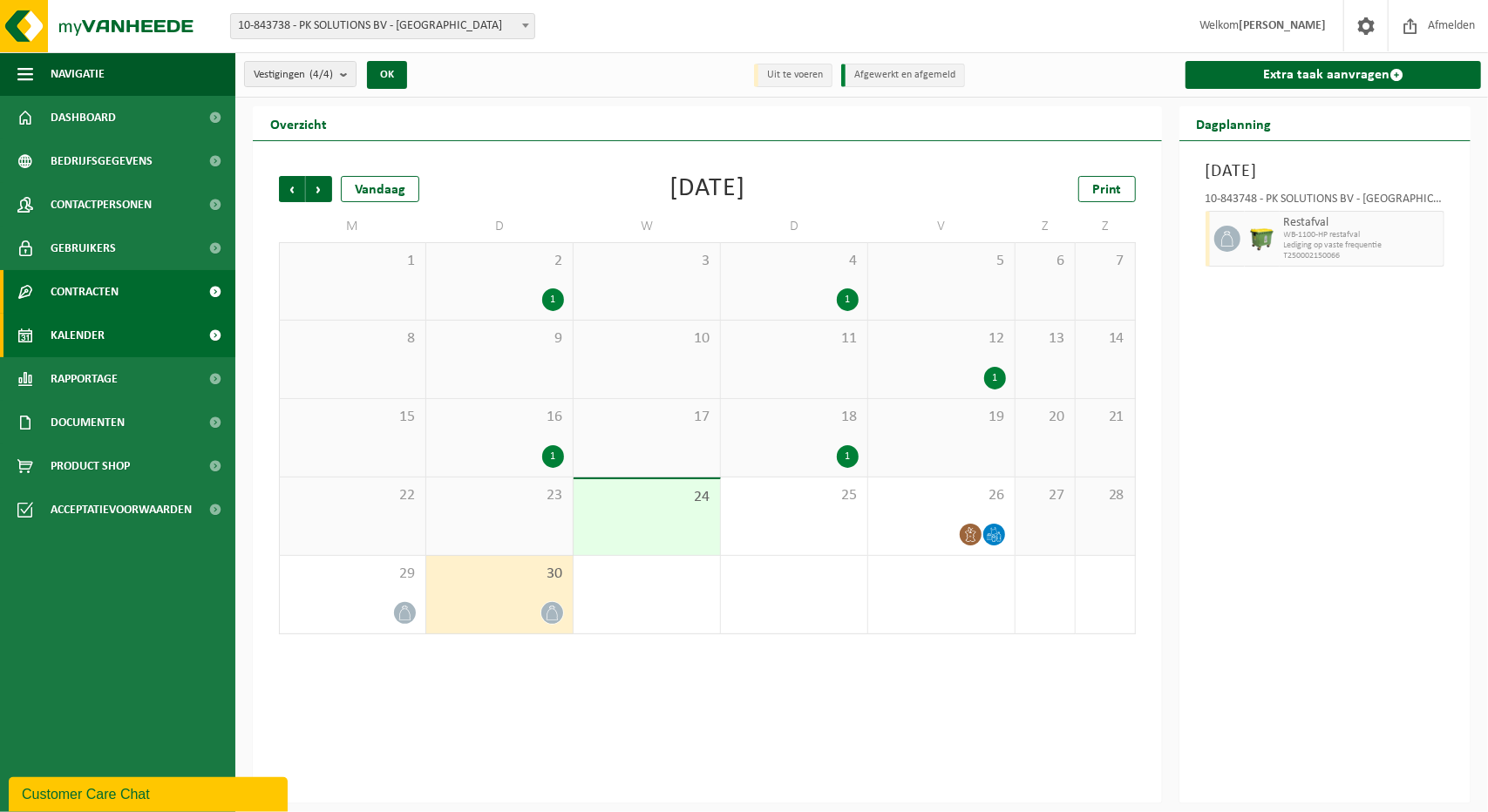
click at [97, 285] on span "Contracten" at bounding box center [84, 291] width 68 height 43
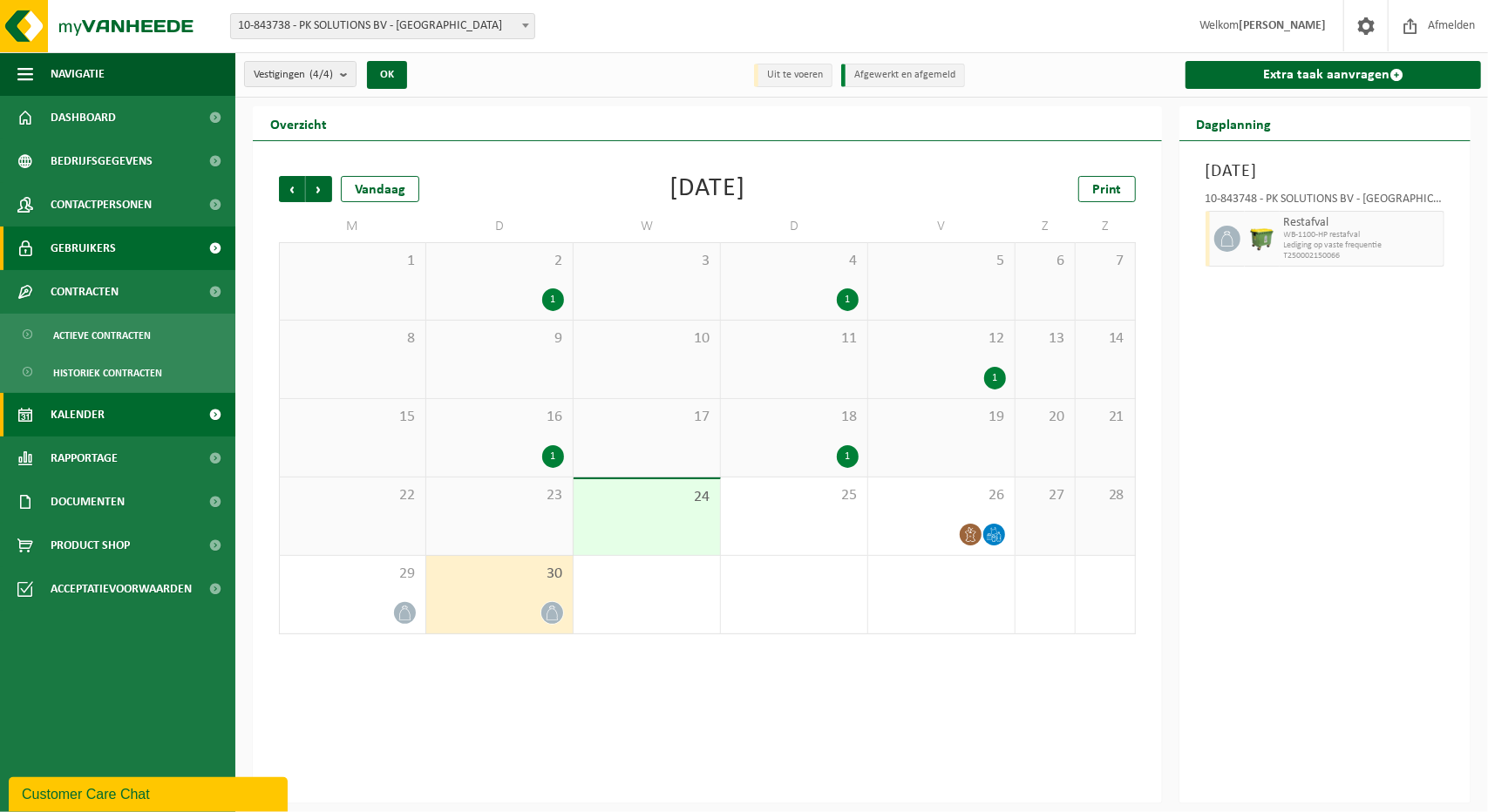
click at [87, 251] on span "Gebruikers" at bounding box center [83, 248] width 65 height 43
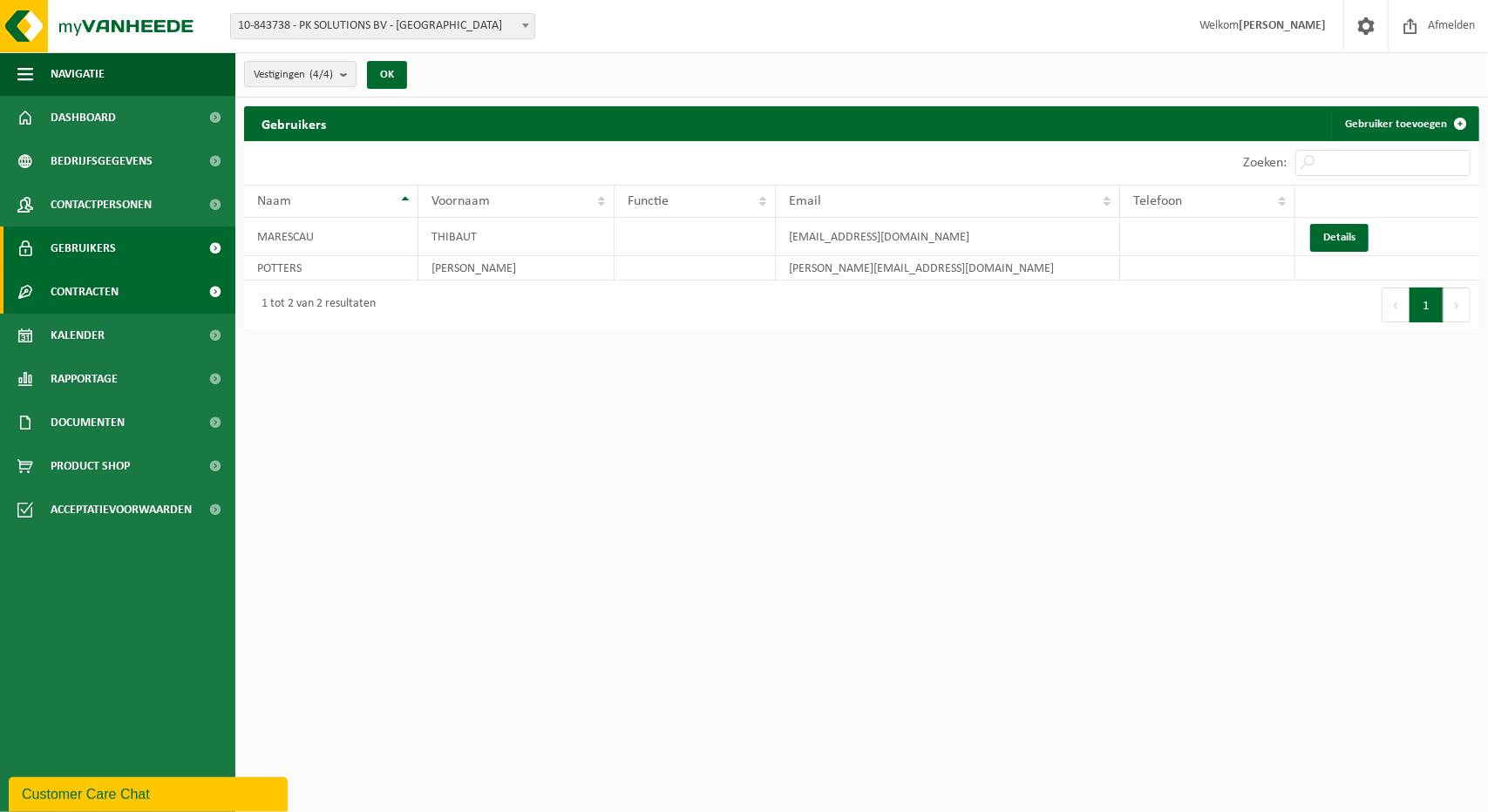
click at [93, 289] on span "Contracten" at bounding box center [84, 291] width 68 height 43
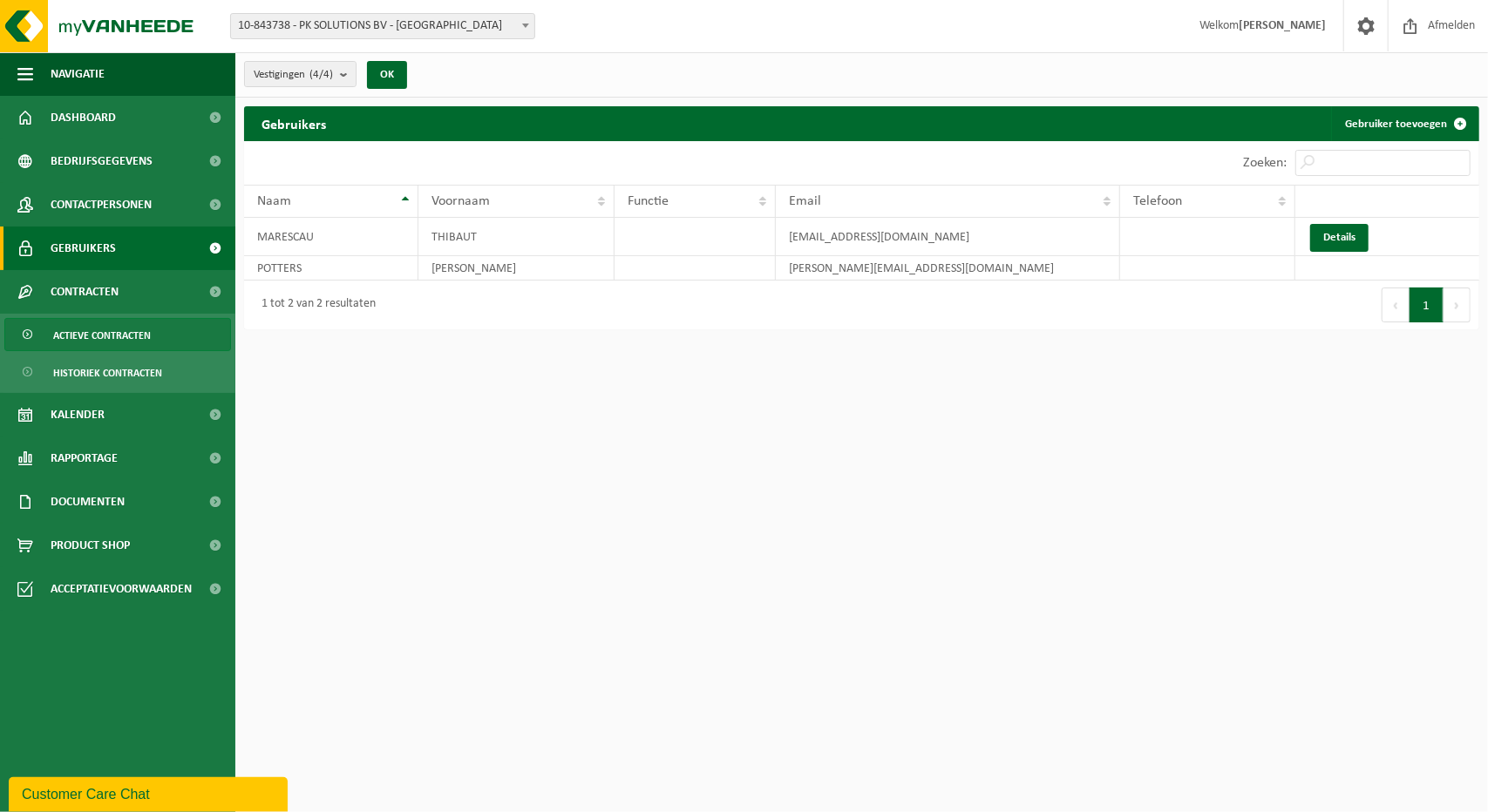
click at [114, 331] on span "Actieve contracten" at bounding box center [102, 335] width 98 height 33
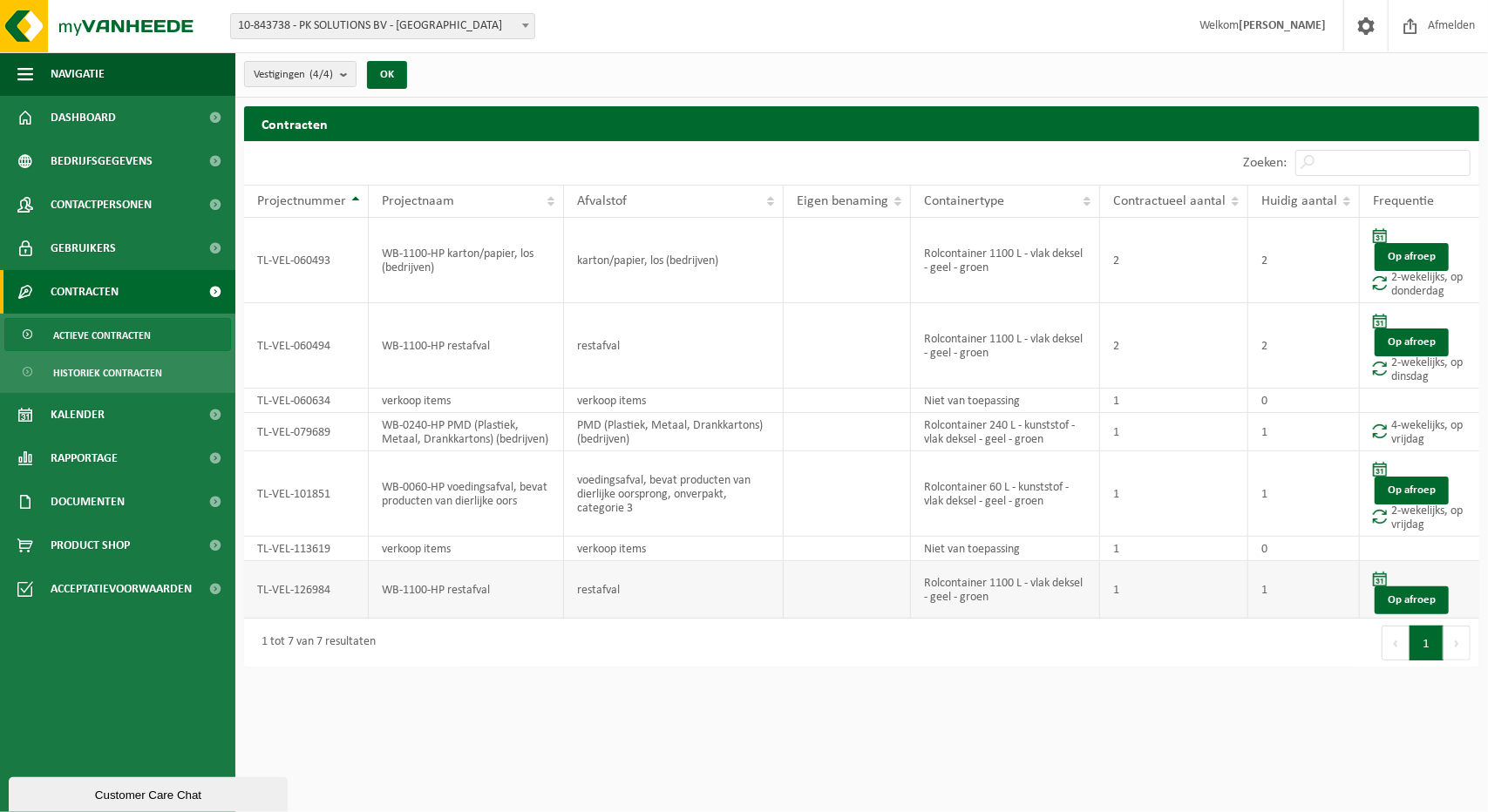
click at [1374, 574] on span at bounding box center [1379, 579] width 14 height 14
click at [1385, 594] on link "Op afroep" at bounding box center [1412, 600] width 74 height 28
